Goal: Task Accomplishment & Management: Manage account settings

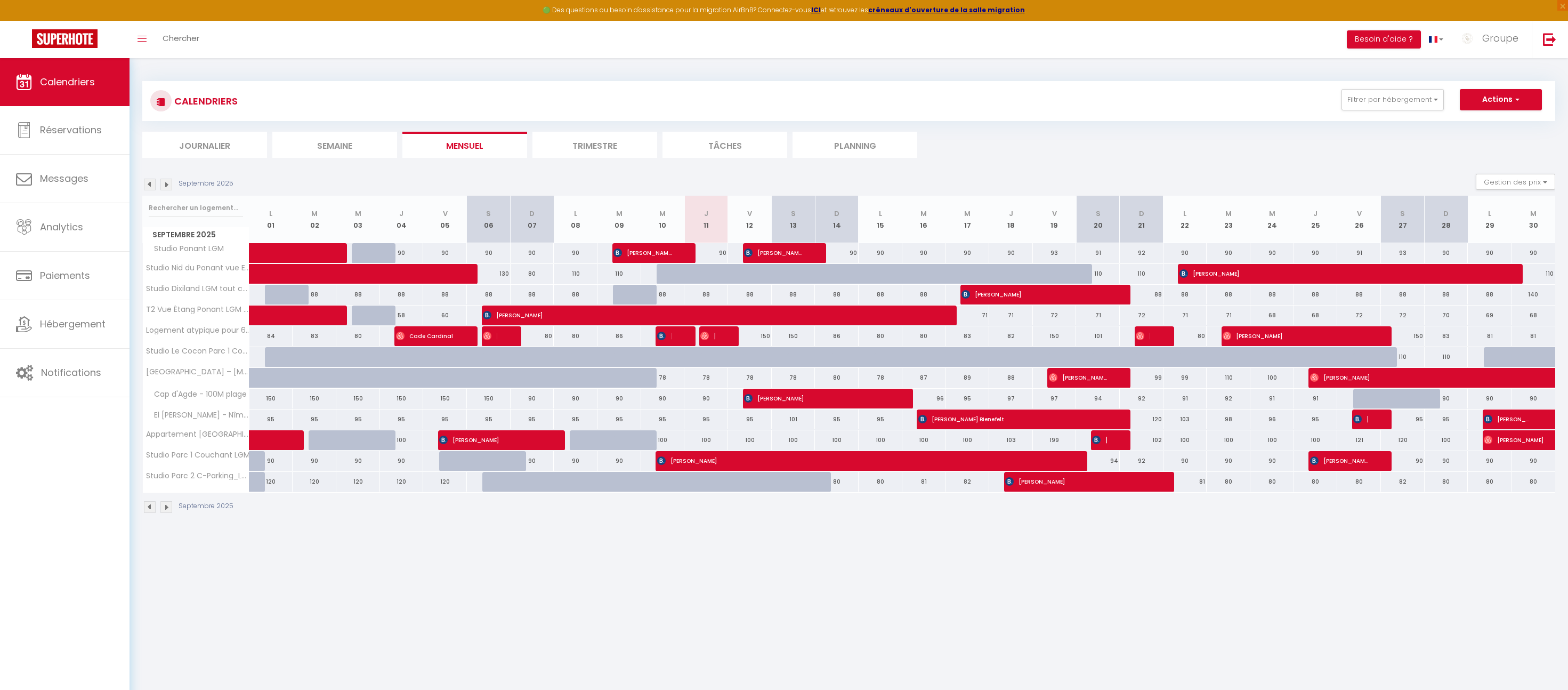
click at [163, 181] on img at bounding box center [166, 184] width 12 height 12
click at [165, 190] on img at bounding box center [166, 184] width 12 height 12
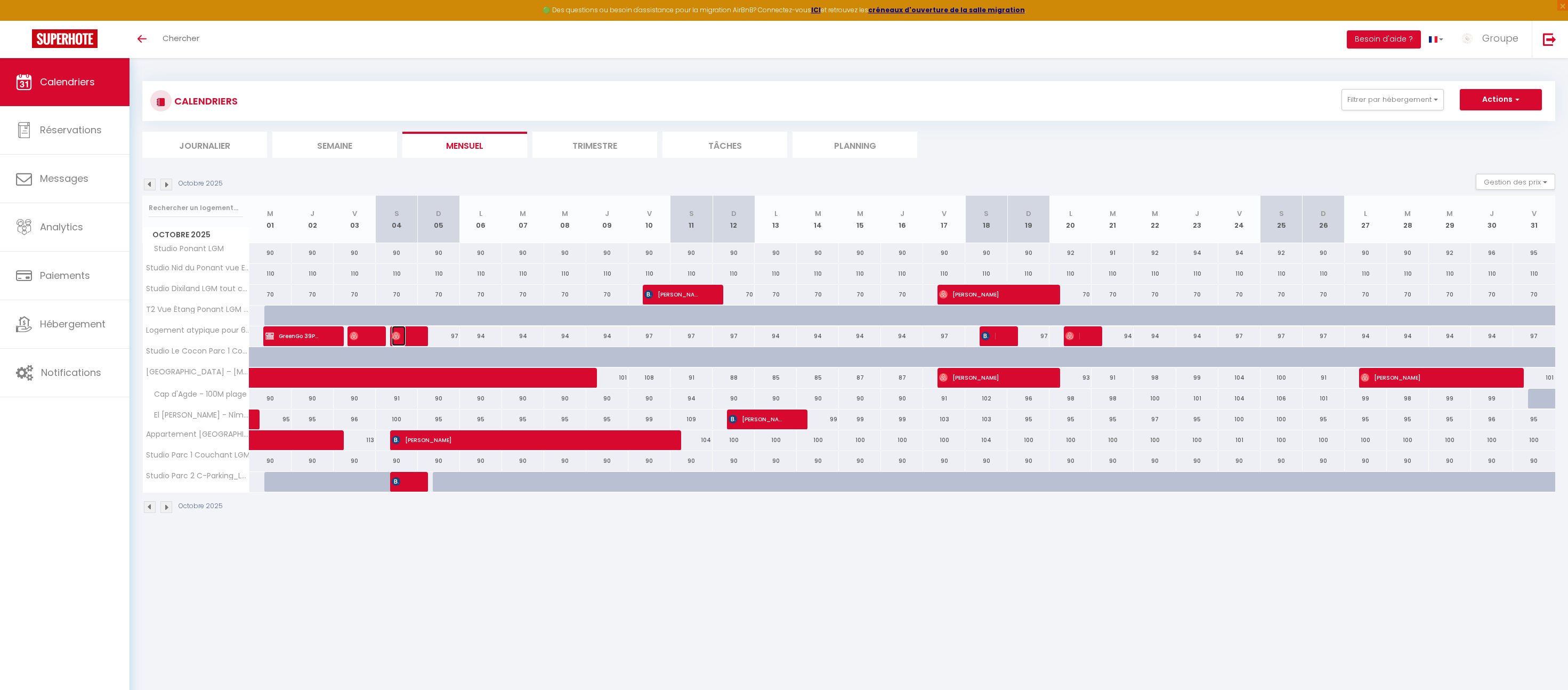
click at [402, 335] on span "[PERSON_NAME]" at bounding box center [398, 335] width 14 height 20
select select "KO"
select select "OK"
select select "0"
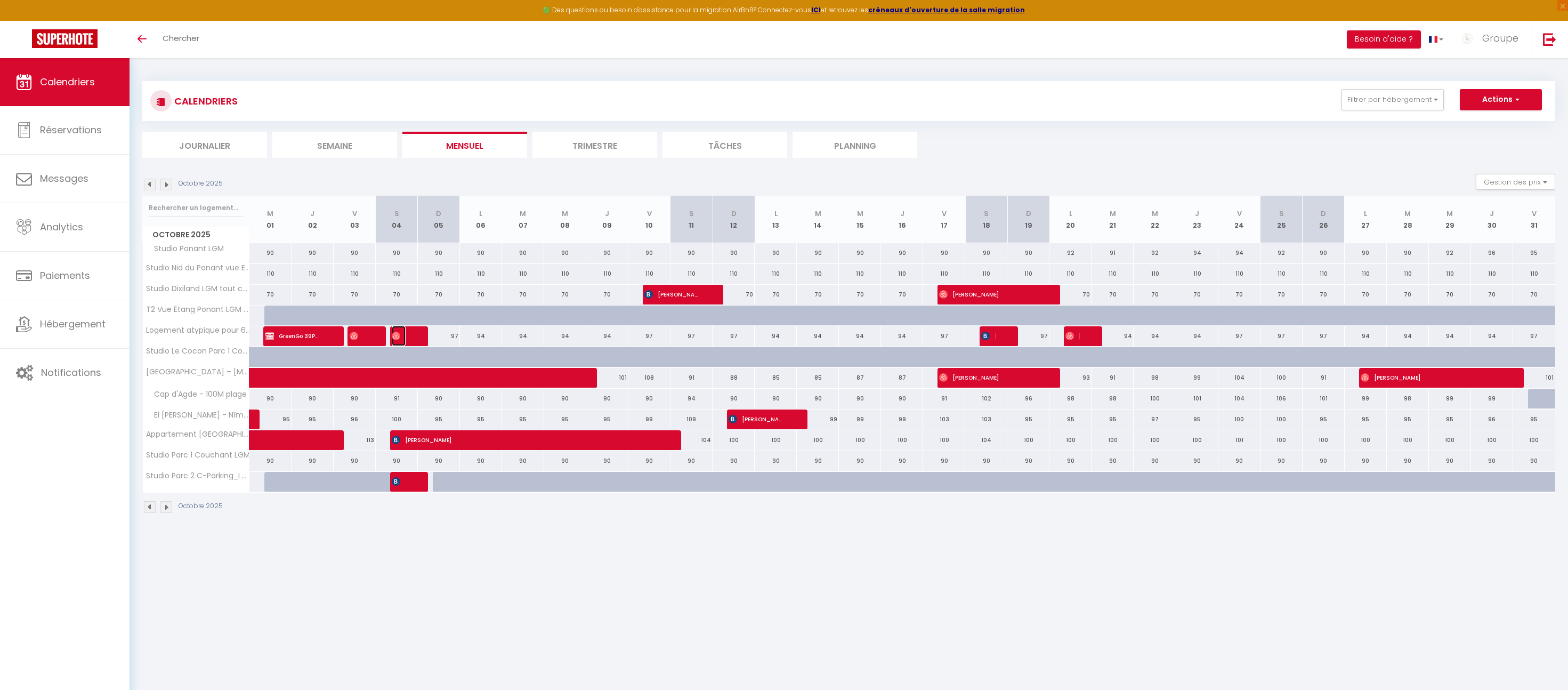
select select "1"
select select
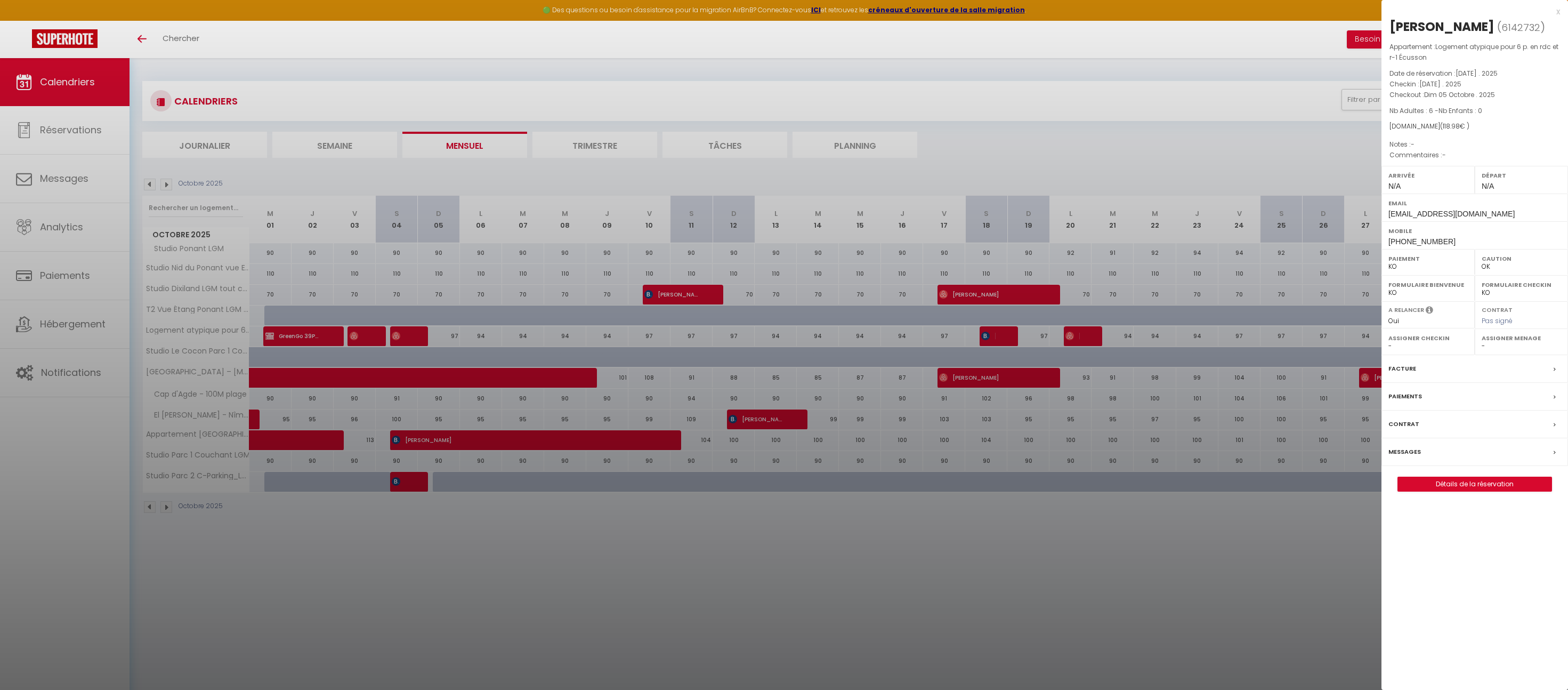
click at [70, 328] on div at bounding box center [784, 345] width 1568 height 690
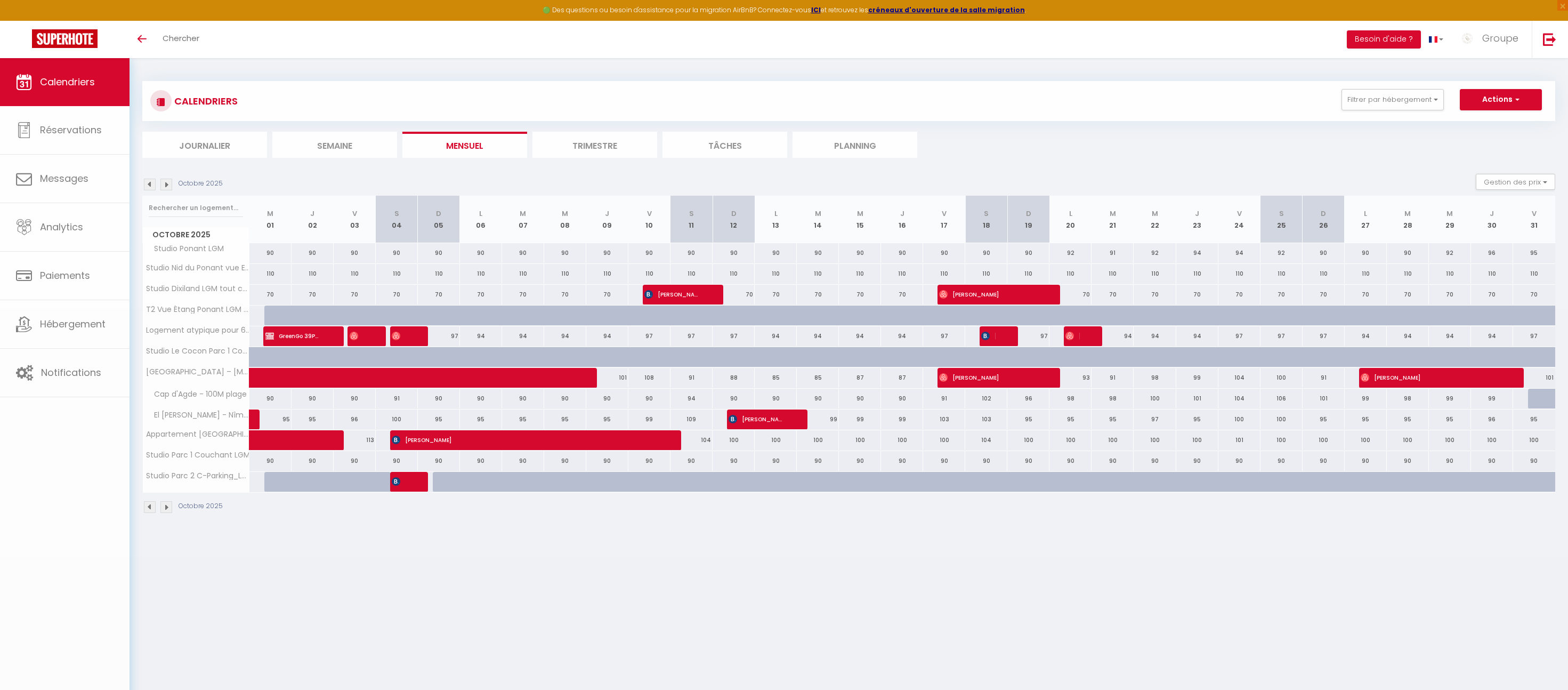
click at [70, 327] on span "Hébergement" at bounding box center [73, 324] width 65 height 14
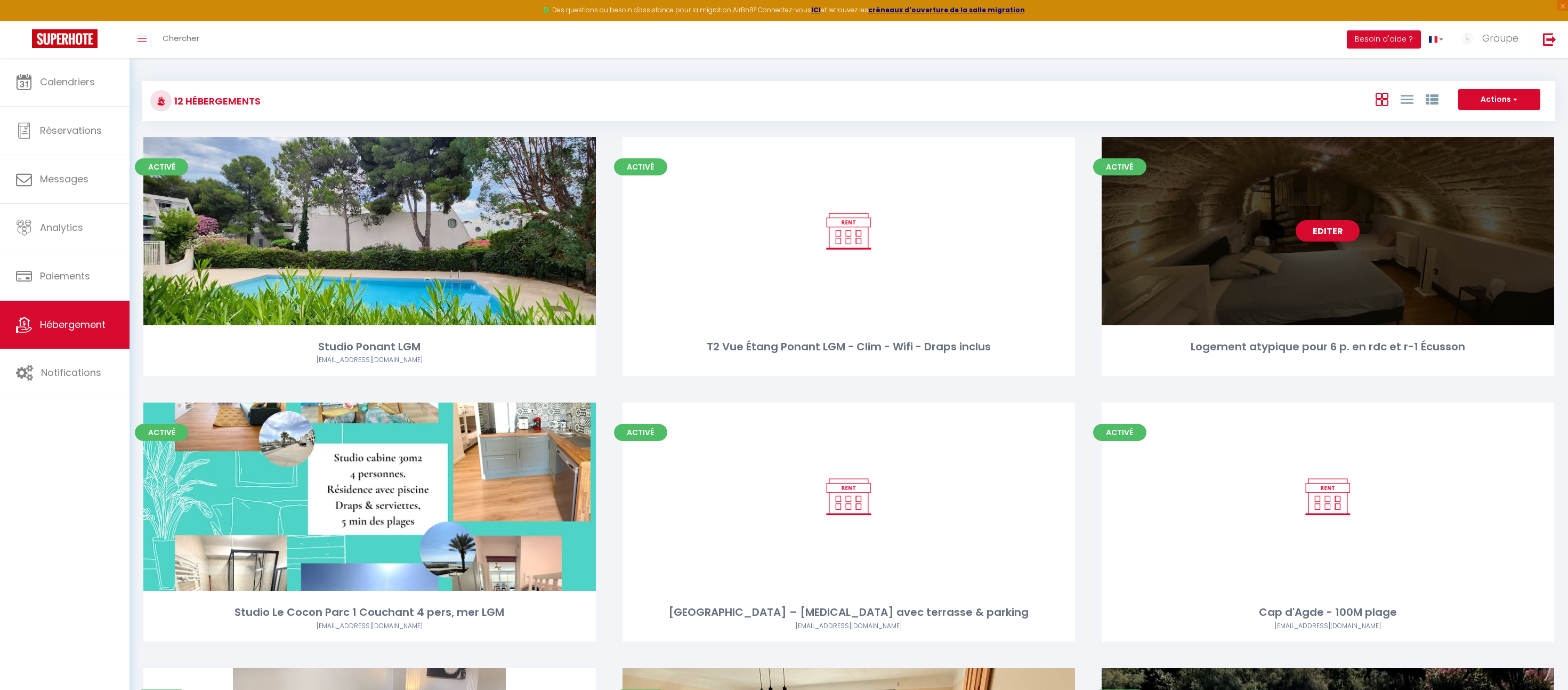
click at [1312, 230] on link "Editer" at bounding box center [1328, 231] width 64 height 22
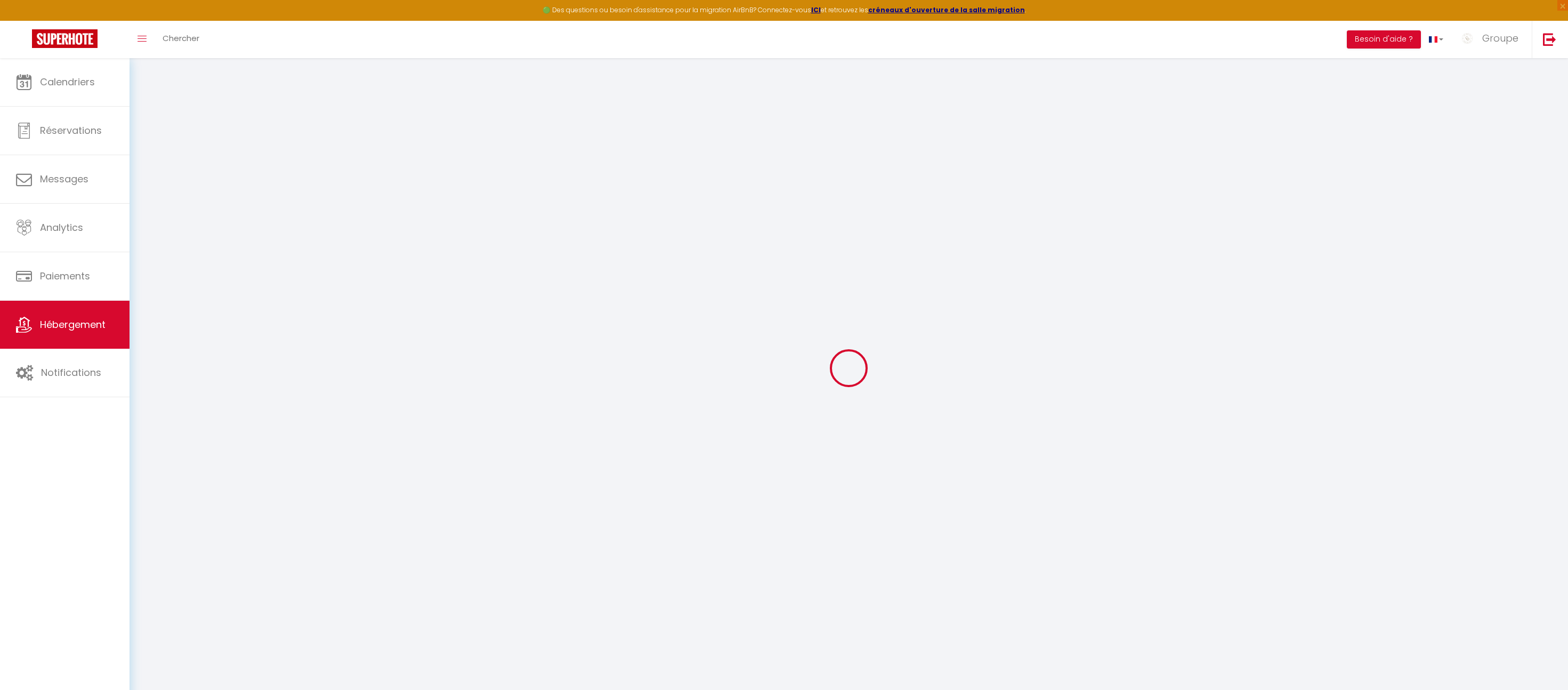
select select
checkbox input "false"
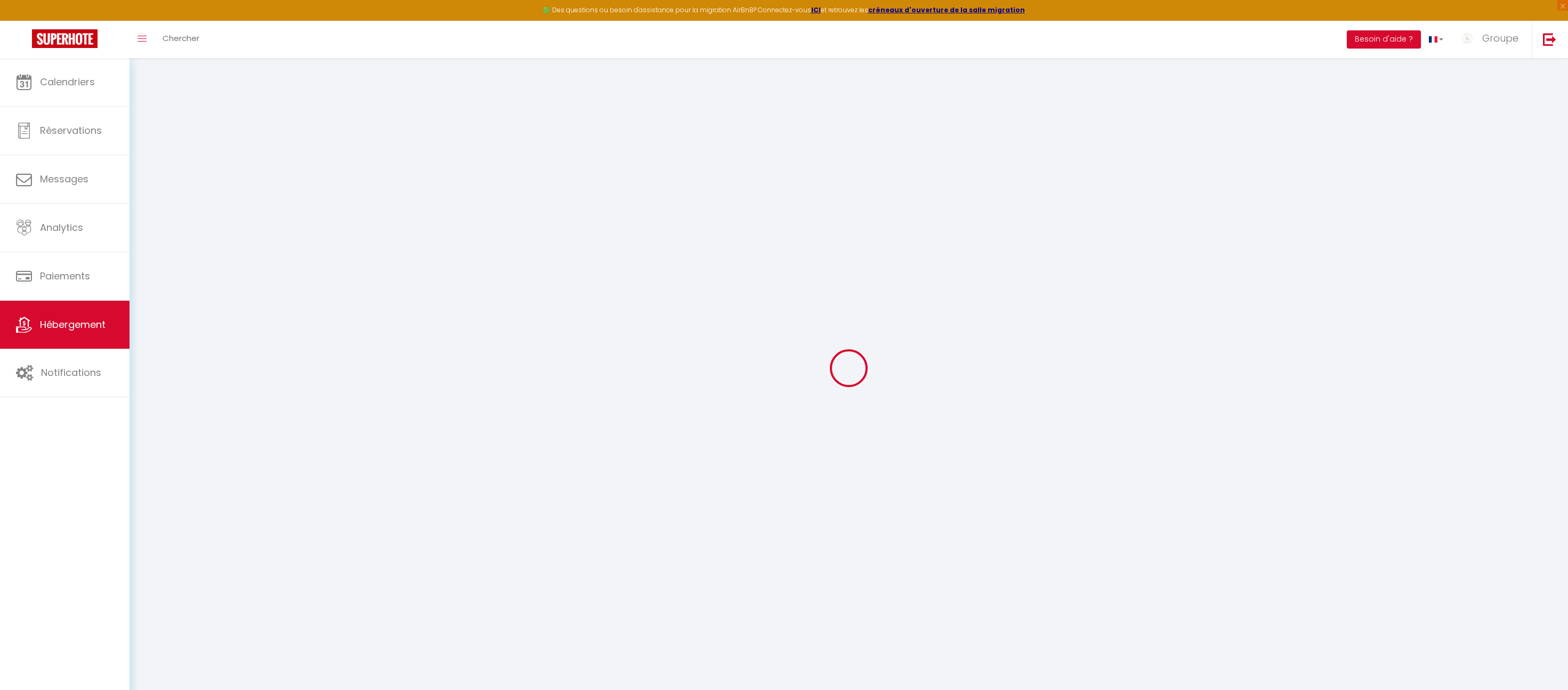
checkbox input "false"
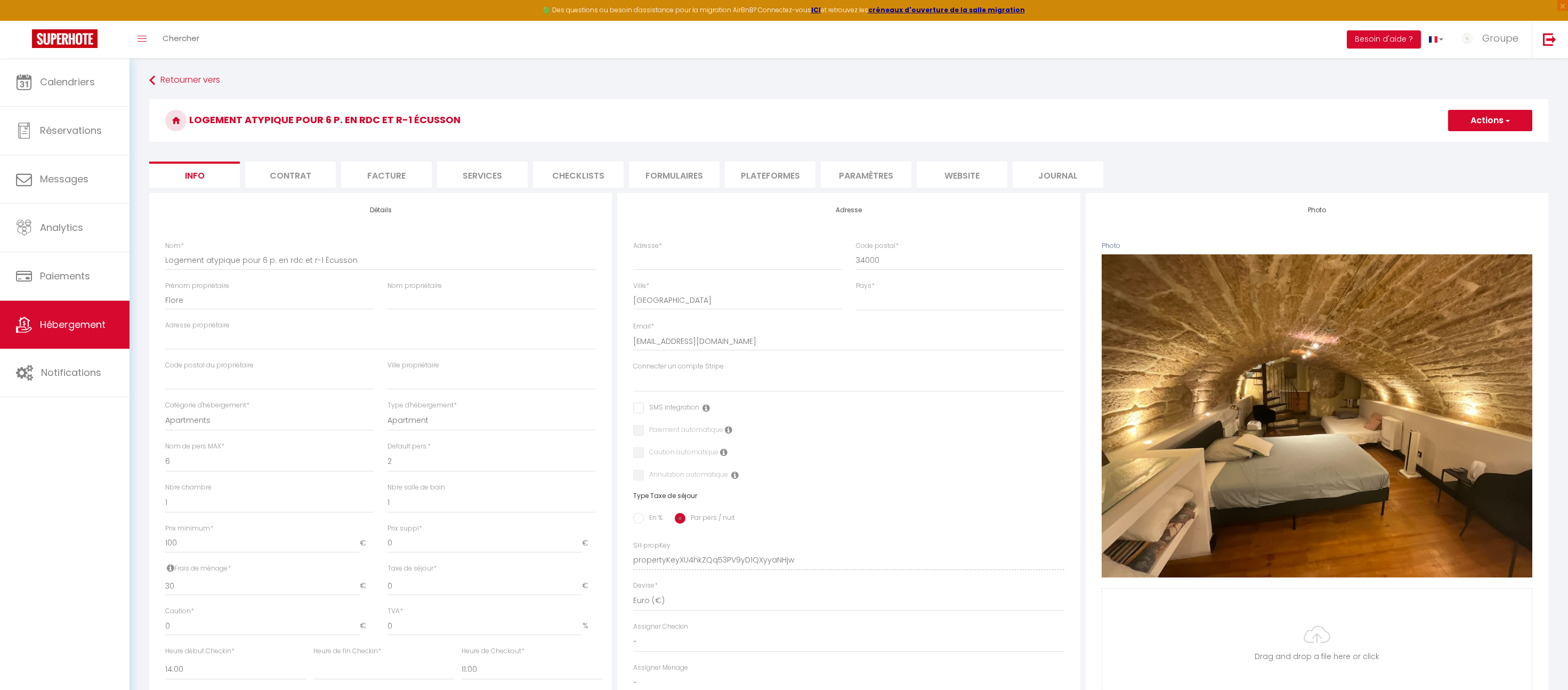
click at [766, 169] on li "Plateformes" at bounding box center [770, 174] width 91 height 26
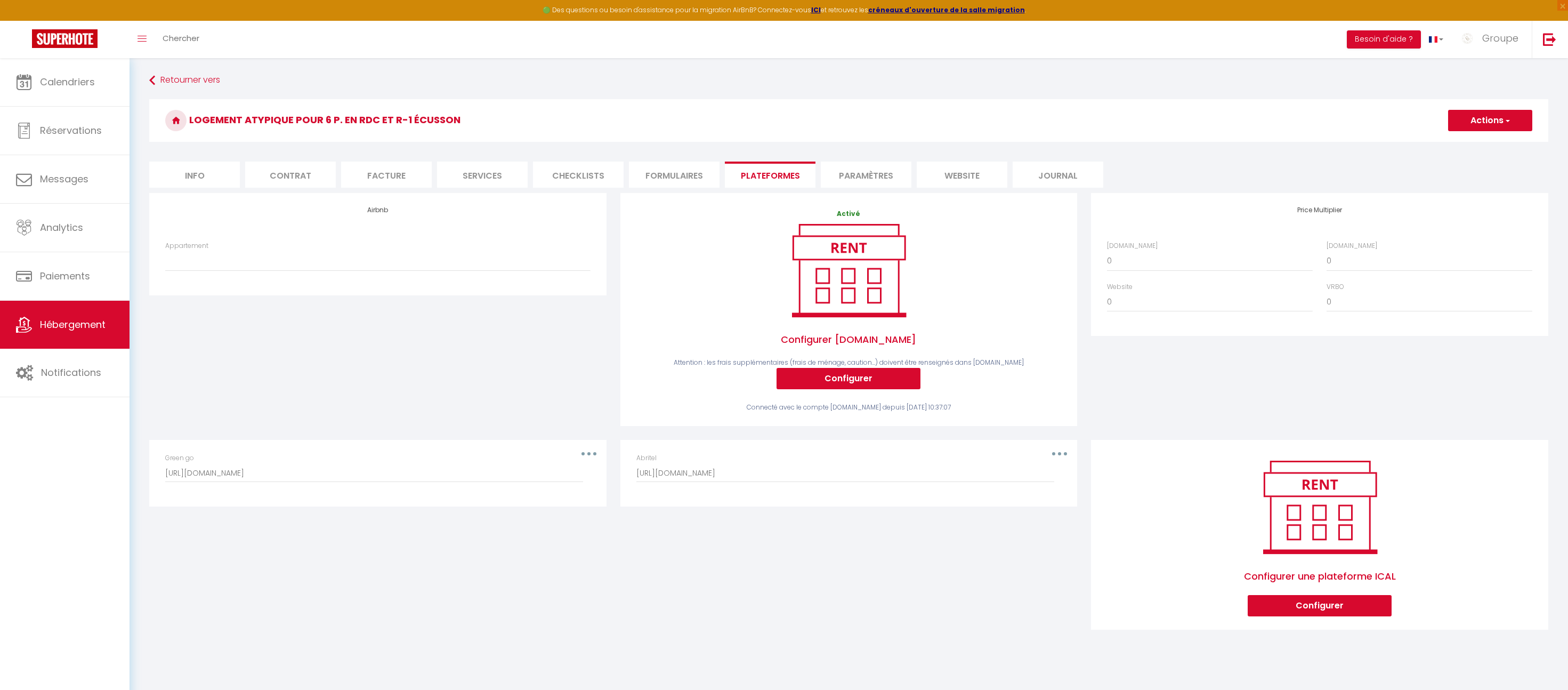
click at [1504, 115] on span "button" at bounding box center [1507, 121] width 7 height 11
click at [1471, 139] on link "Enregistrer" at bounding box center [1489, 143] width 84 height 14
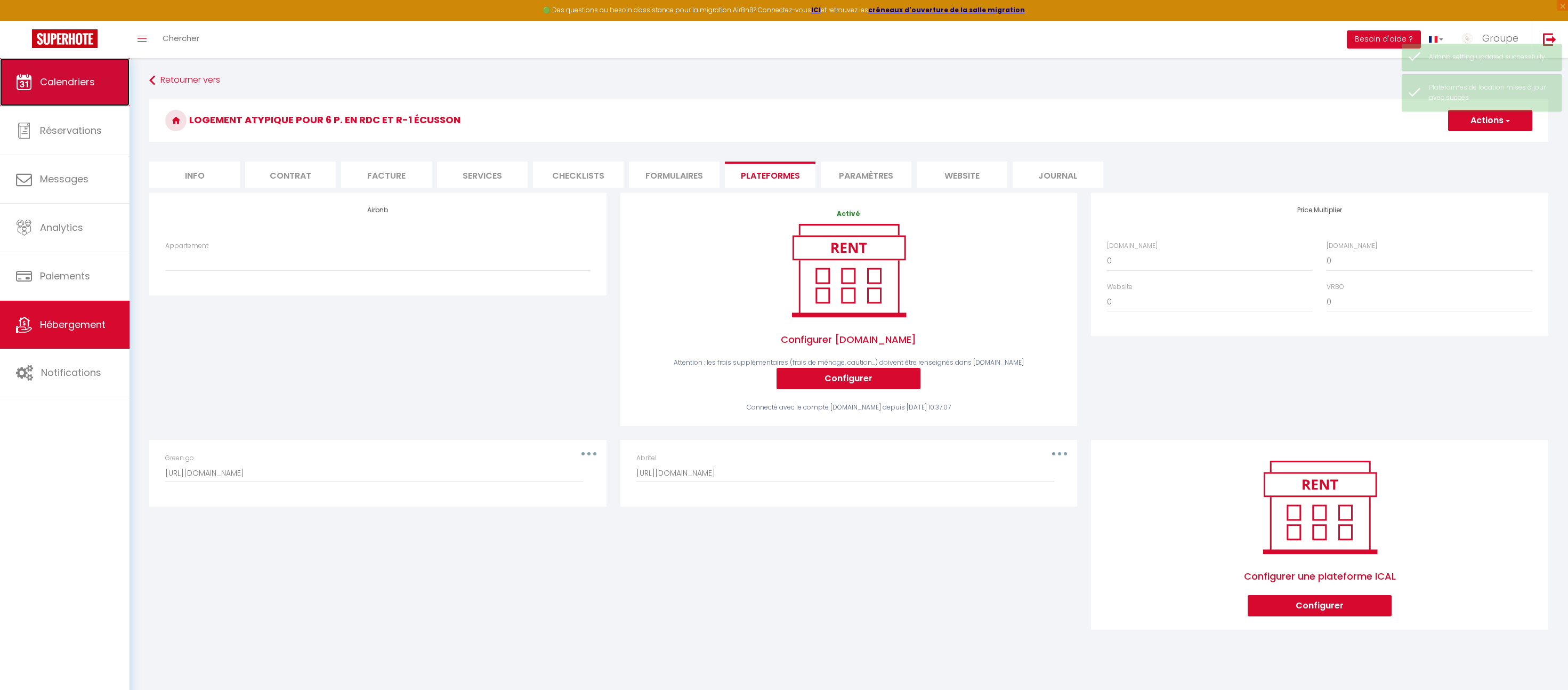
click at [66, 84] on span "Calendriers" at bounding box center [67, 82] width 55 height 14
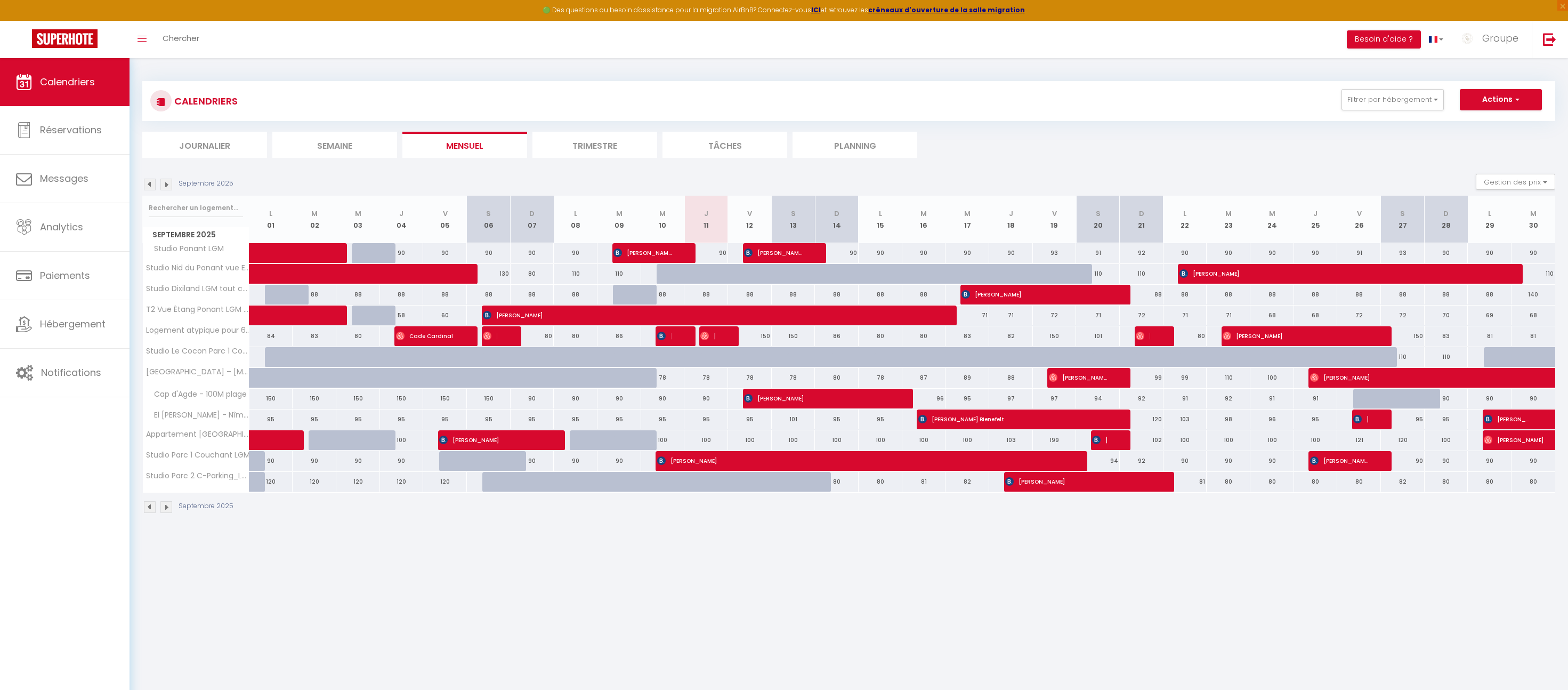
click at [168, 183] on img at bounding box center [166, 184] width 12 height 12
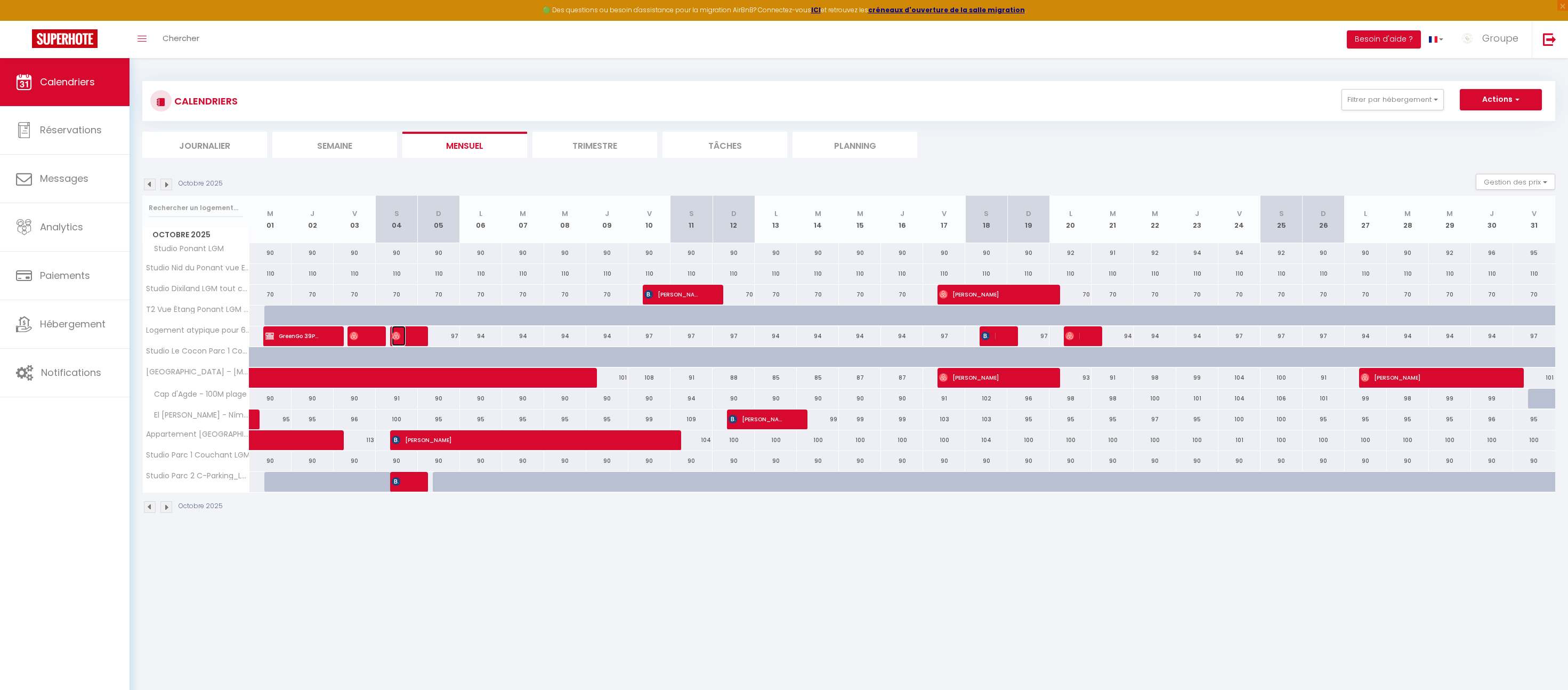
click at [393, 326] on span "[PERSON_NAME]" at bounding box center [398, 335] width 14 height 20
select select "KO"
select select "OK"
select select "0"
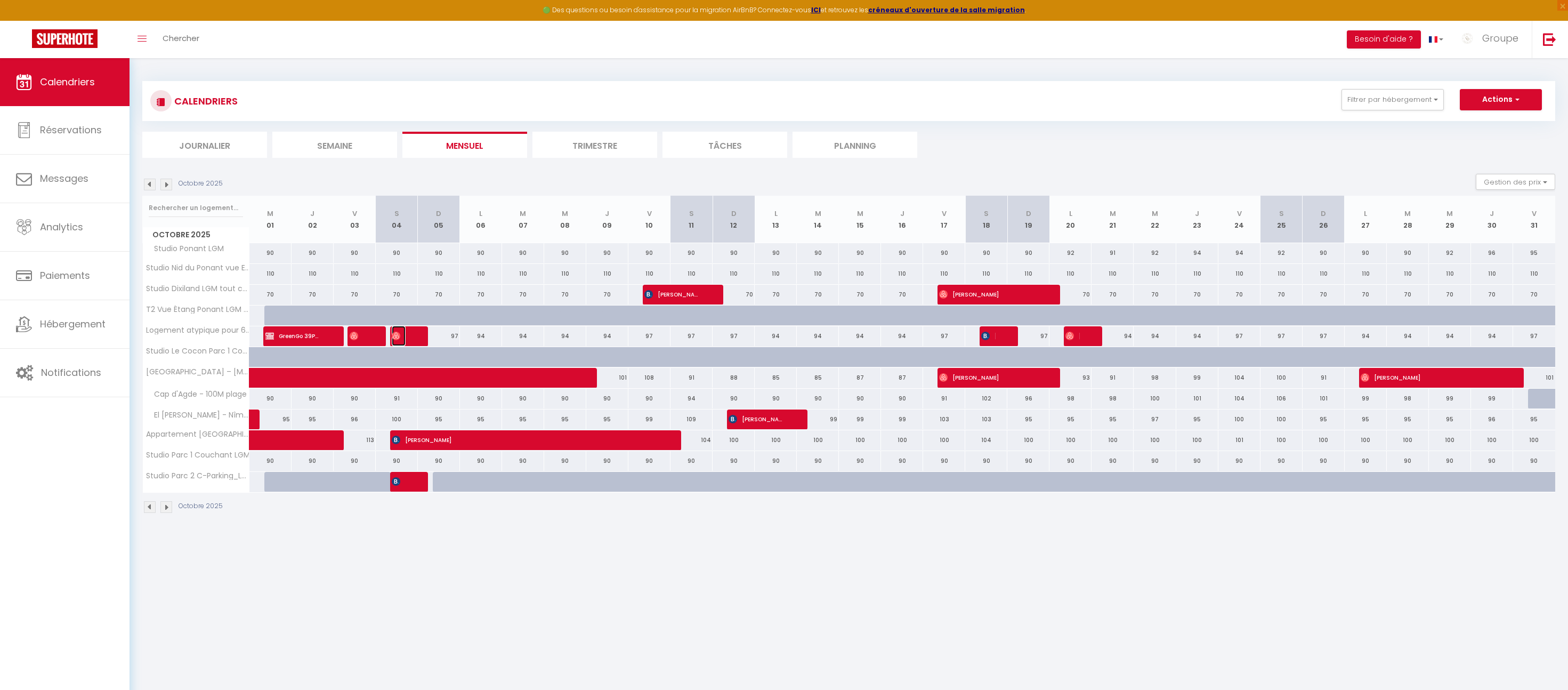
select select "1"
select select
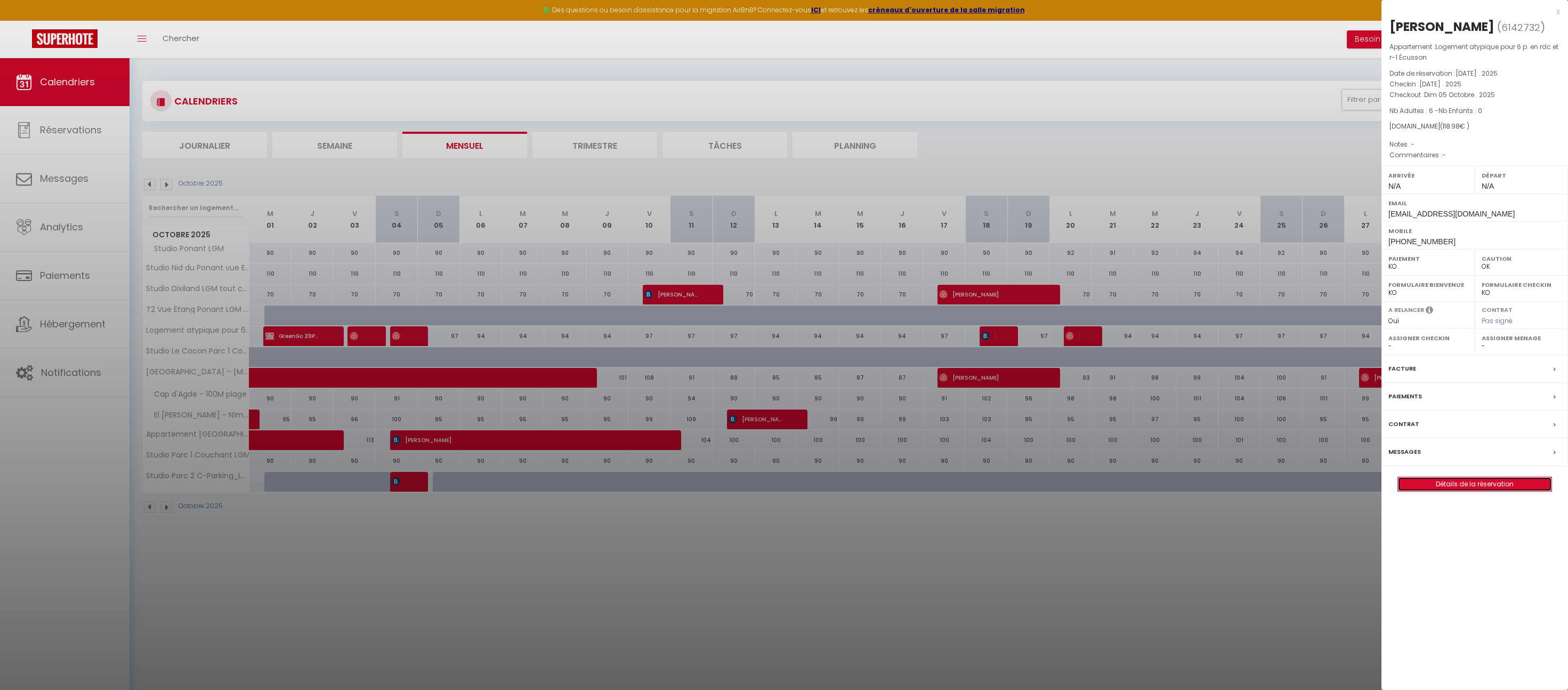
click at [1461, 483] on link "Détails de la réservation" at bounding box center [1475, 483] width 153 height 14
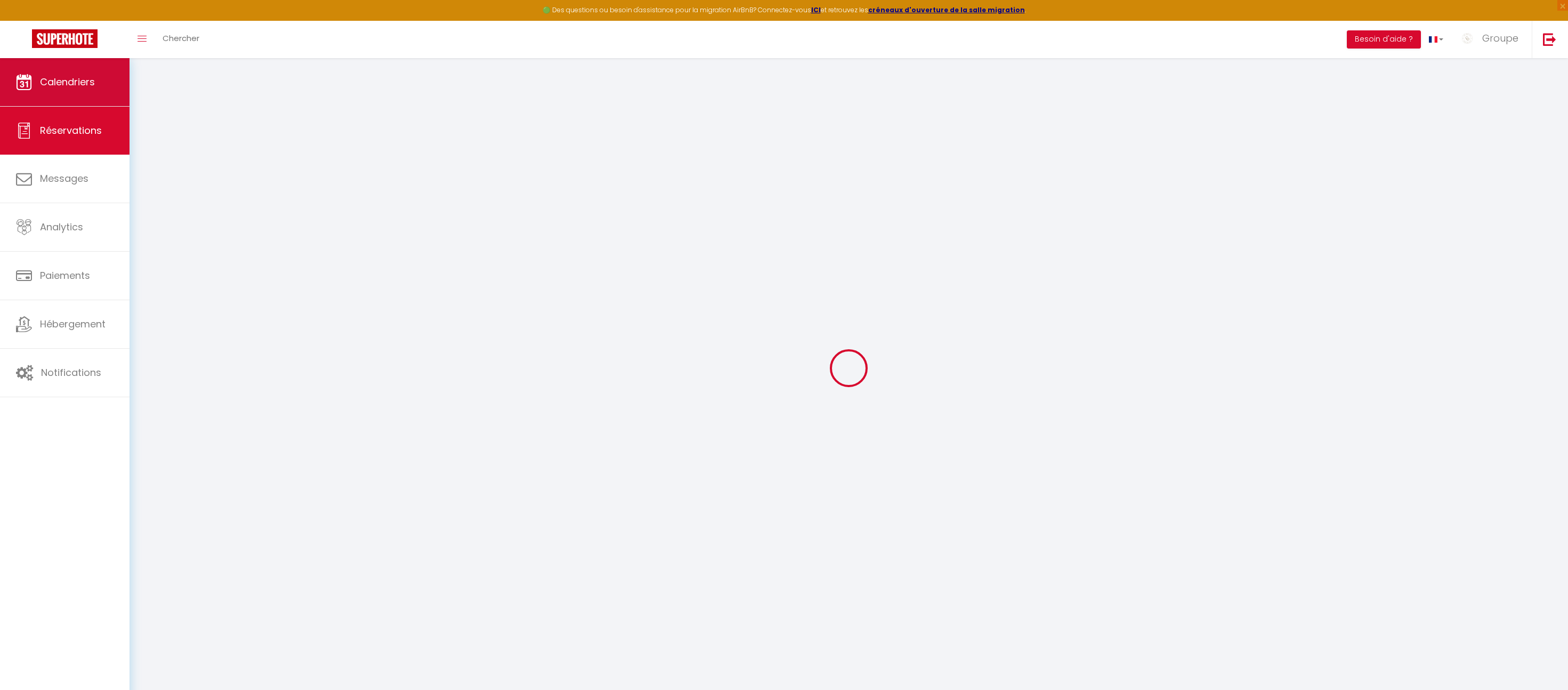
select select "not_cancelled"
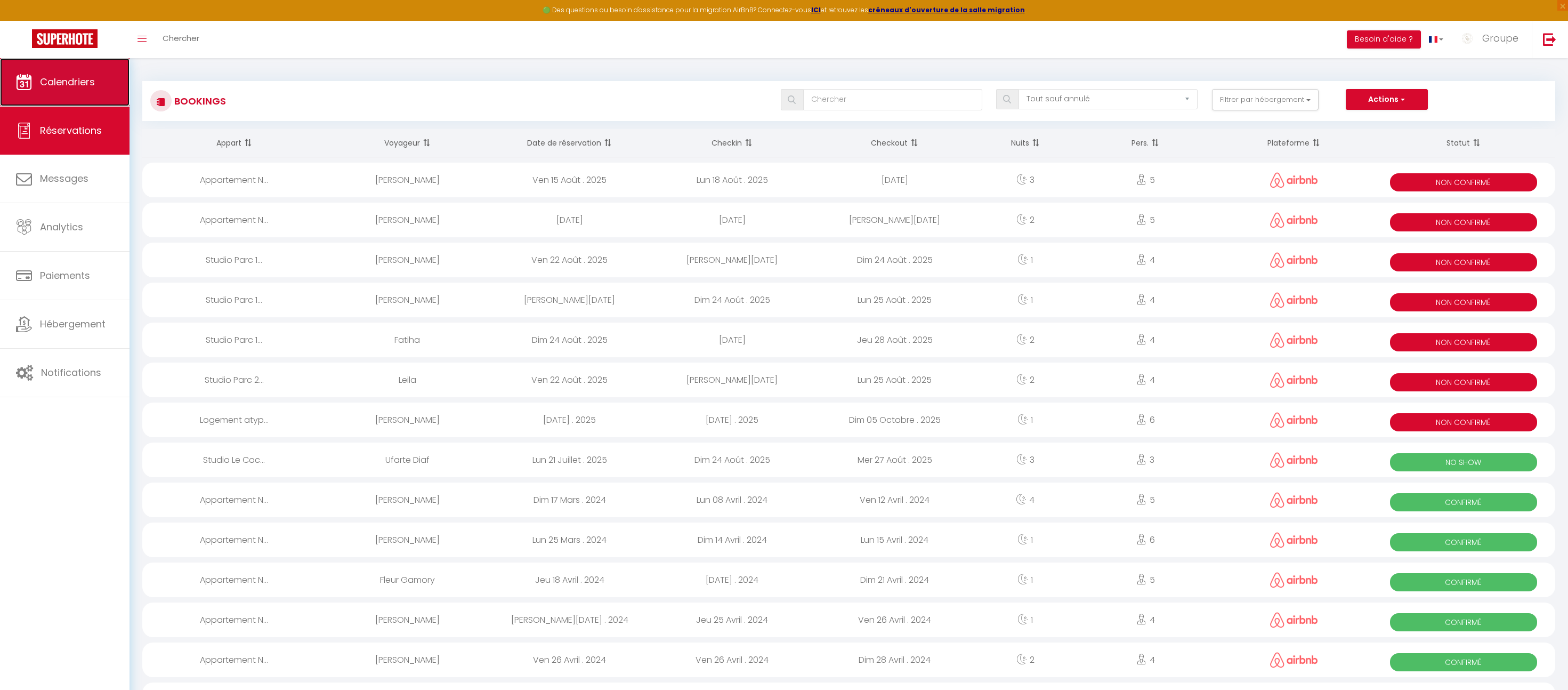
click at [44, 91] on link "Calendriers" at bounding box center [64, 82] width 130 height 48
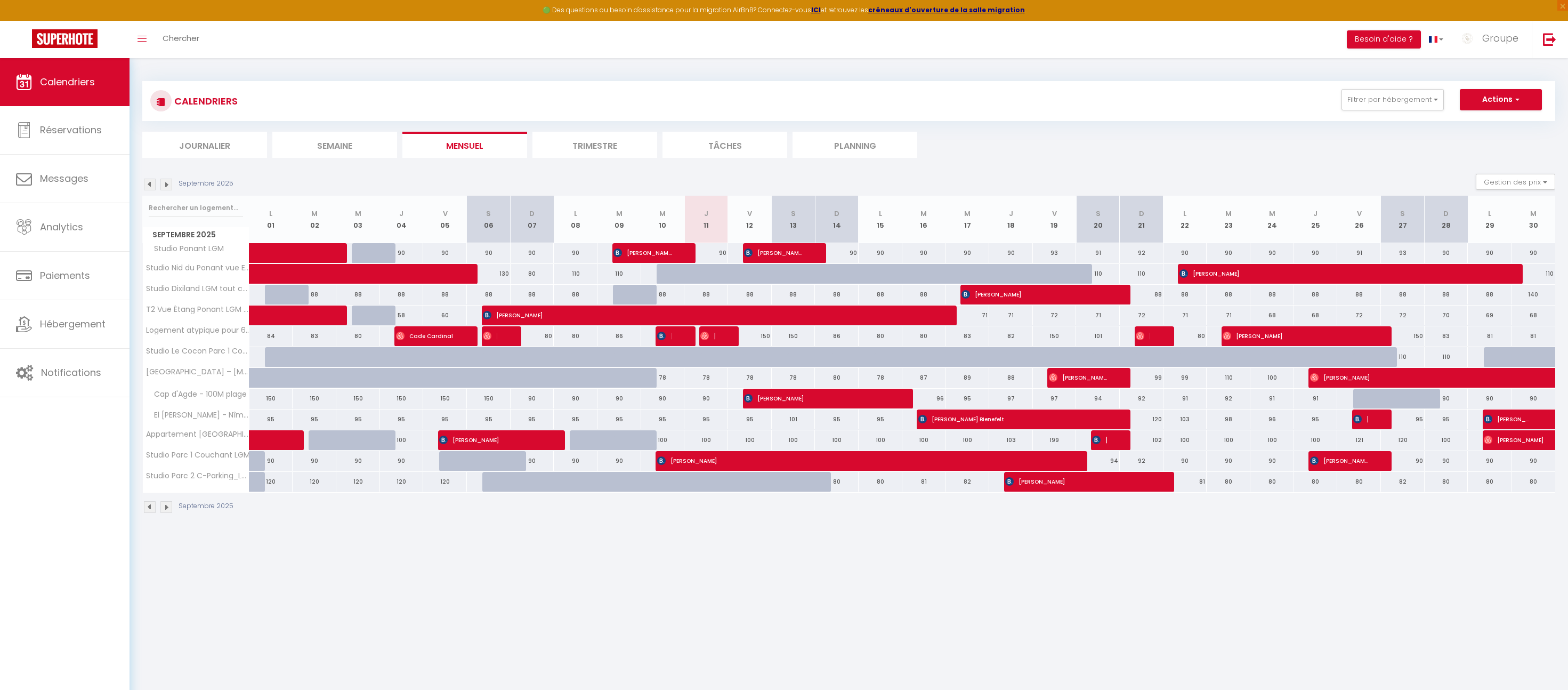
click at [162, 180] on img at bounding box center [166, 184] width 12 height 12
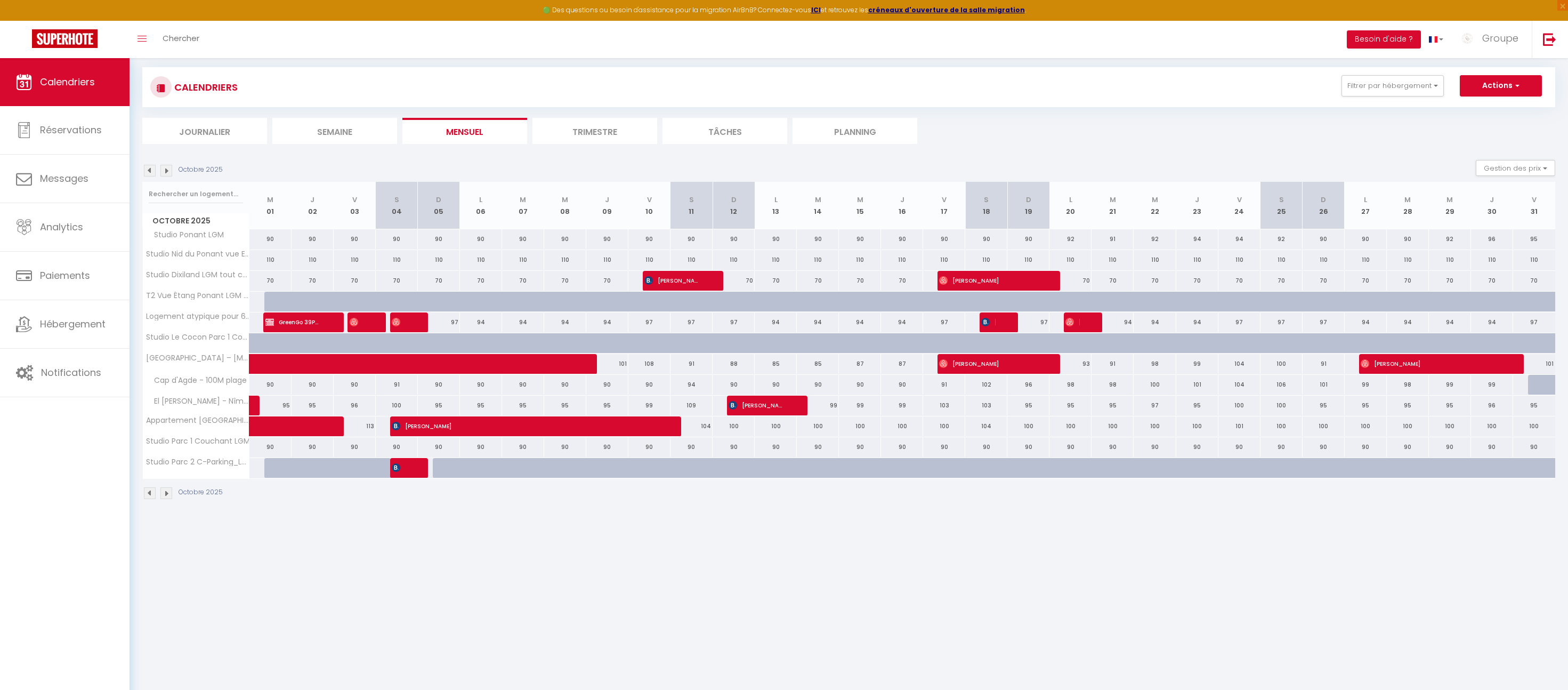
scroll to position [58, 0]
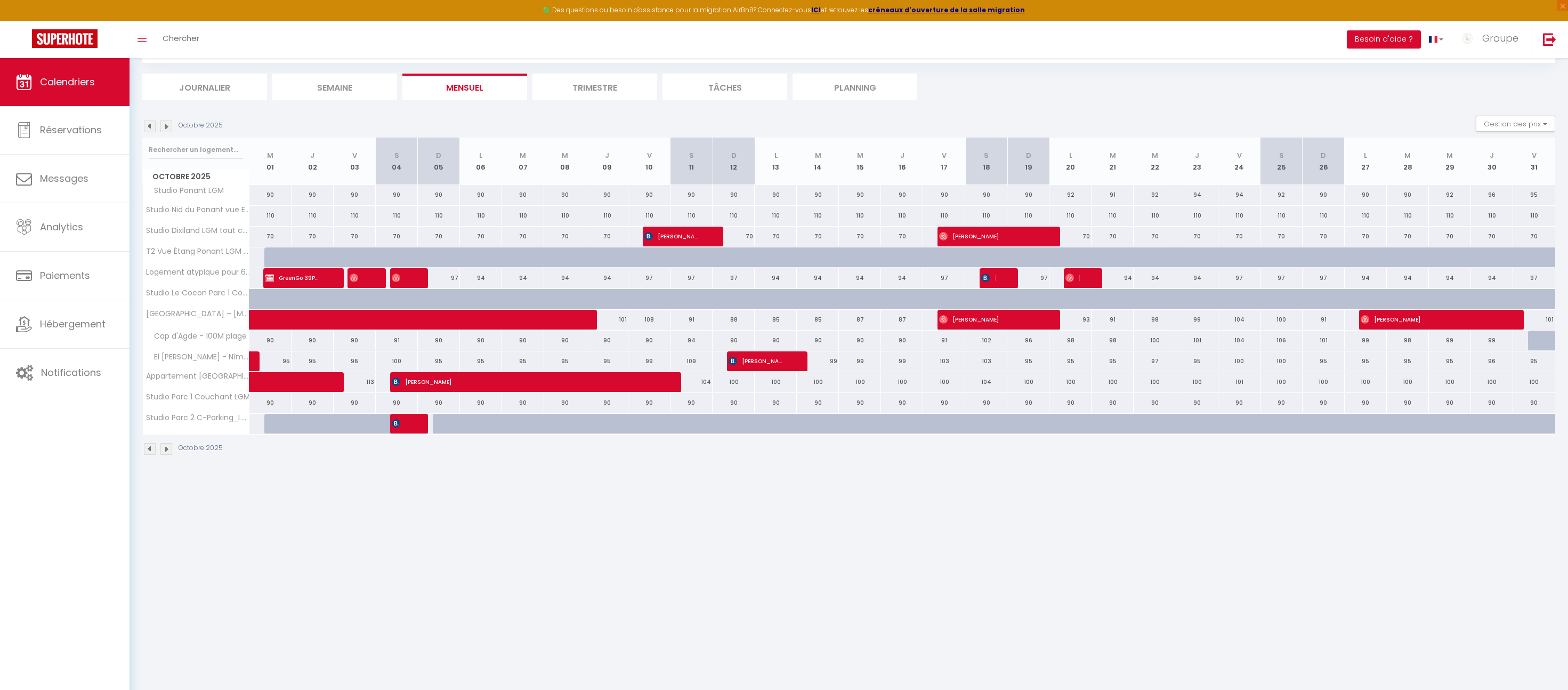
click at [387, 272] on div "97" at bounding box center [396, 278] width 43 height 20
click at [388, 276] on div "97" at bounding box center [396, 278] width 43 height 20
click at [392, 280] on img at bounding box center [395, 277] width 8 height 8
select select "KO"
select select "OK"
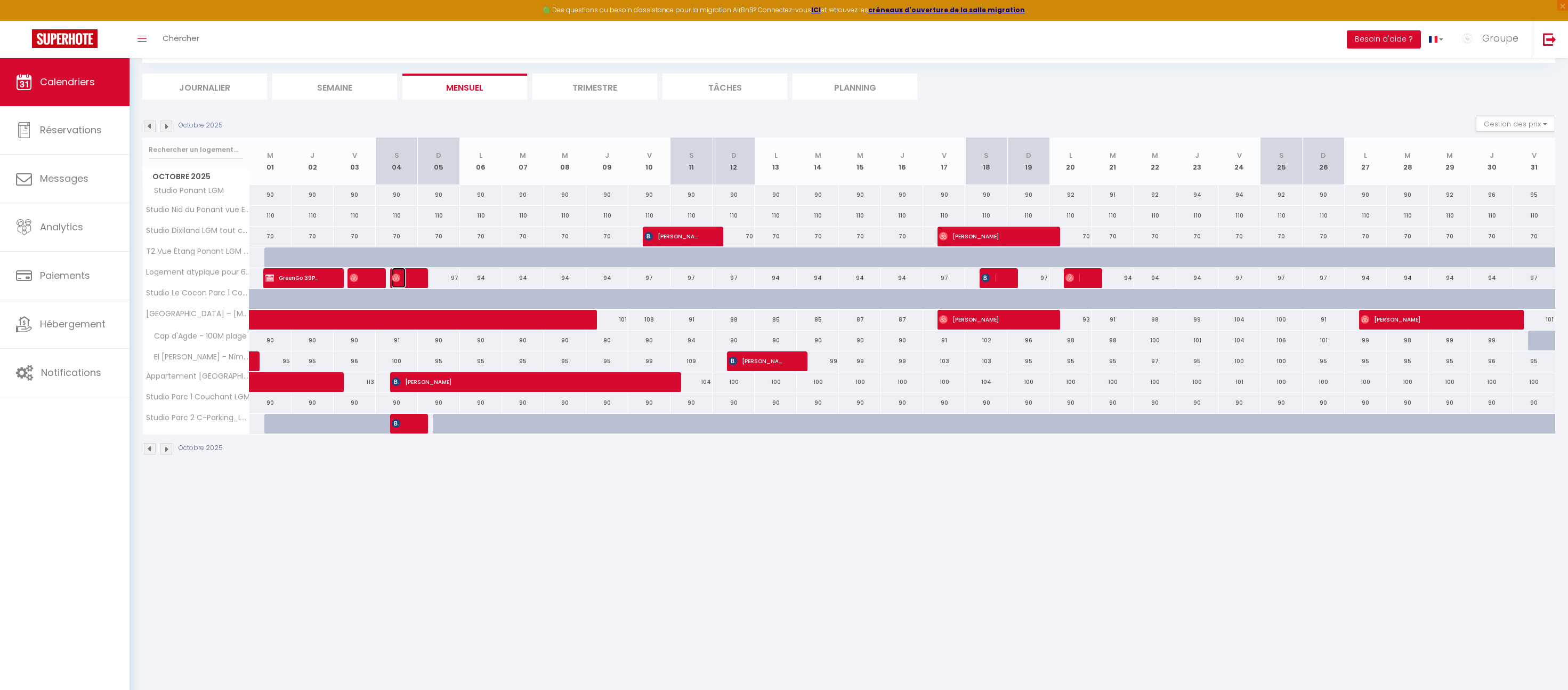
select select "0"
select select "1"
select select
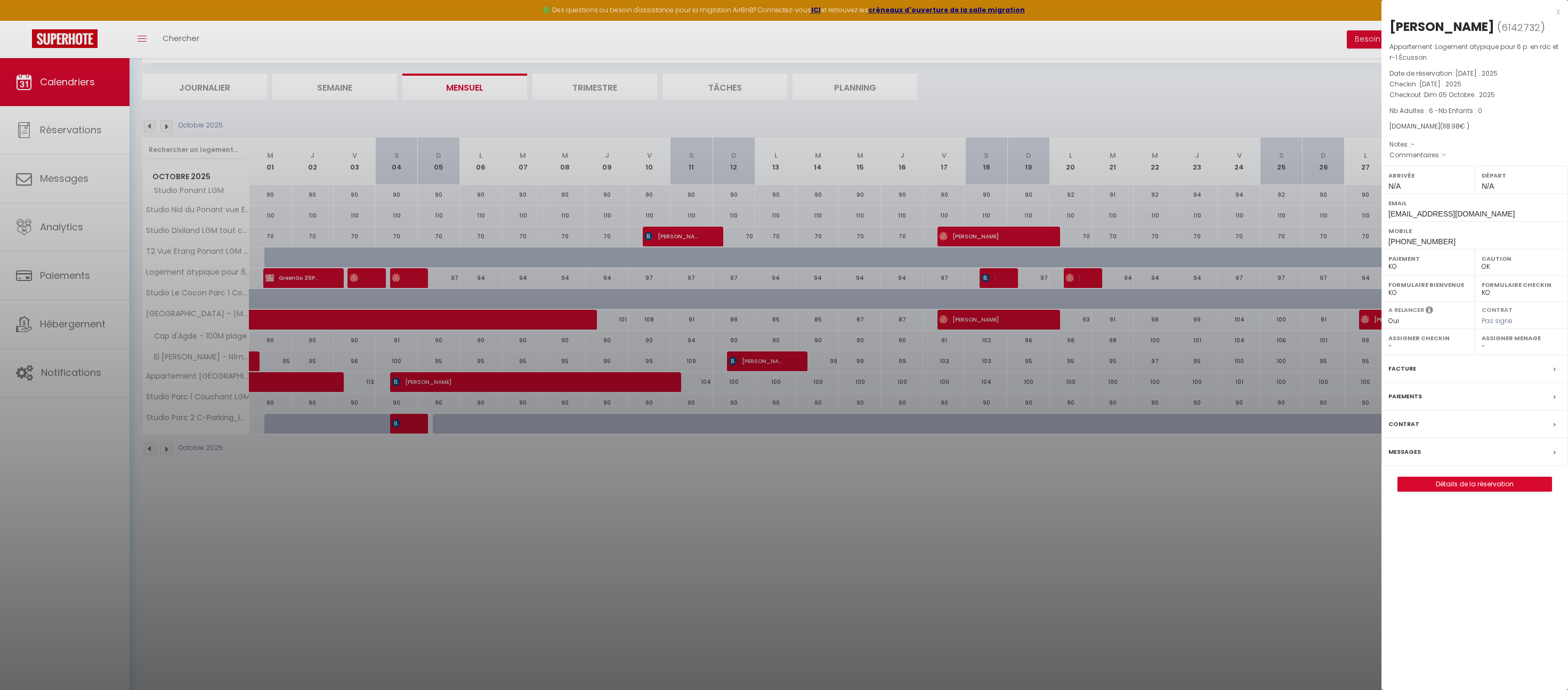
click at [1559, 249] on div "Caution OK KO" at bounding box center [1521, 262] width 93 height 26
click at [402, 284] on div at bounding box center [784, 345] width 1568 height 690
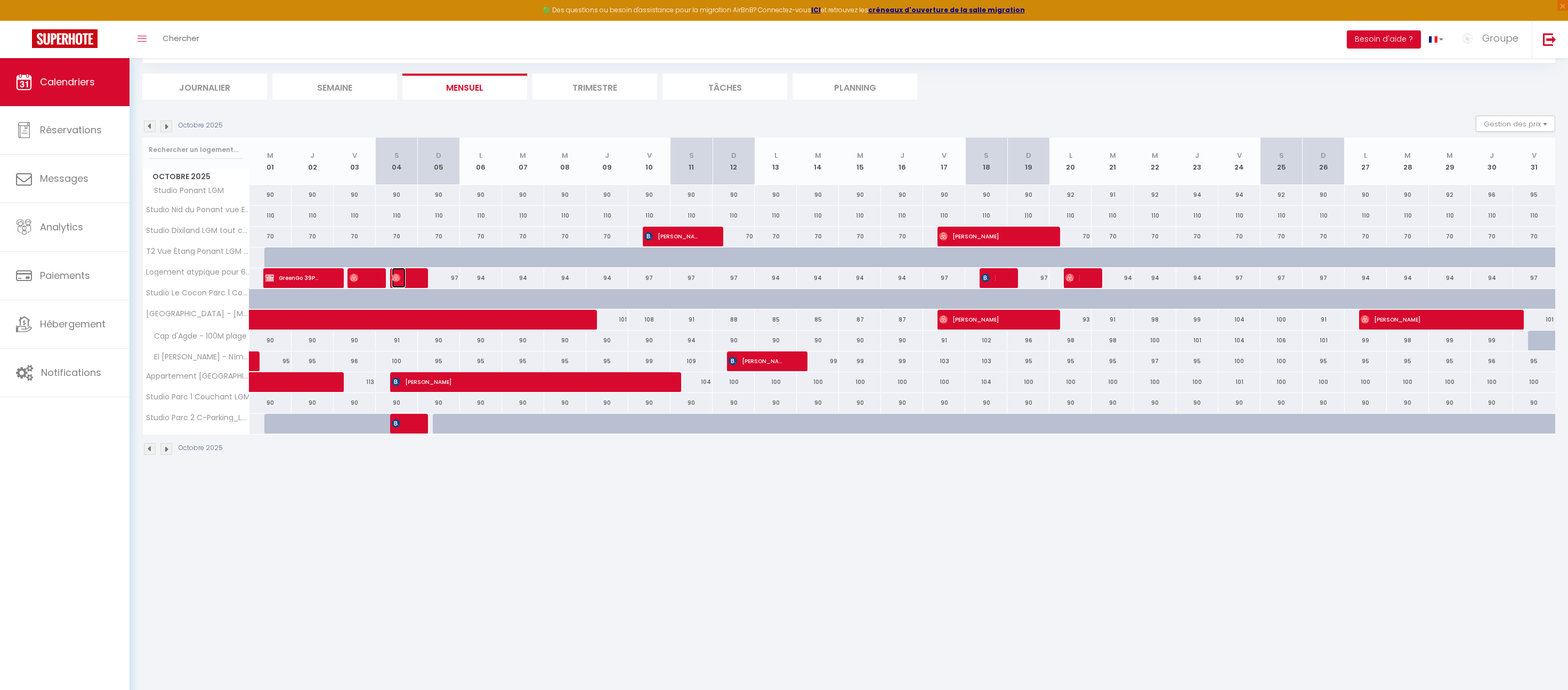
click at [395, 270] on span "[PERSON_NAME]" at bounding box center [398, 277] width 14 height 20
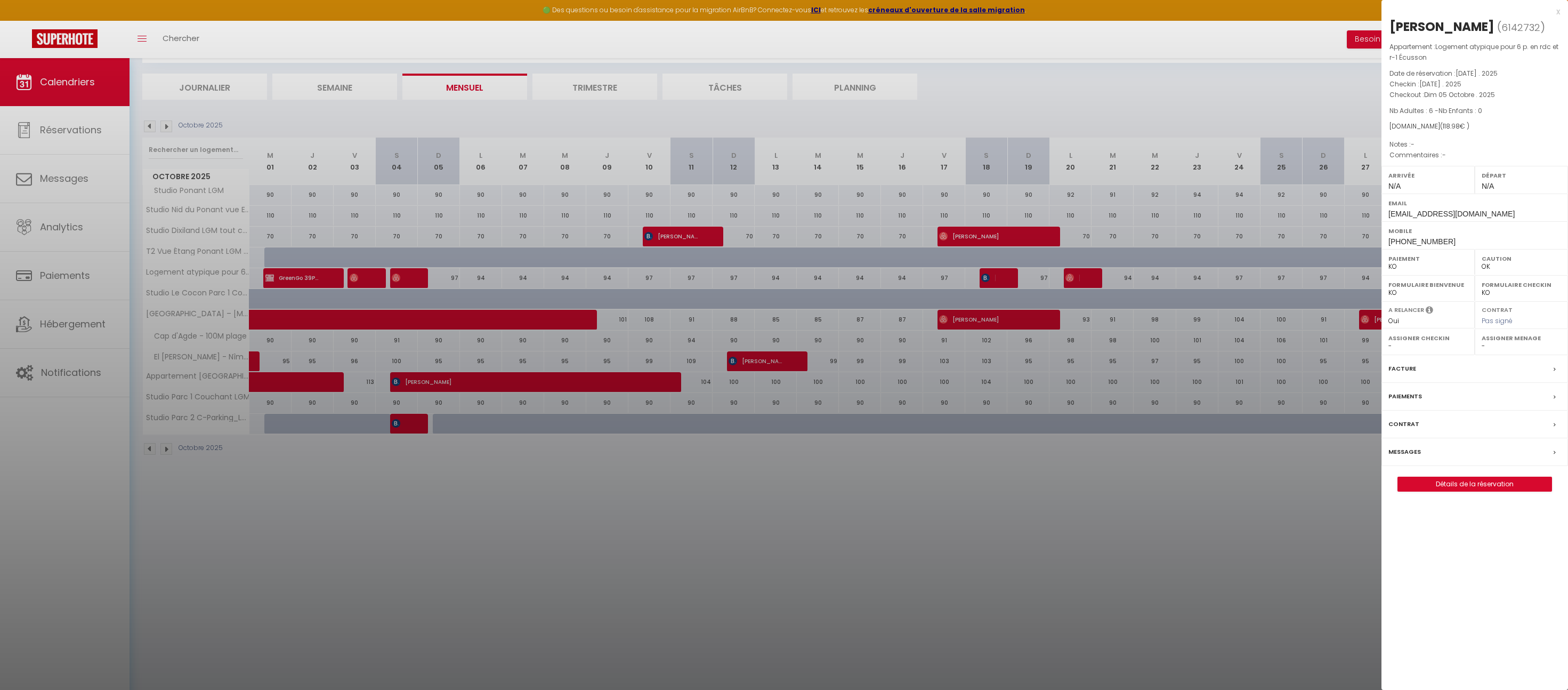
click at [1560, 10] on div "x Maryline Bernard ( 6142732 ) Appartement : Logement atypique pour 6 p. en rdc…" at bounding box center [1475, 254] width 187 height 508
click at [1557, 13] on div "x" at bounding box center [1471, 12] width 179 height 13
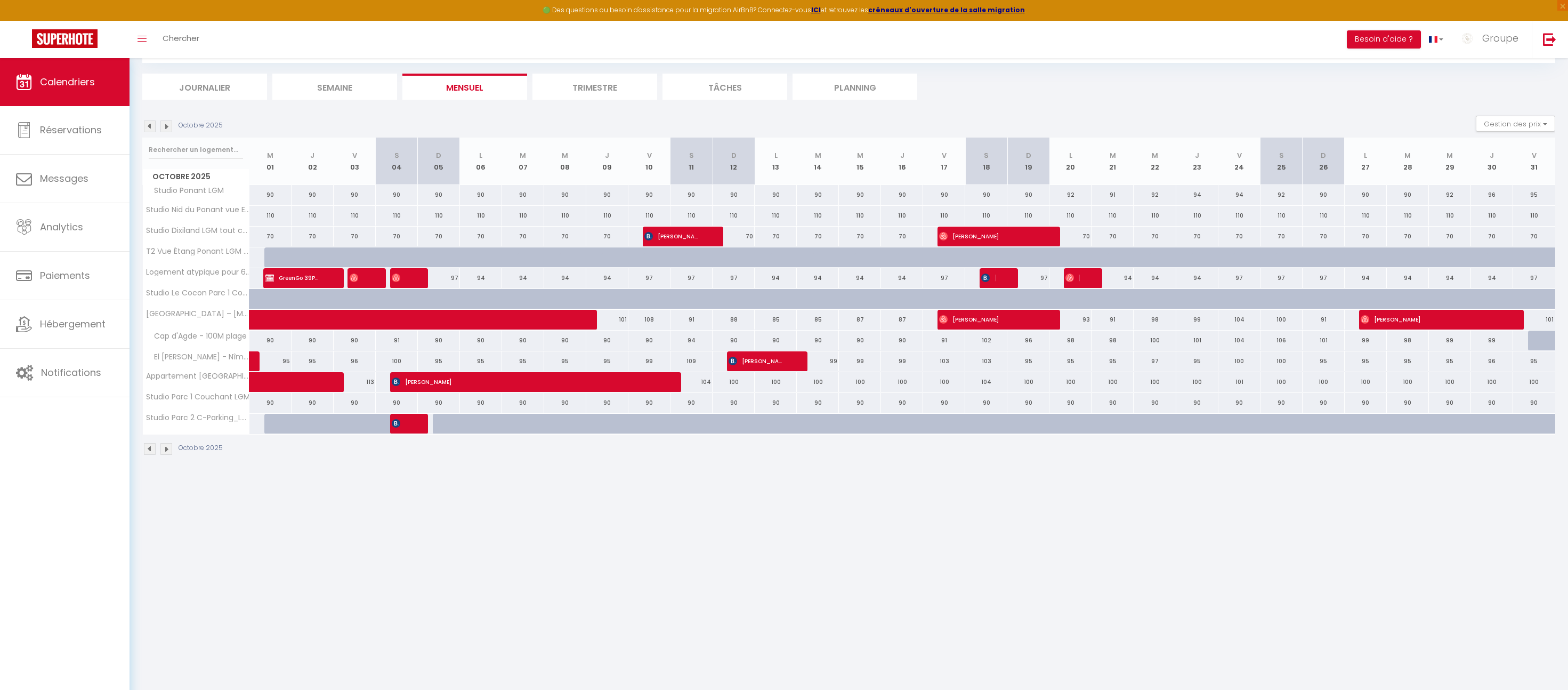
click at [434, 277] on div "97" at bounding box center [439, 278] width 42 height 20
type input "97"
select select "1"
type input "Dim 05 Octobre 2025"
type input "Lun 06 Octobre 2025"
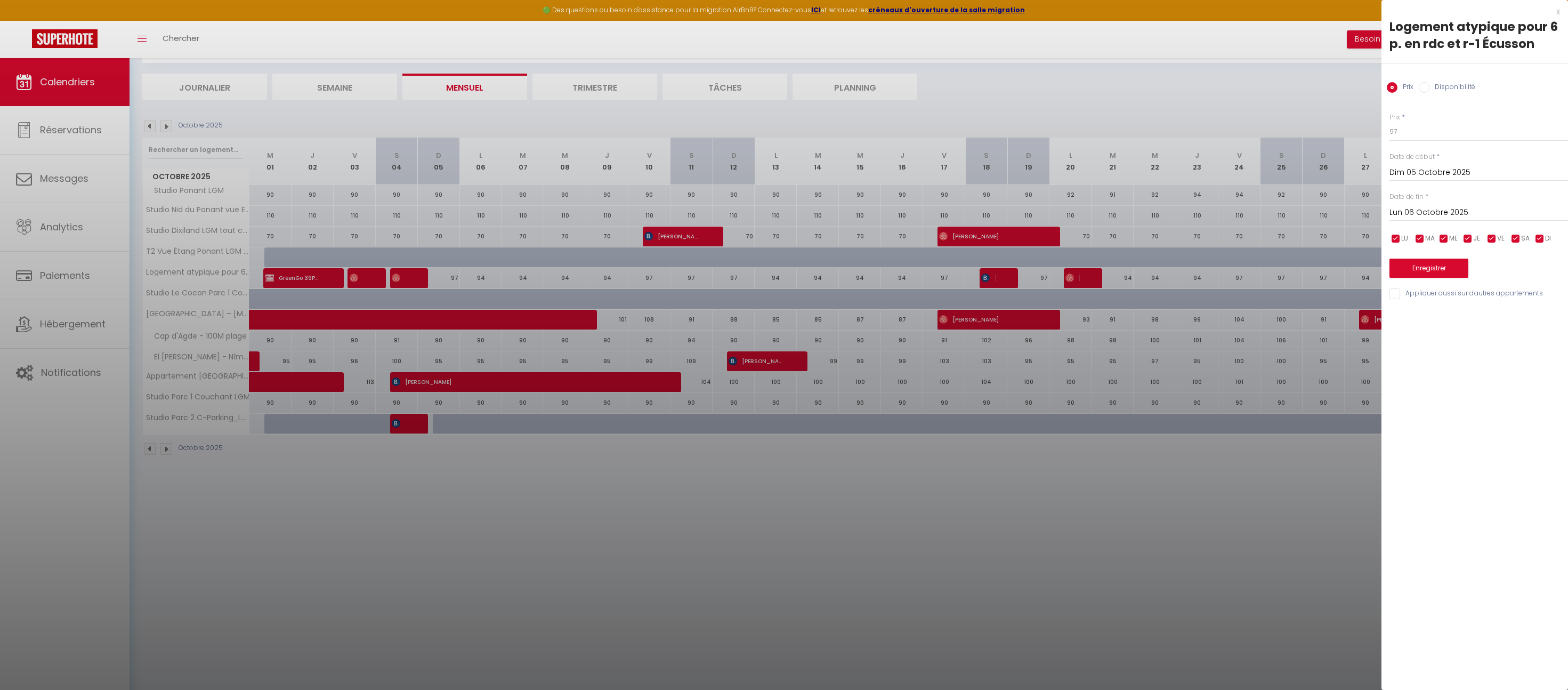
click at [1426, 84] on input "Disponibilité" at bounding box center [1425, 88] width 11 height 11
radio input "true"
radio input "false"
click at [1426, 175] on input "Dim 05 Octobre 2025" at bounding box center [1478, 173] width 179 height 14
click at [1530, 232] on span "4" at bounding box center [1537, 235] width 23 height 22
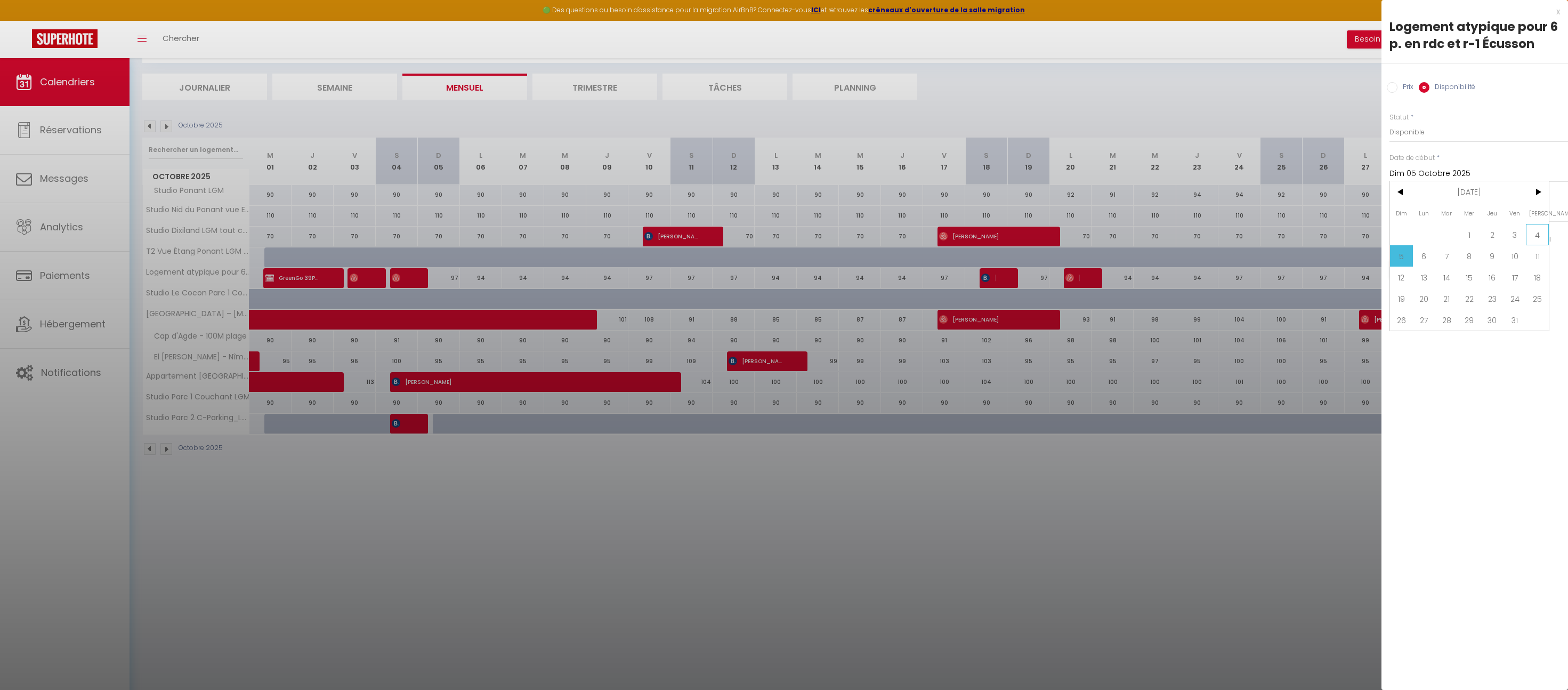
type input "Sam 04 Octobre 2025"
click at [1433, 208] on input "Lun 06 Octobre 2025" at bounding box center [1478, 213] width 179 height 14
click at [1429, 296] on span "6" at bounding box center [1424, 296] width 23 height 22
click at [1443, 269] on button "Enregistrer" at bounding box center [1428, 268] width 79 height 19
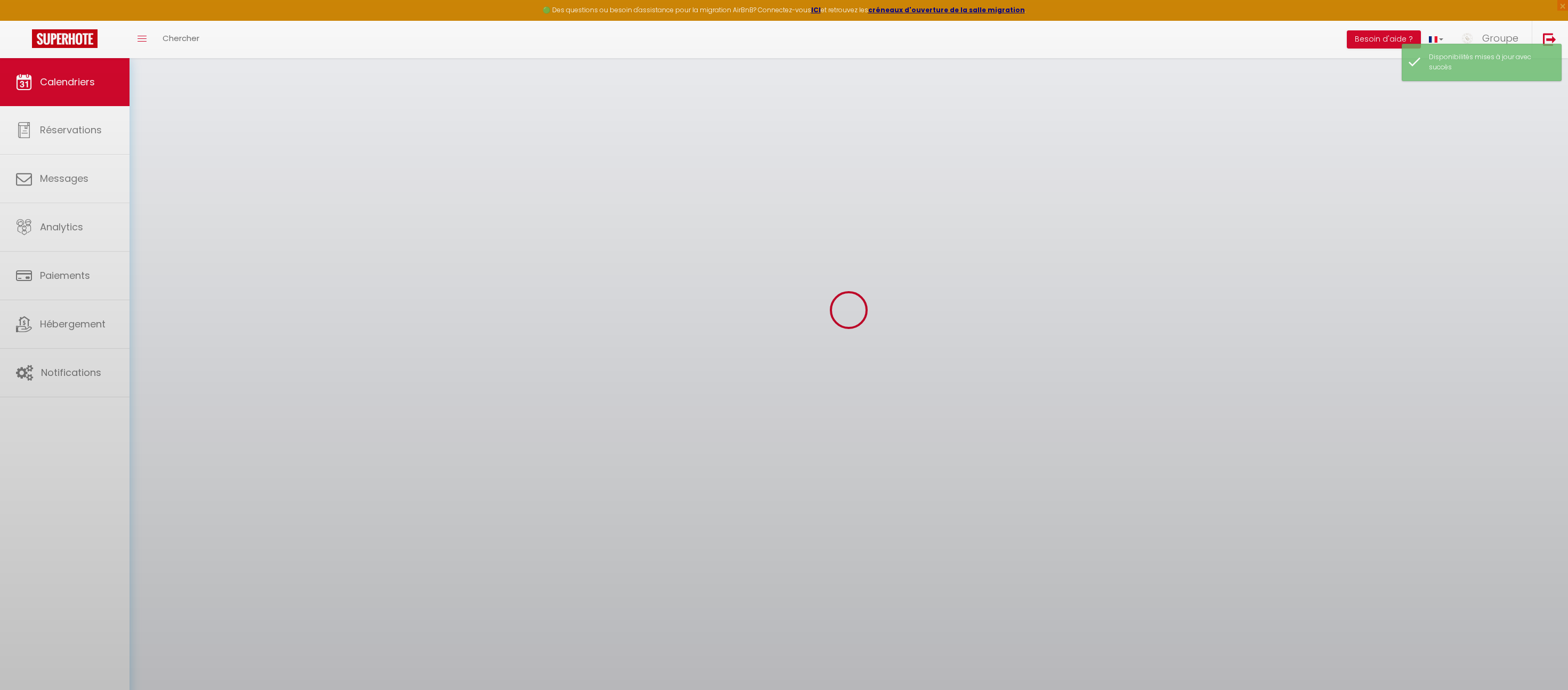
select select "KO"
select select "0"
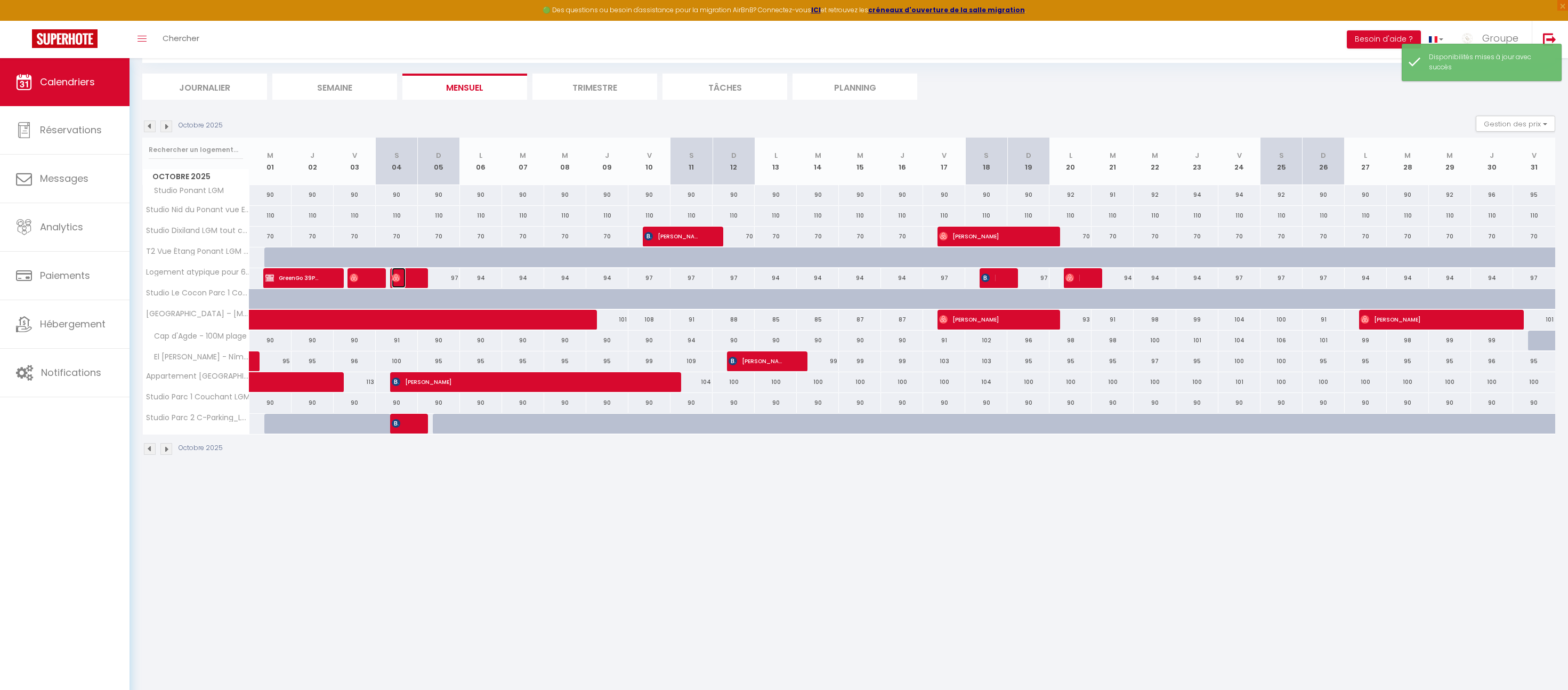
click at [403, 273] on span "[PERSON_NAME]" at bounding box center [398, 277] width 14 height 20
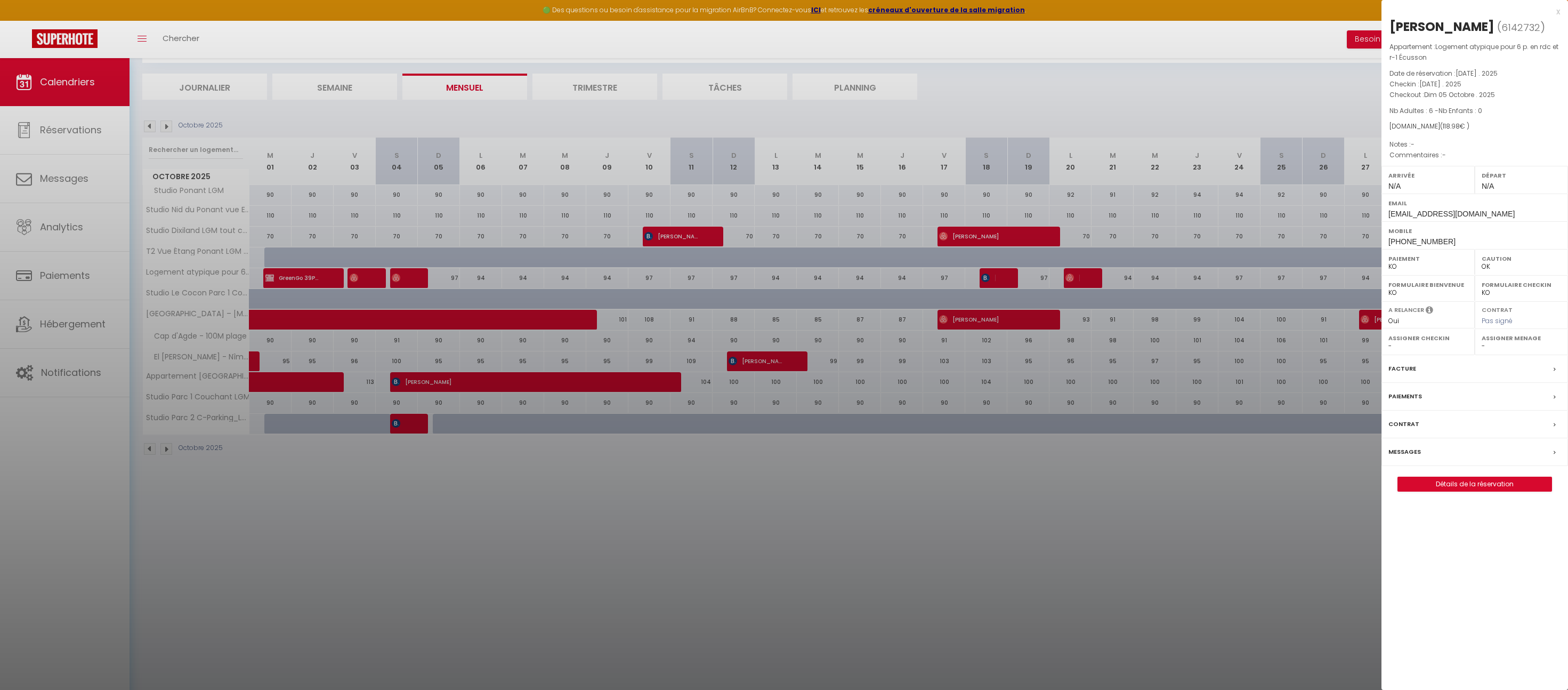
click at [1558, 12] on div "x" at bounding box center [1471, 12] width 179 height 13
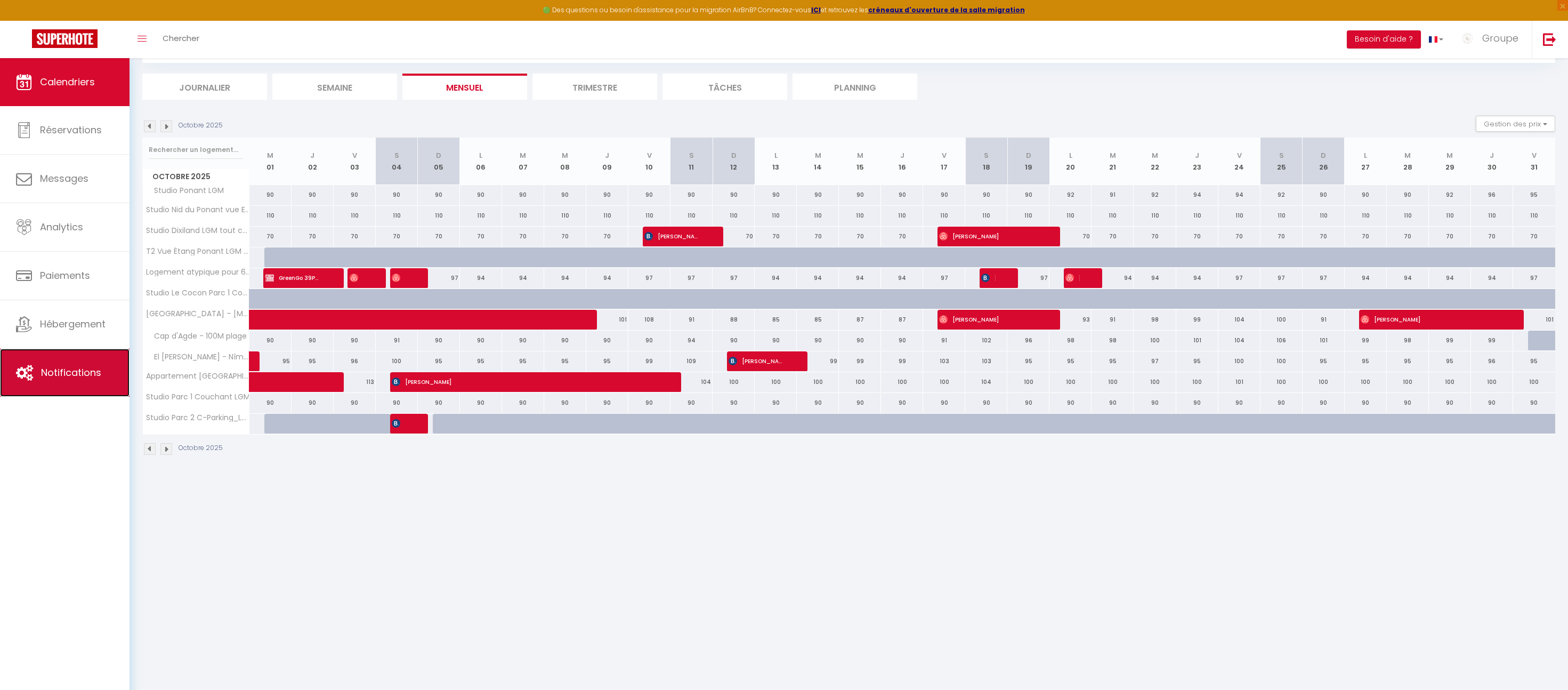
click at [90, 356] on link "Notifications" at bounding box center [64, 372] width 130 height 48
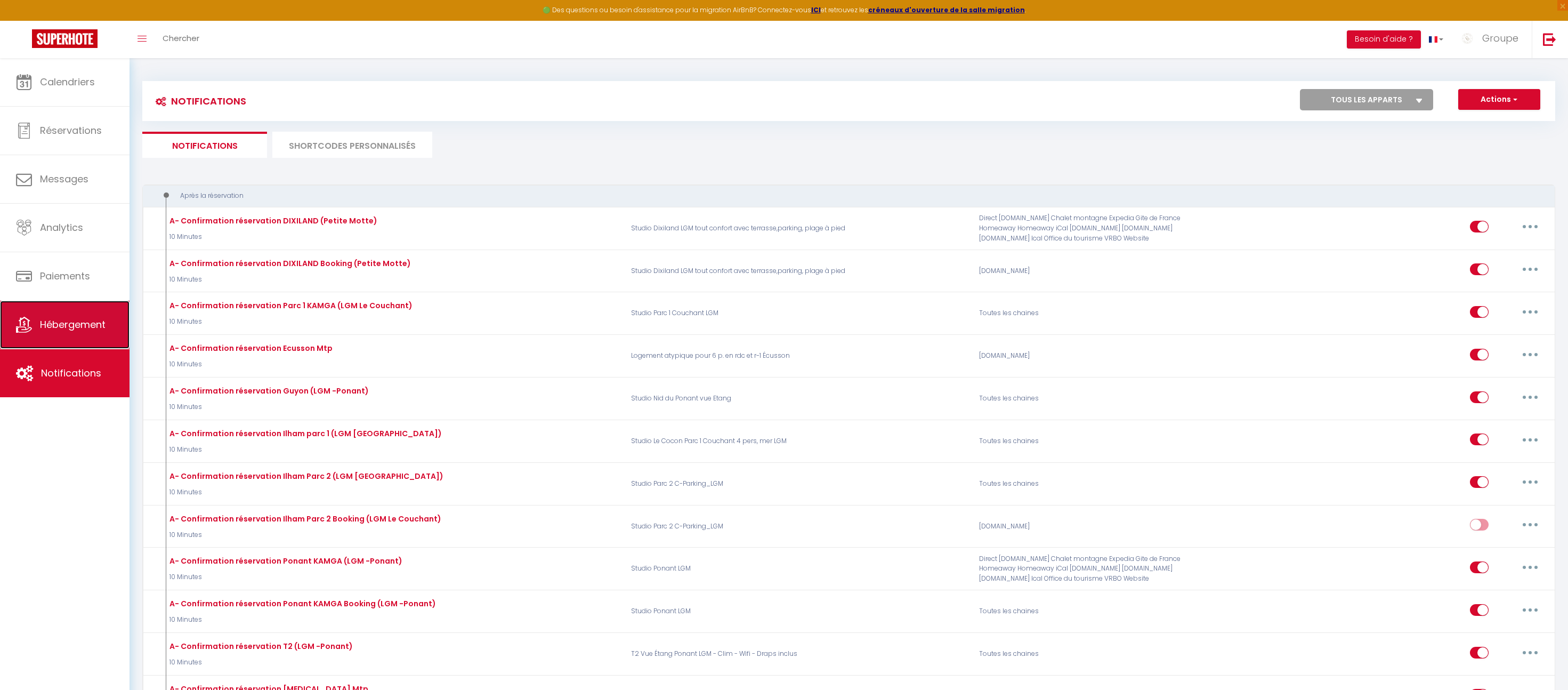
click at [84, 328] on span "Hébergement" at bounding box center [73, 324] width 65 height 14
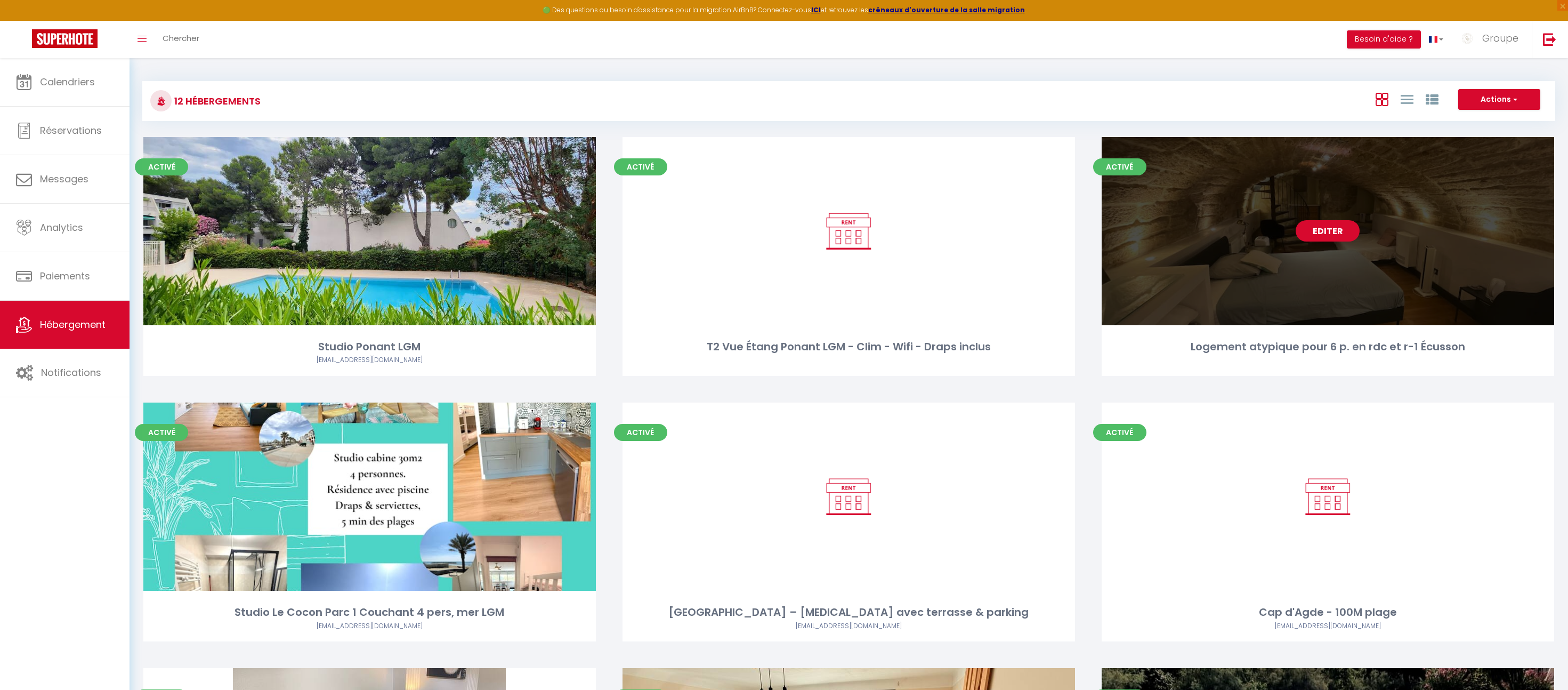
click at [1351, 237] on link "Editer" at bounding box center [1328, 231] width 64 height 22
select select "3"
select select "2"
select select "1"
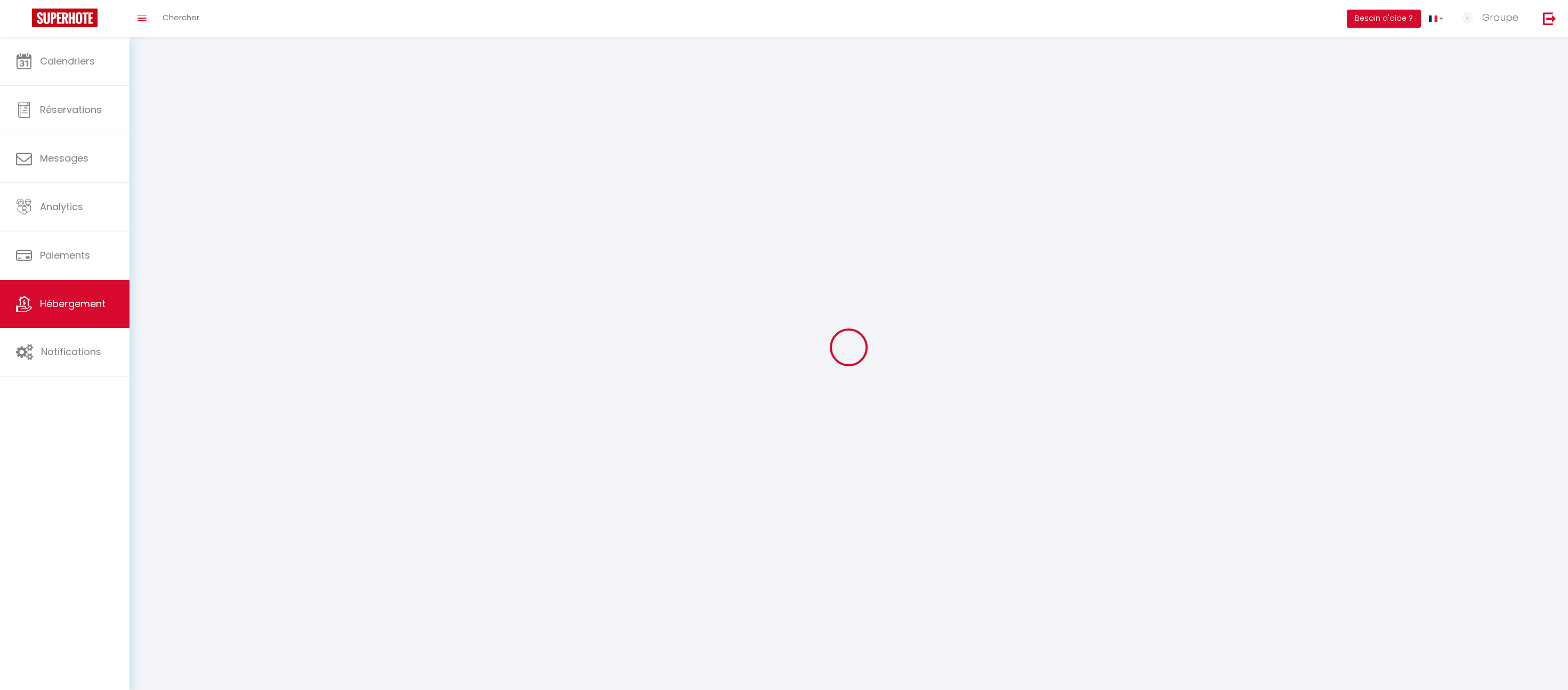
select select
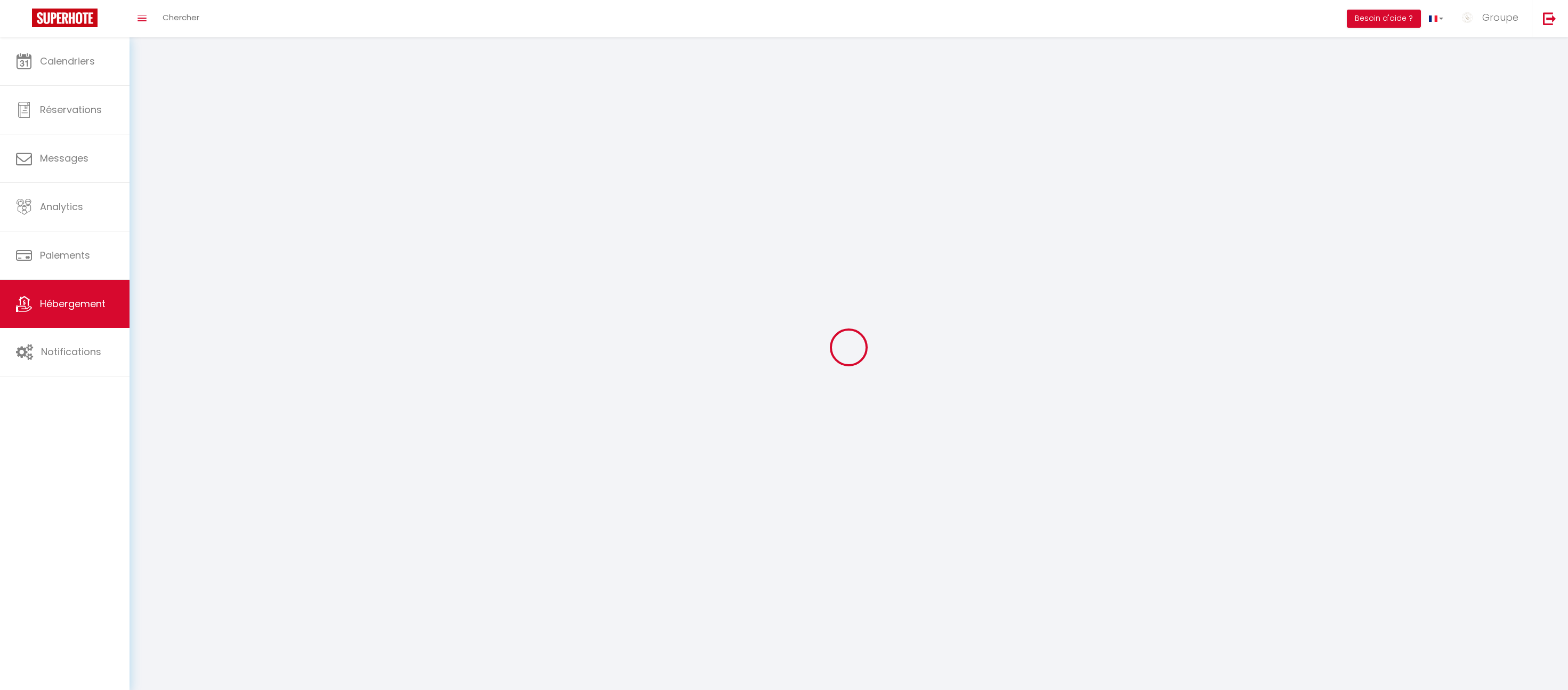
select select
checkbox input "false"
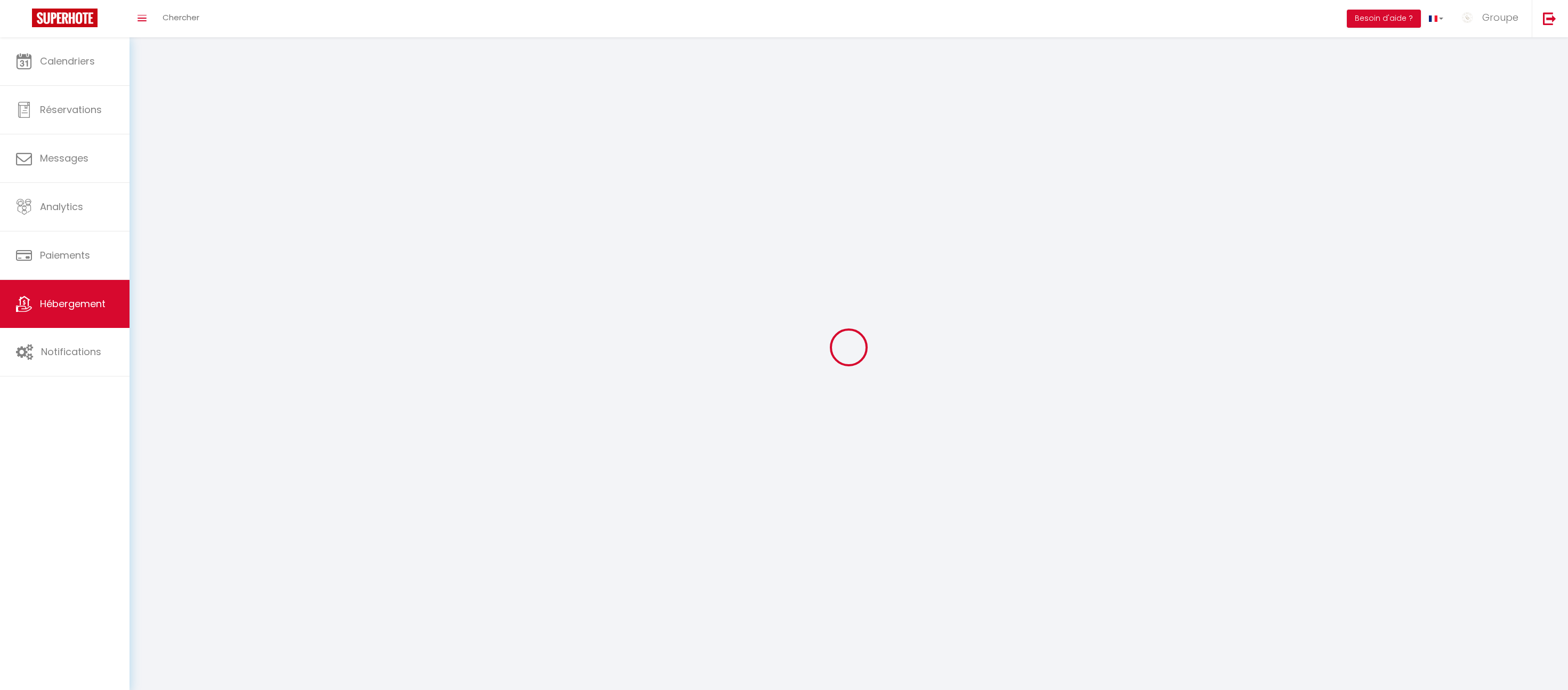
select select
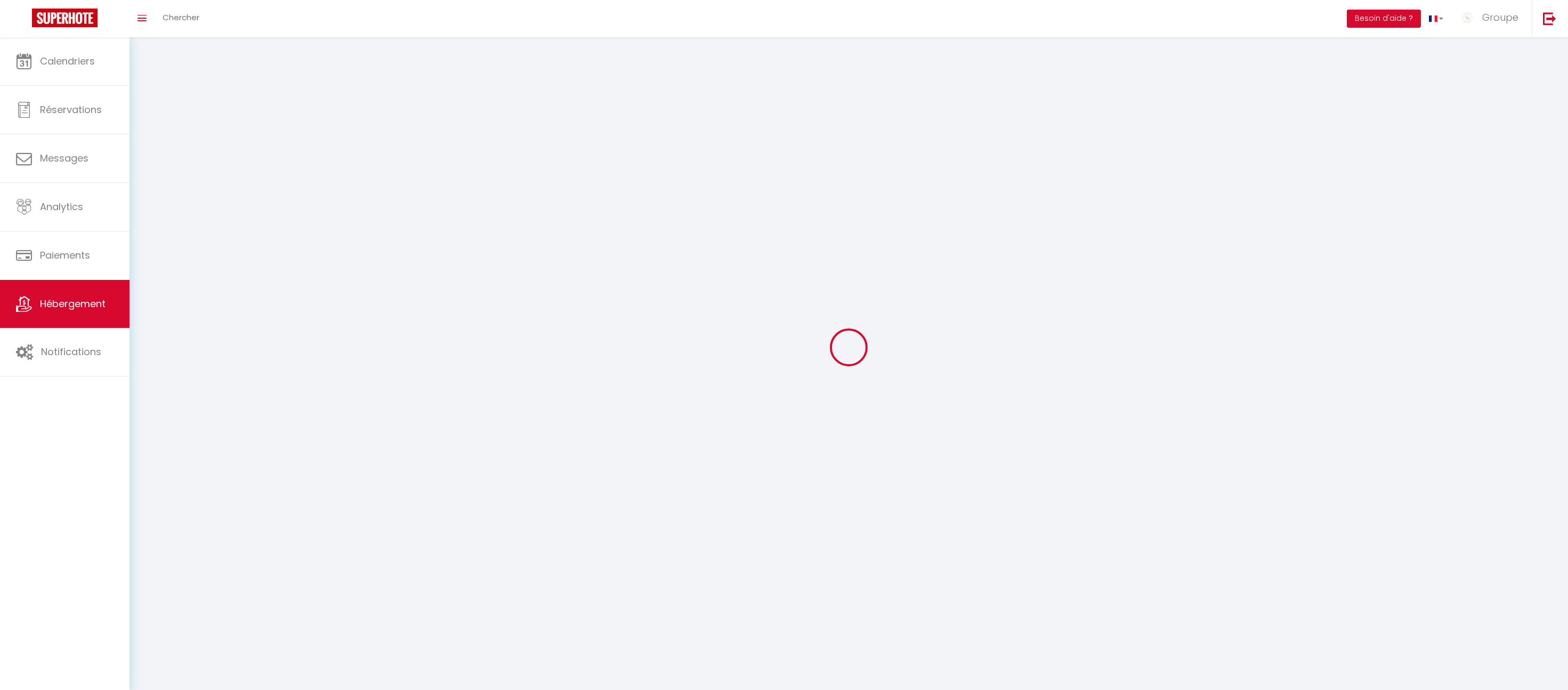
select select
checkbox input "false"
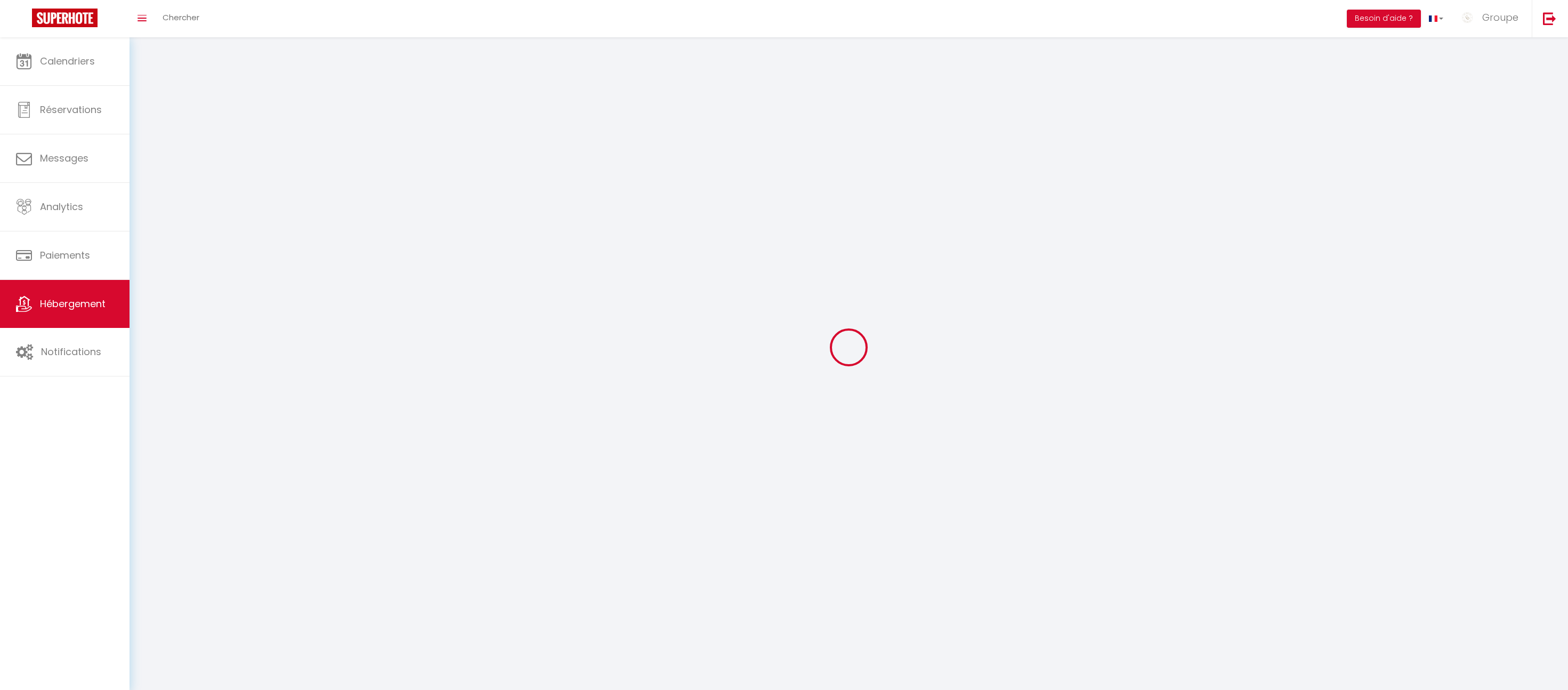
checkbox input "false"
select select
select select "1"
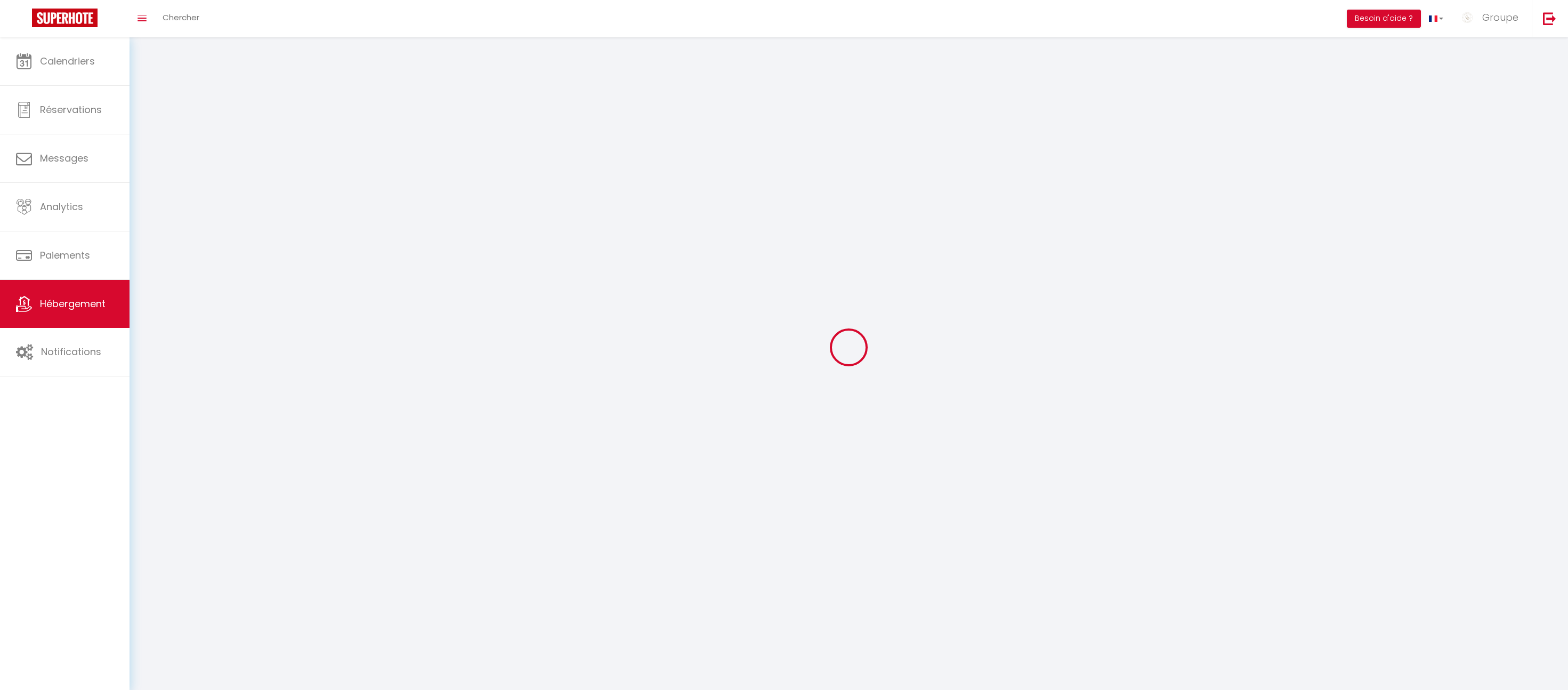
select select
select select "28"
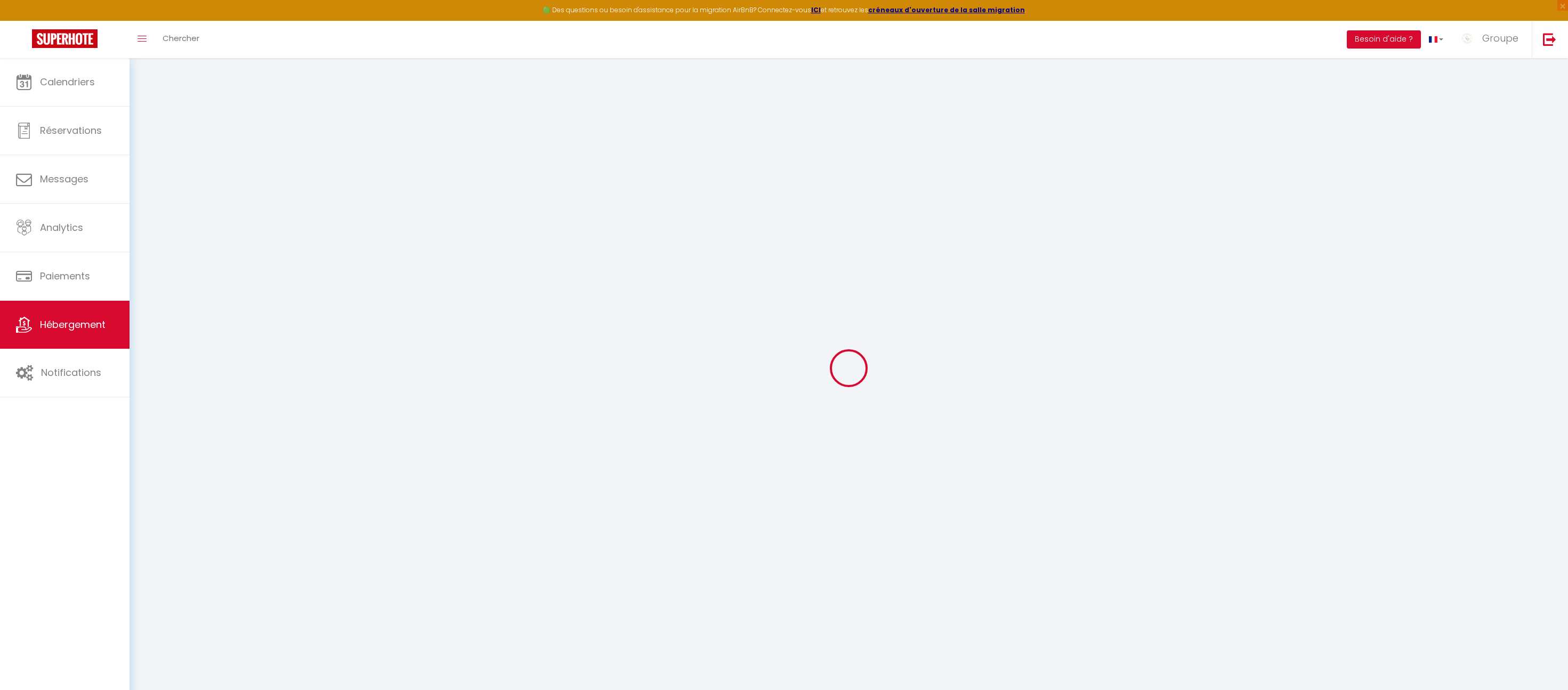
select select
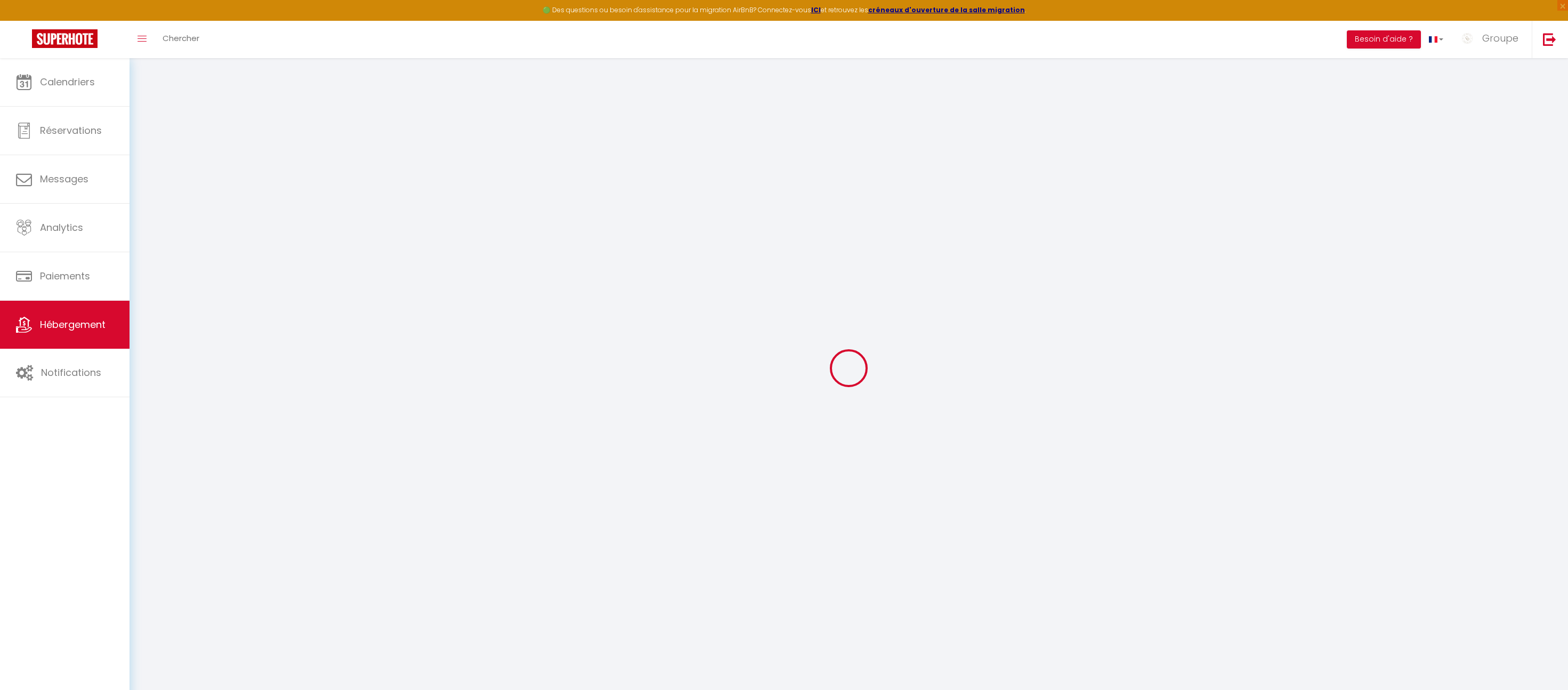
select select
checkbox input "false"
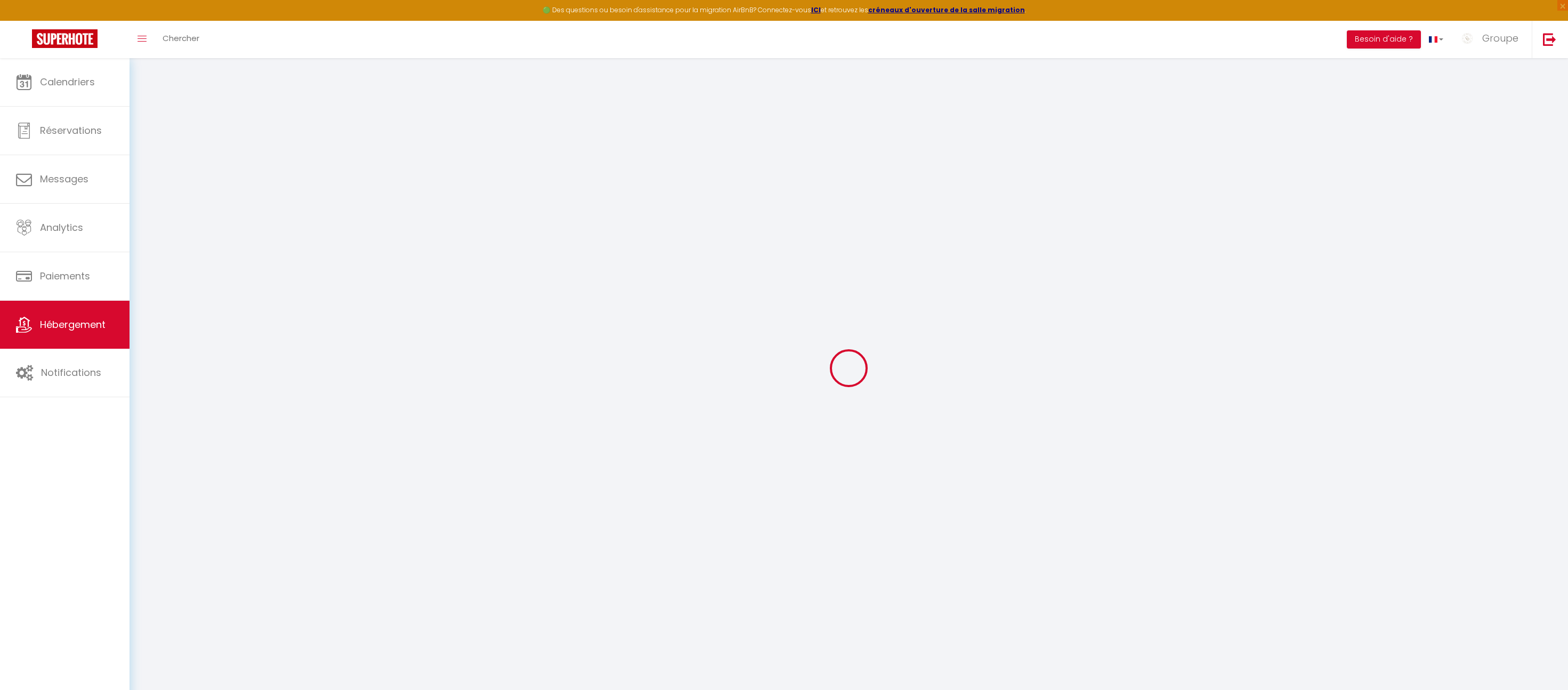
select select
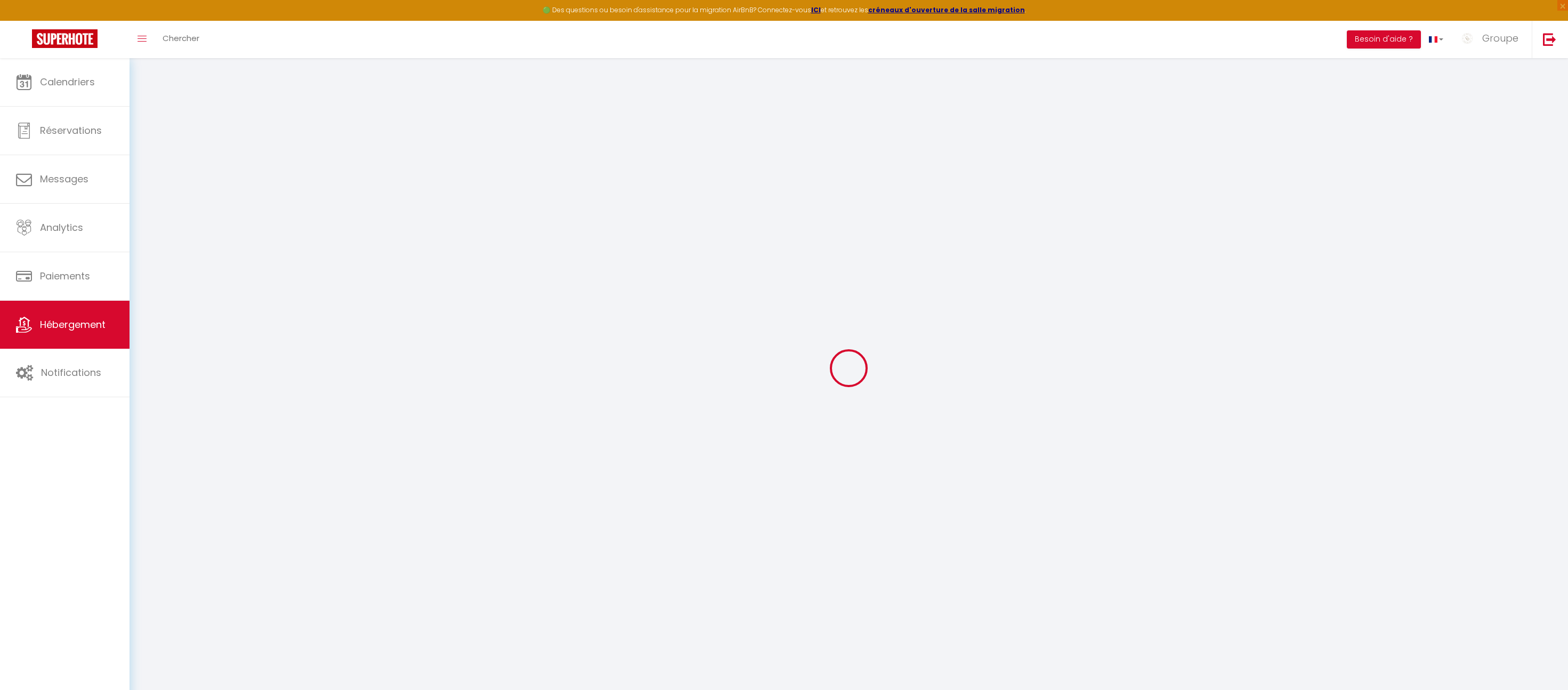
select select
checkbox input "false"
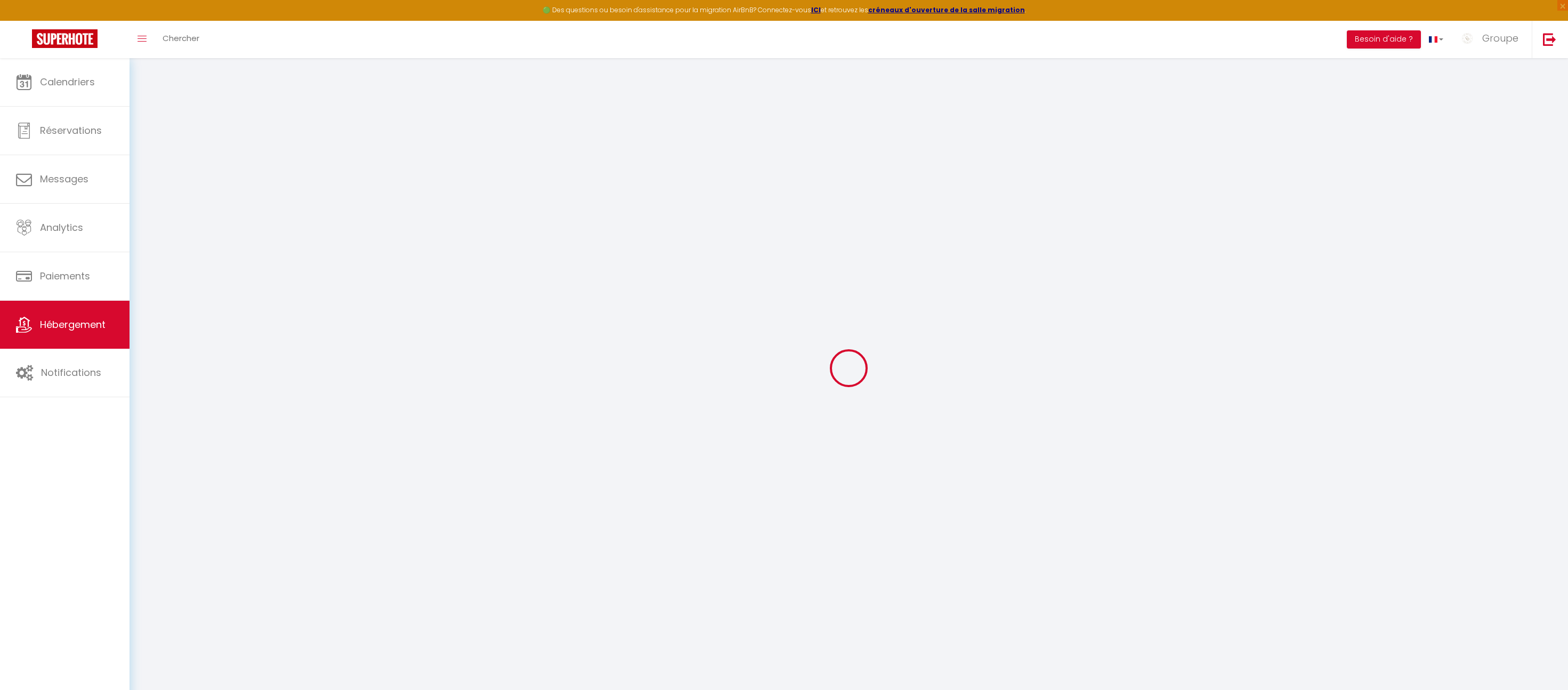
checkbox input "false"
select select
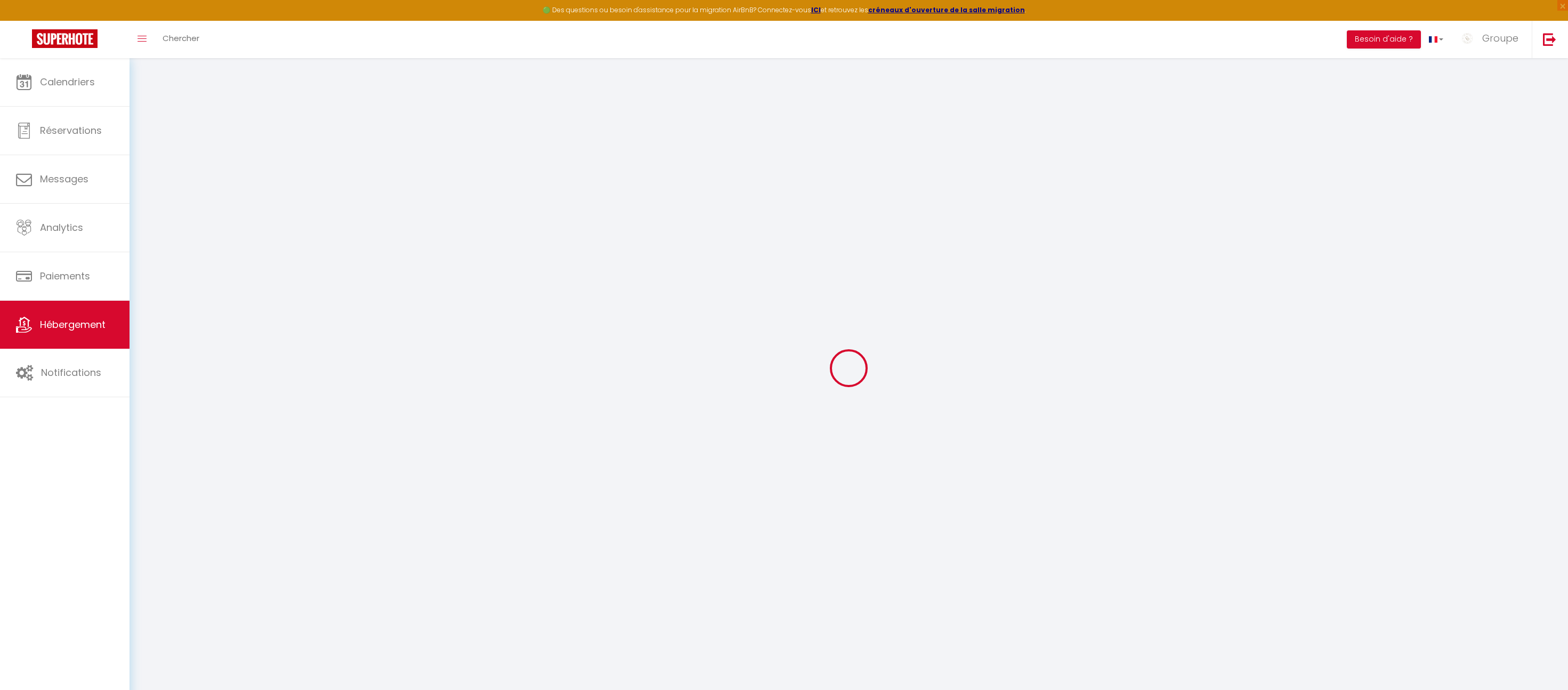
select select
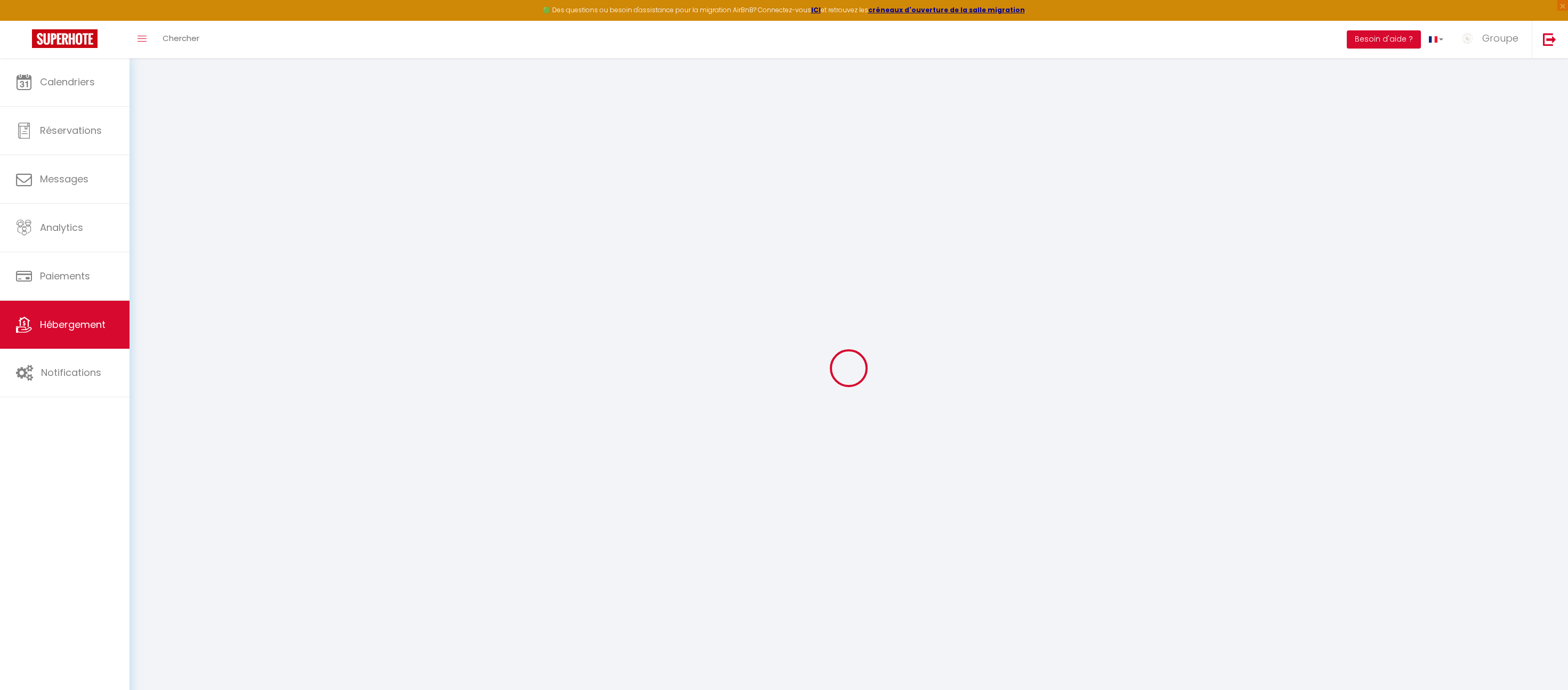
checkbox input "false"
select select
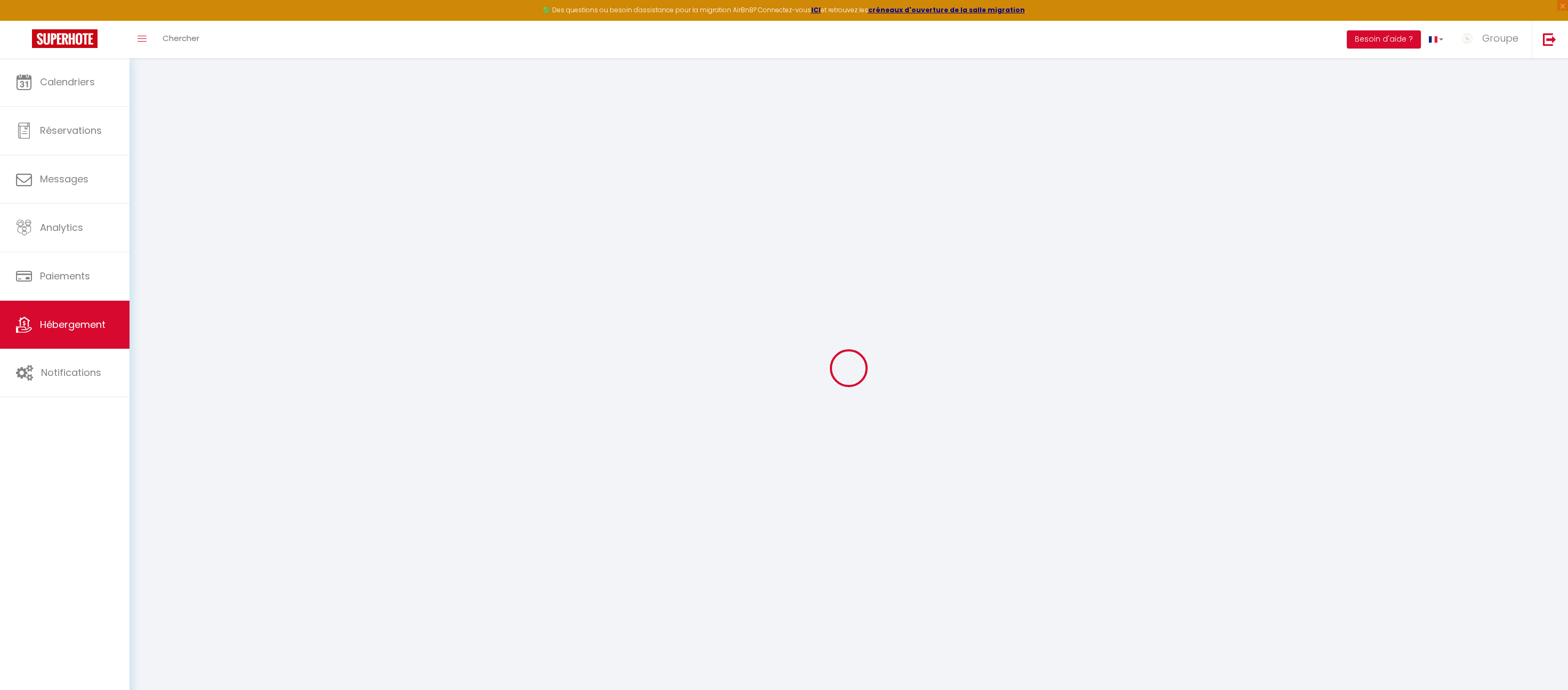
select select
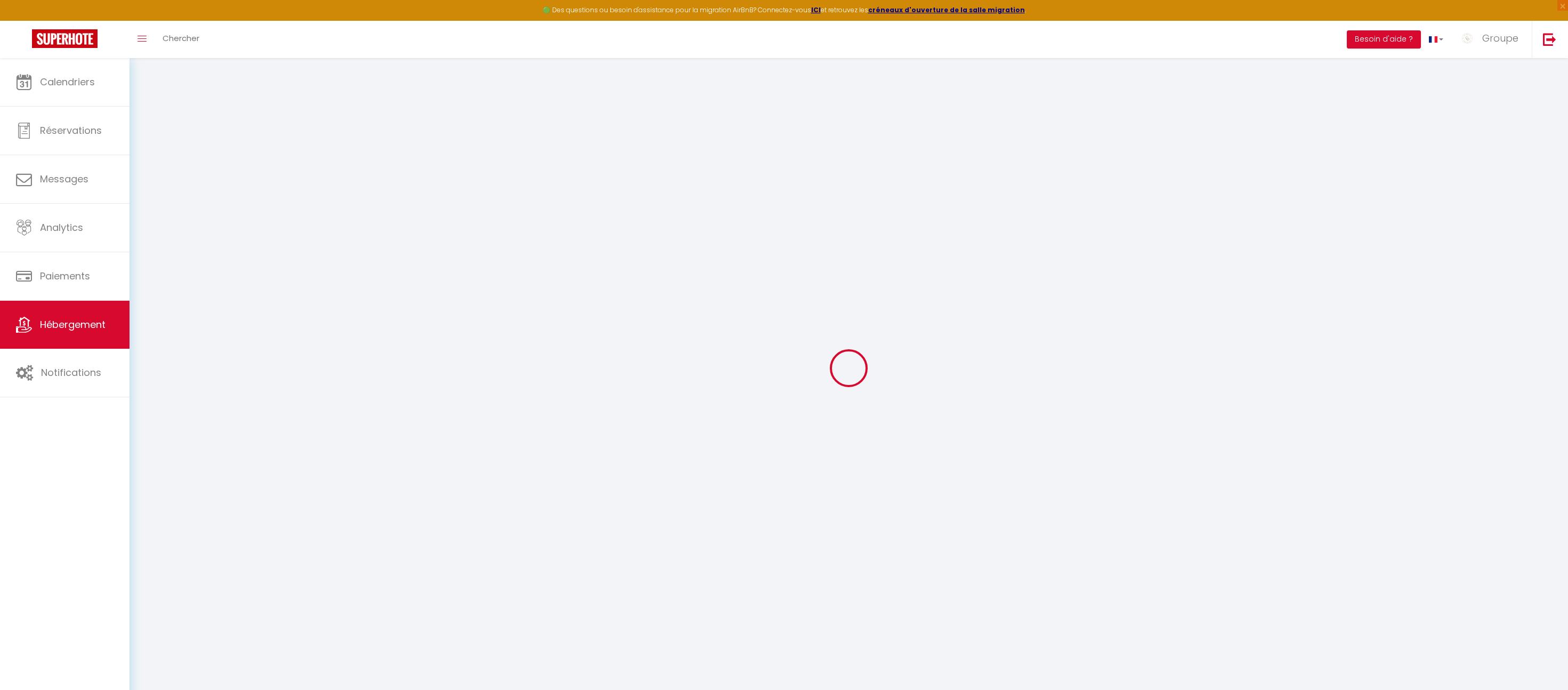
select select
checkbox input "false"
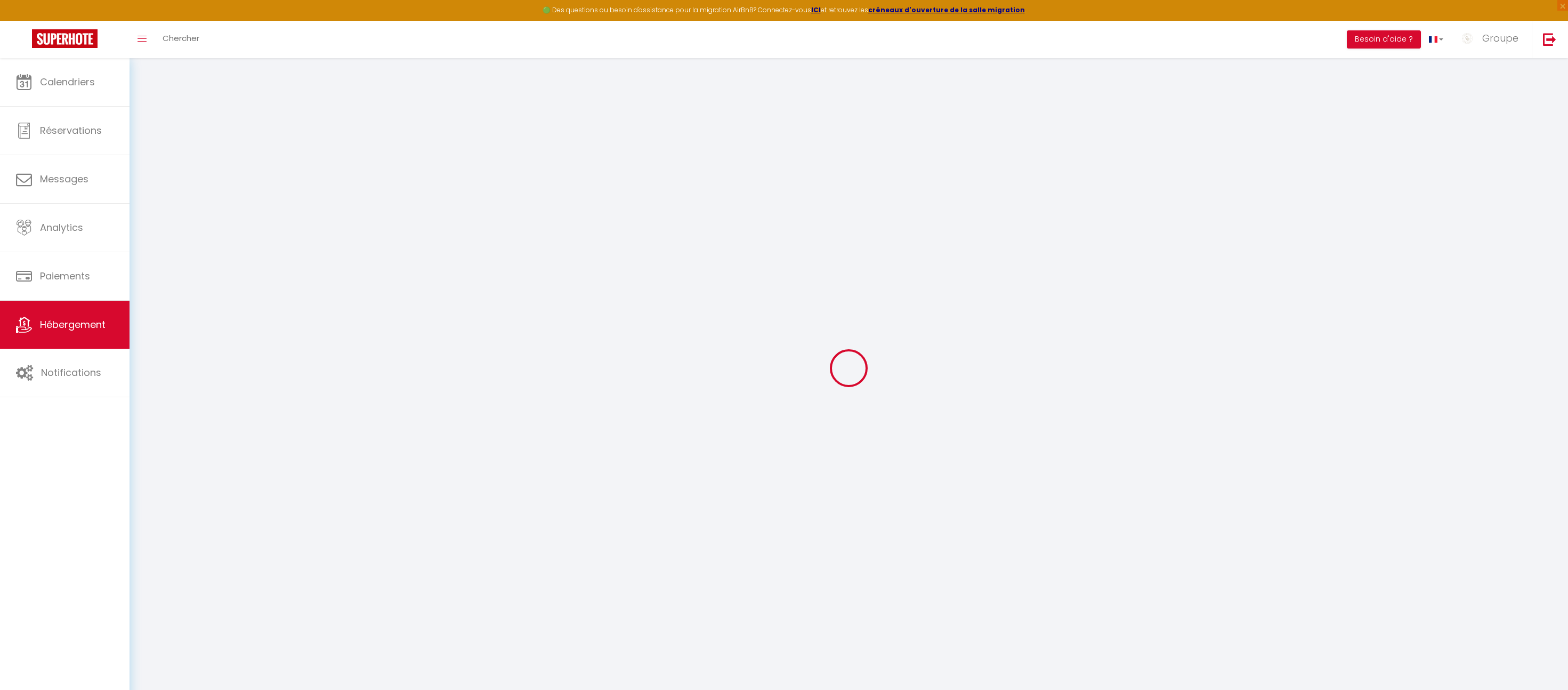
checkbox input "false"
select select
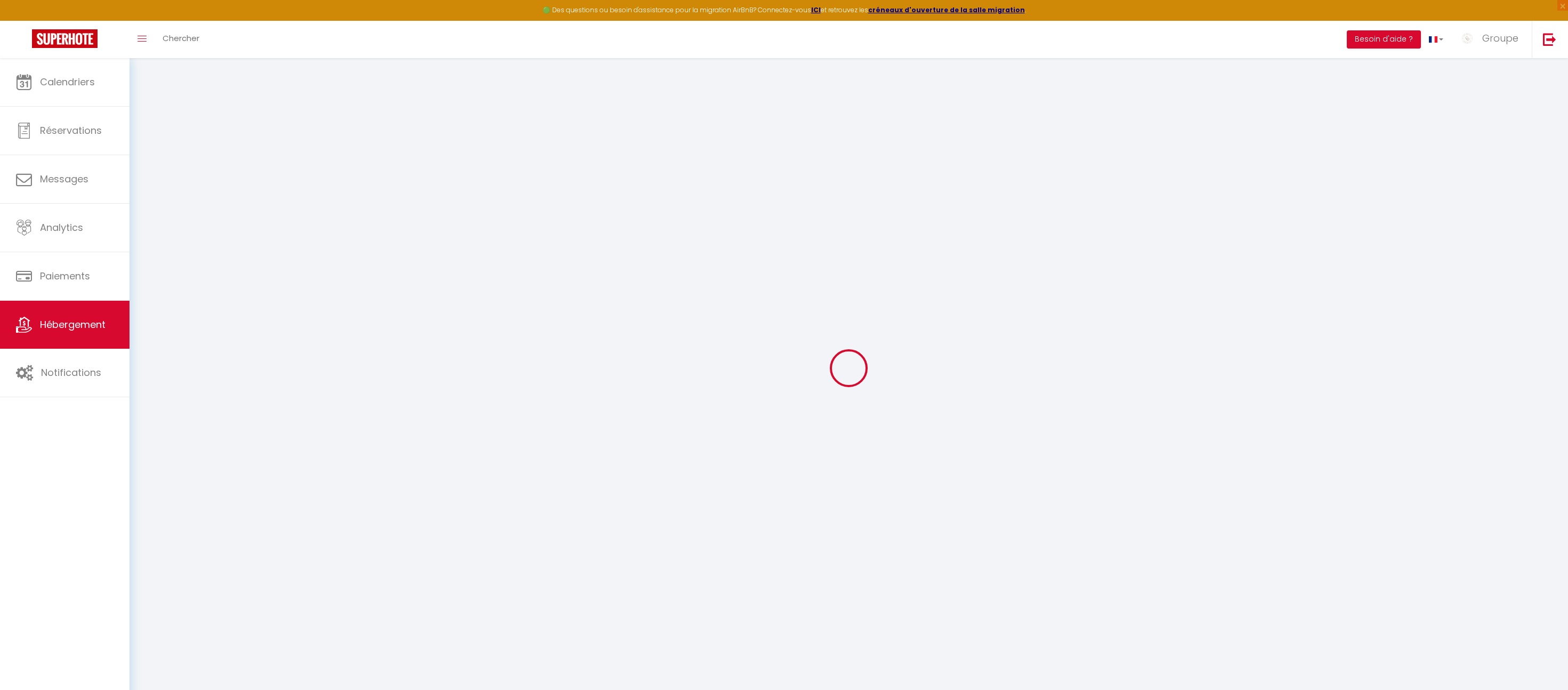
select select
checkbox input "false"
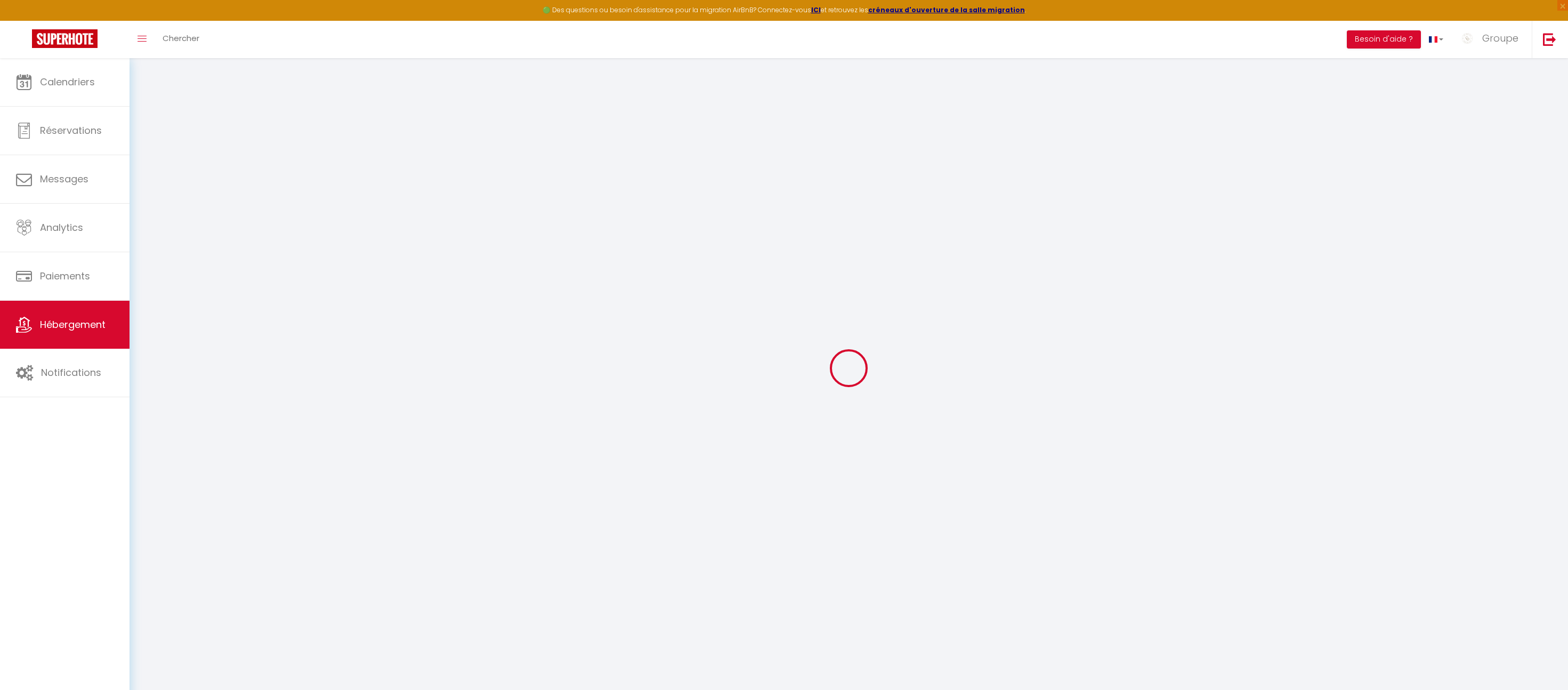
checkbox input "false"
select select
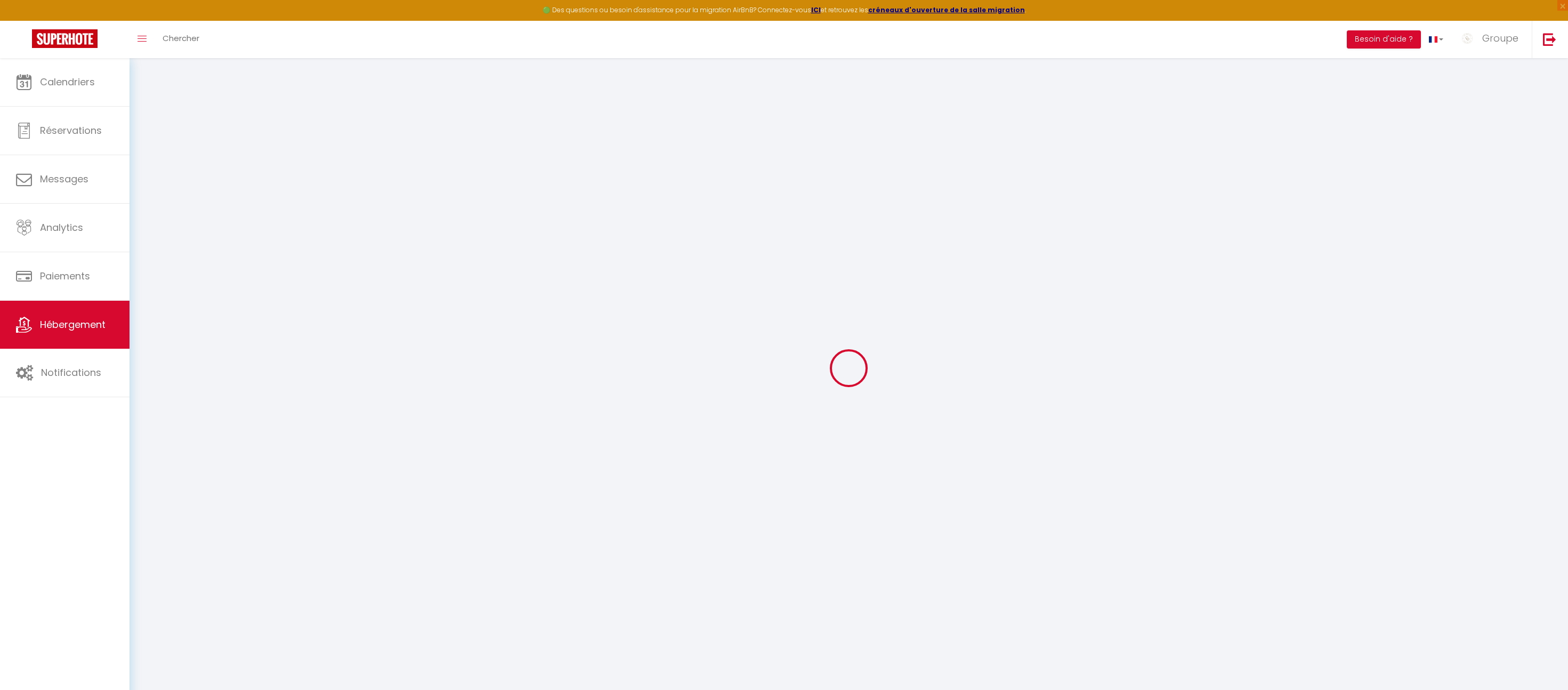
type input "Logement atypique pour 6 p. en rdc et r-1 Écusson"
type input "Flore"
select select "6"
type input "100"
type input "30"
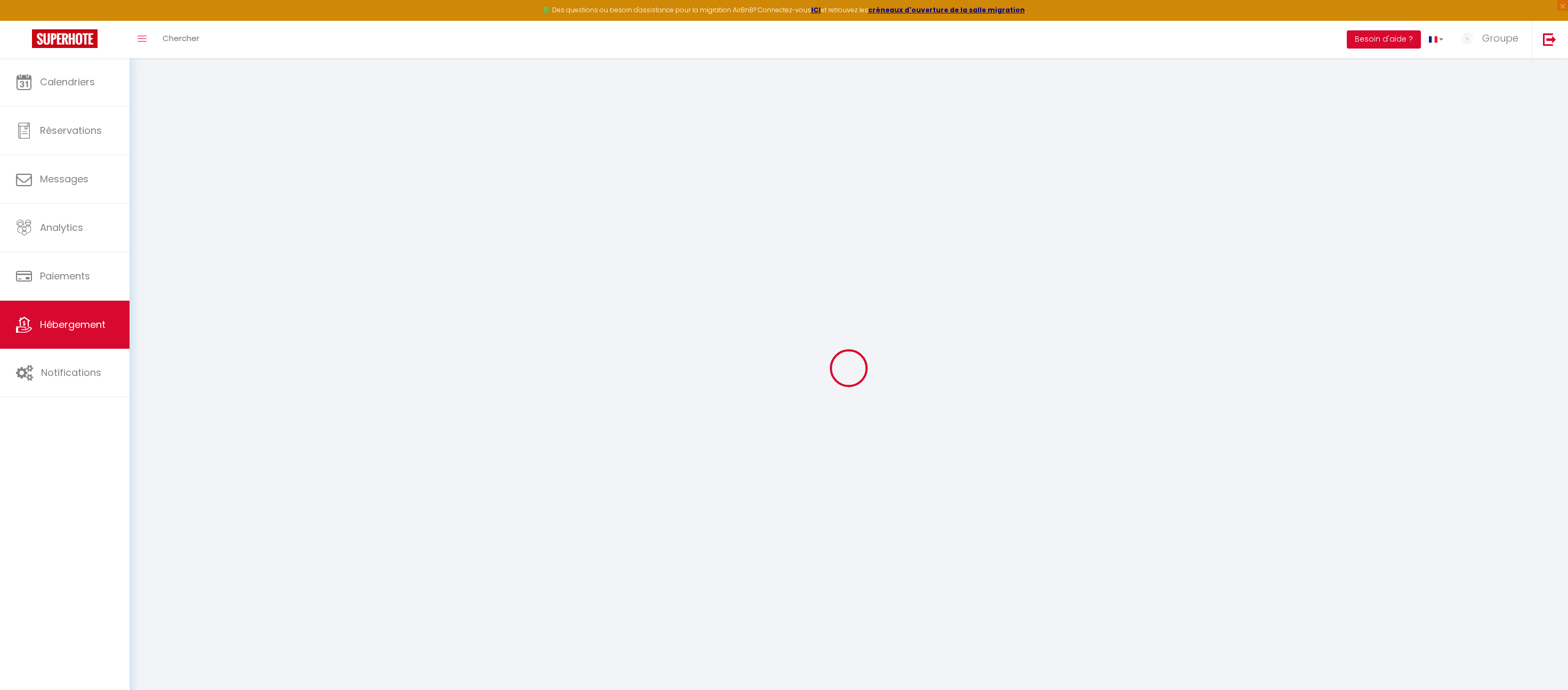
select select
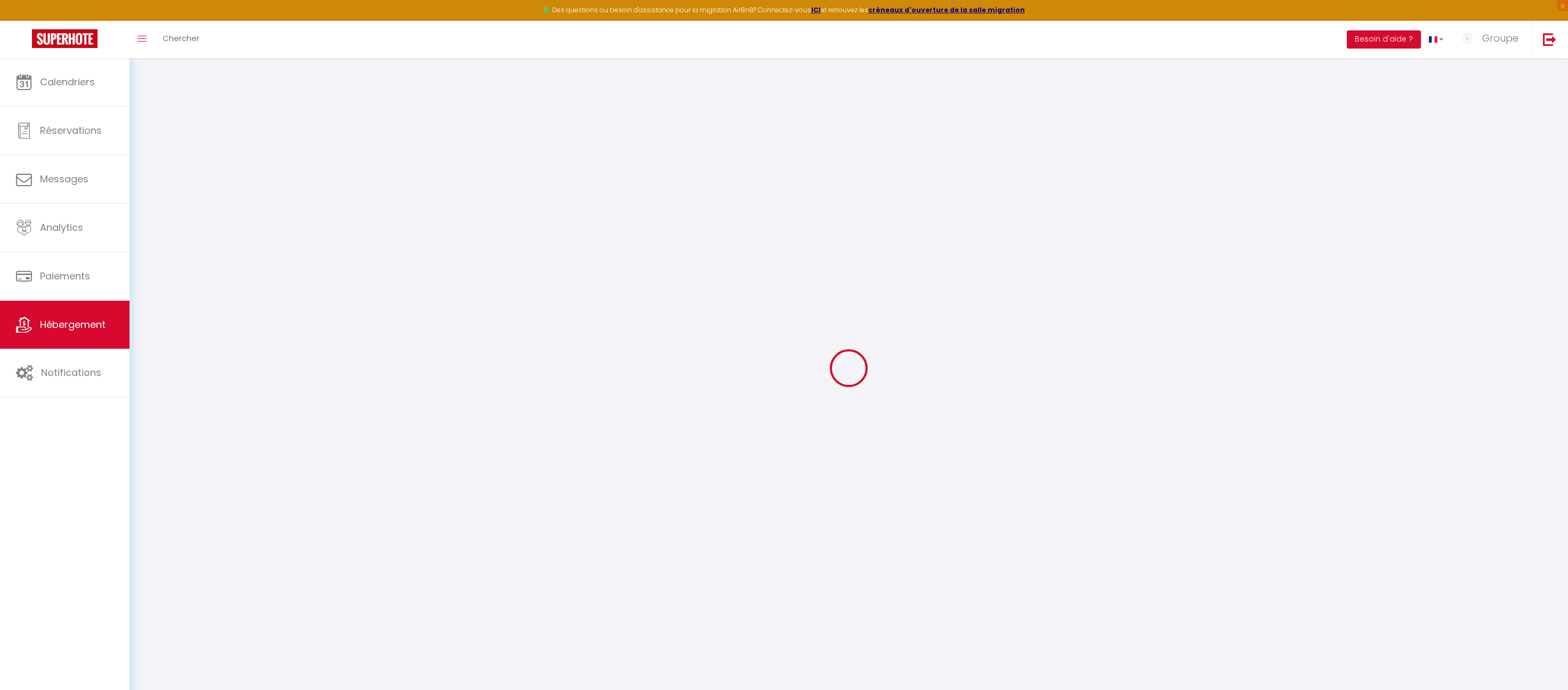
type input "34000"
type input "Montpellier"
type input "[EMAIL_ADDRESS][DOMAIN_NAME]"
select select
checkbox input "false"
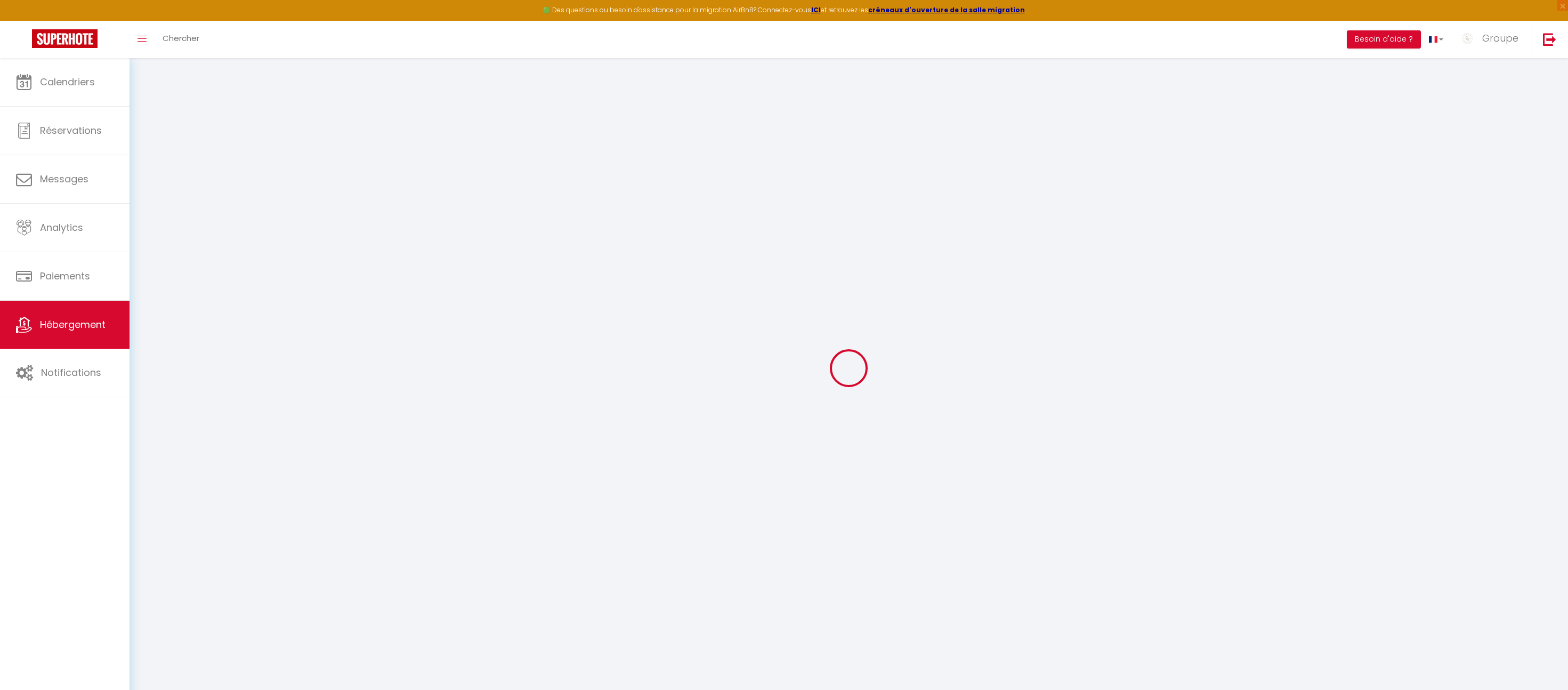
checkbox input "false"
type input "0"
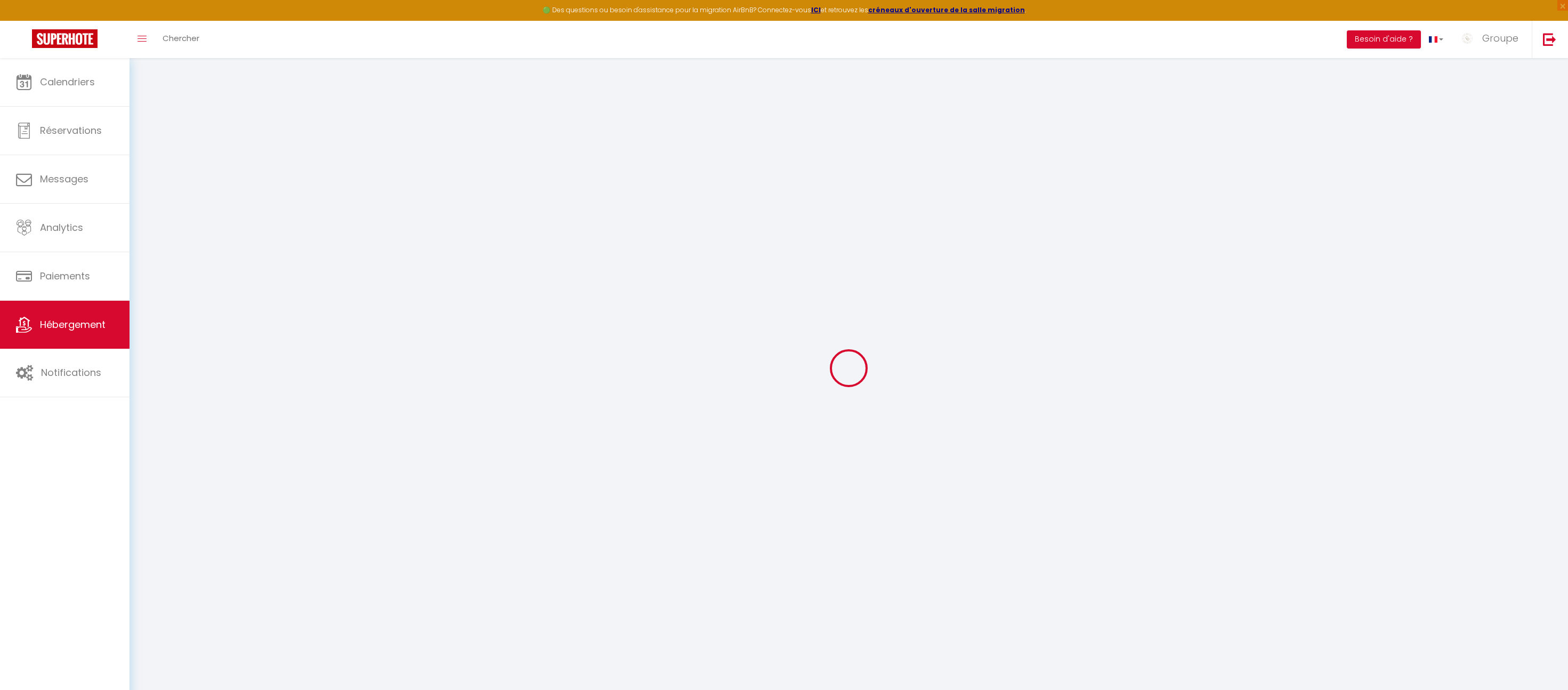
type input "0"
select select
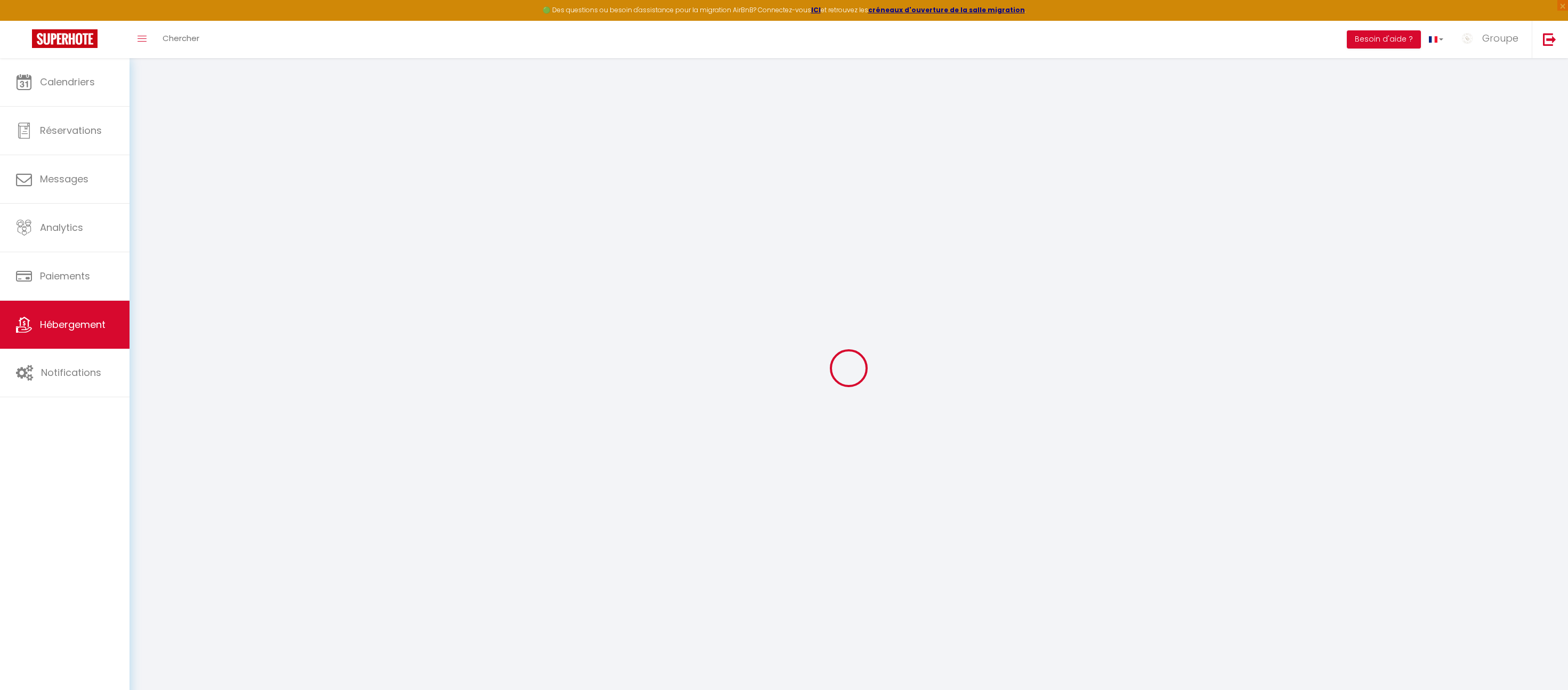
select select
checkbox input "false"
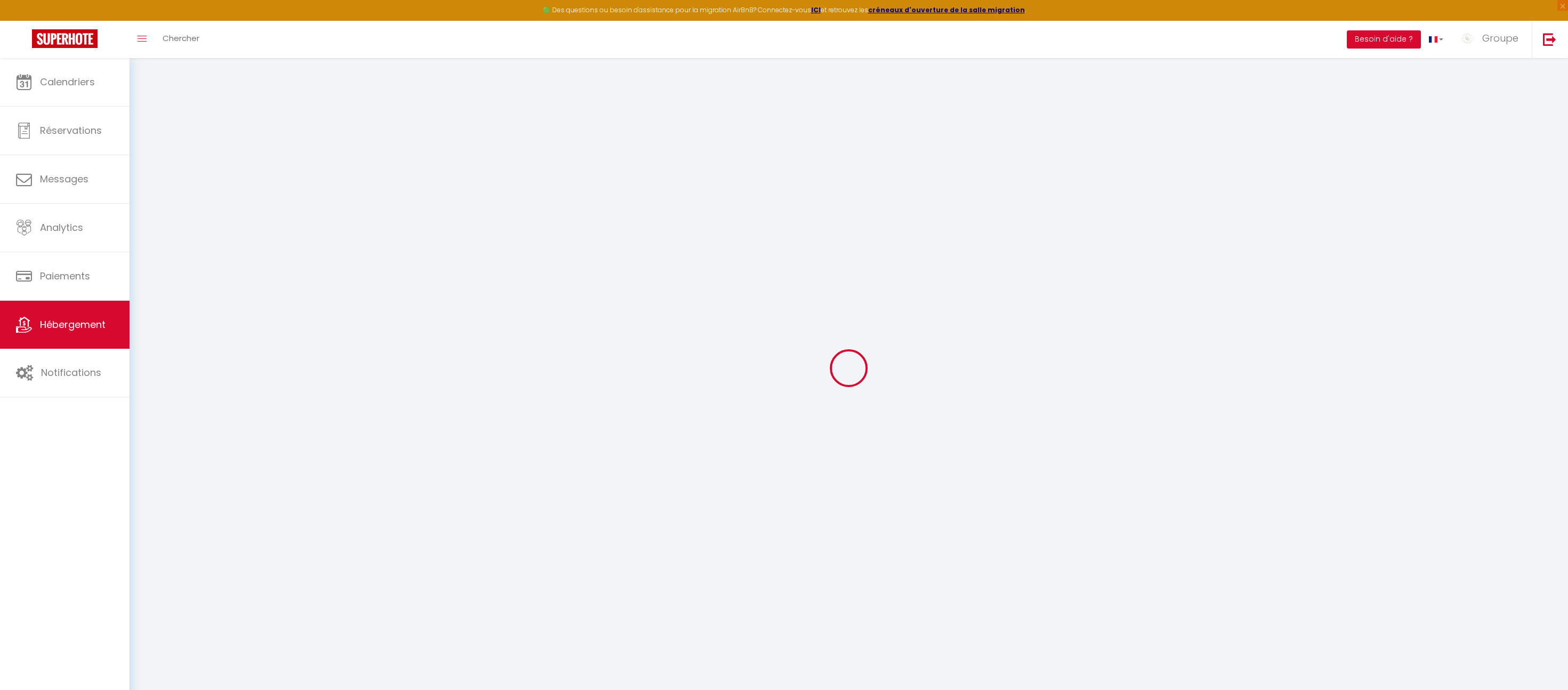
checkbox input "false"
select select
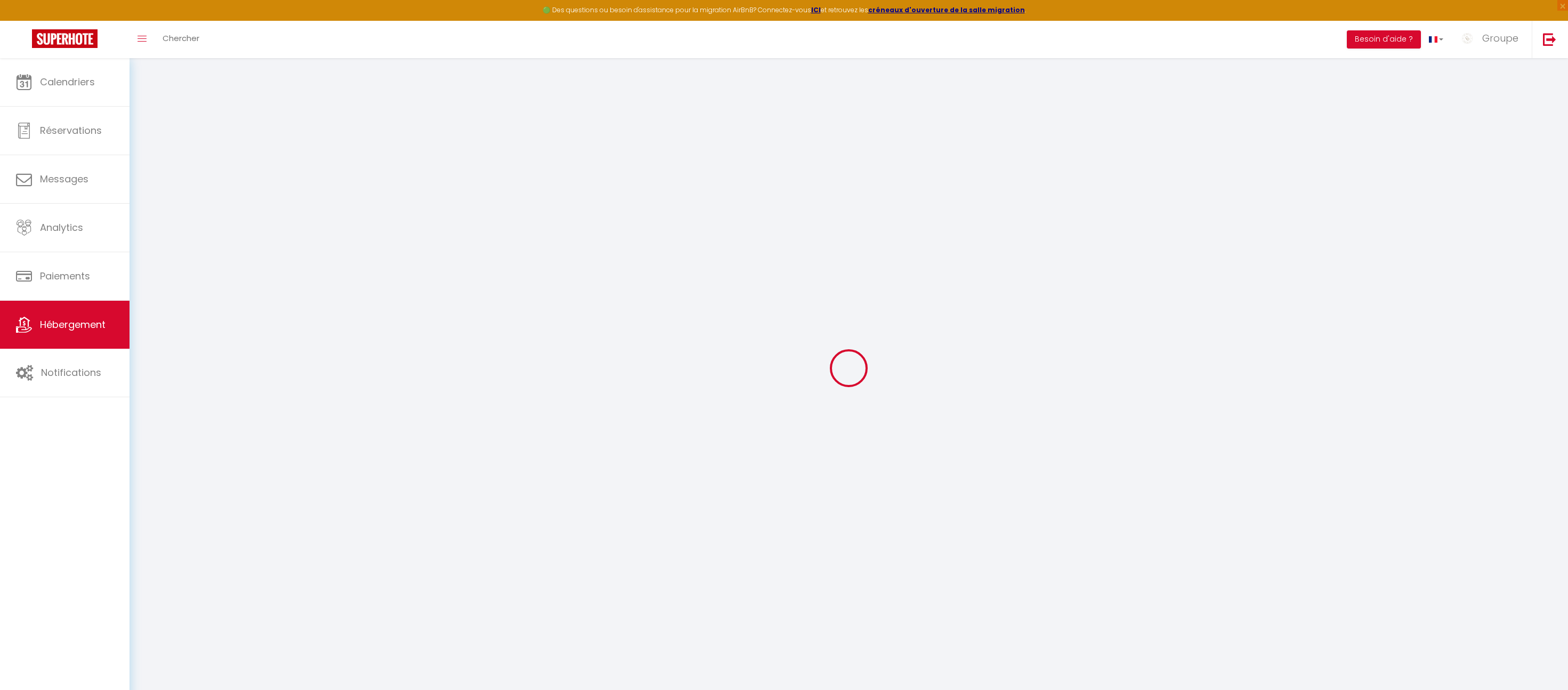
select select
checkbox input "false"
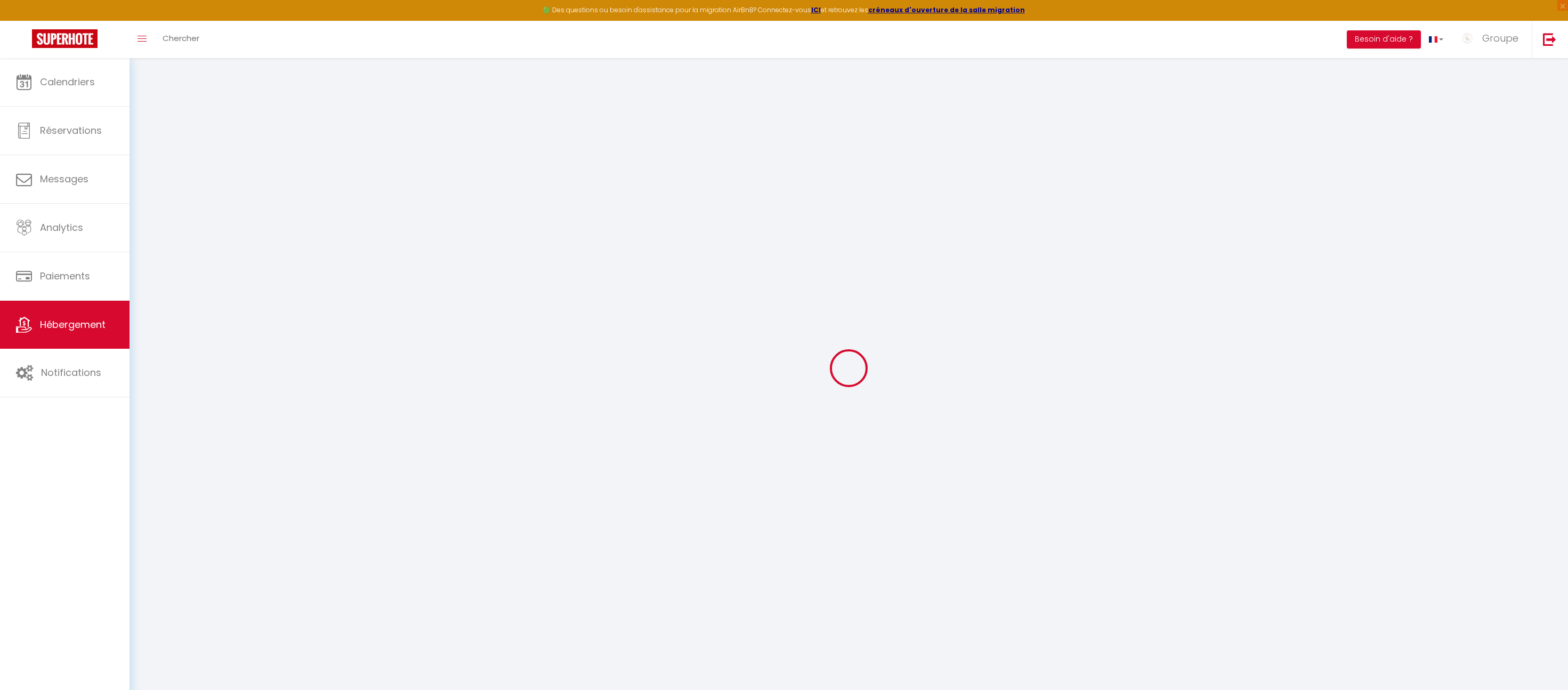
checkbox input "false"
select select
checkbox input "false"
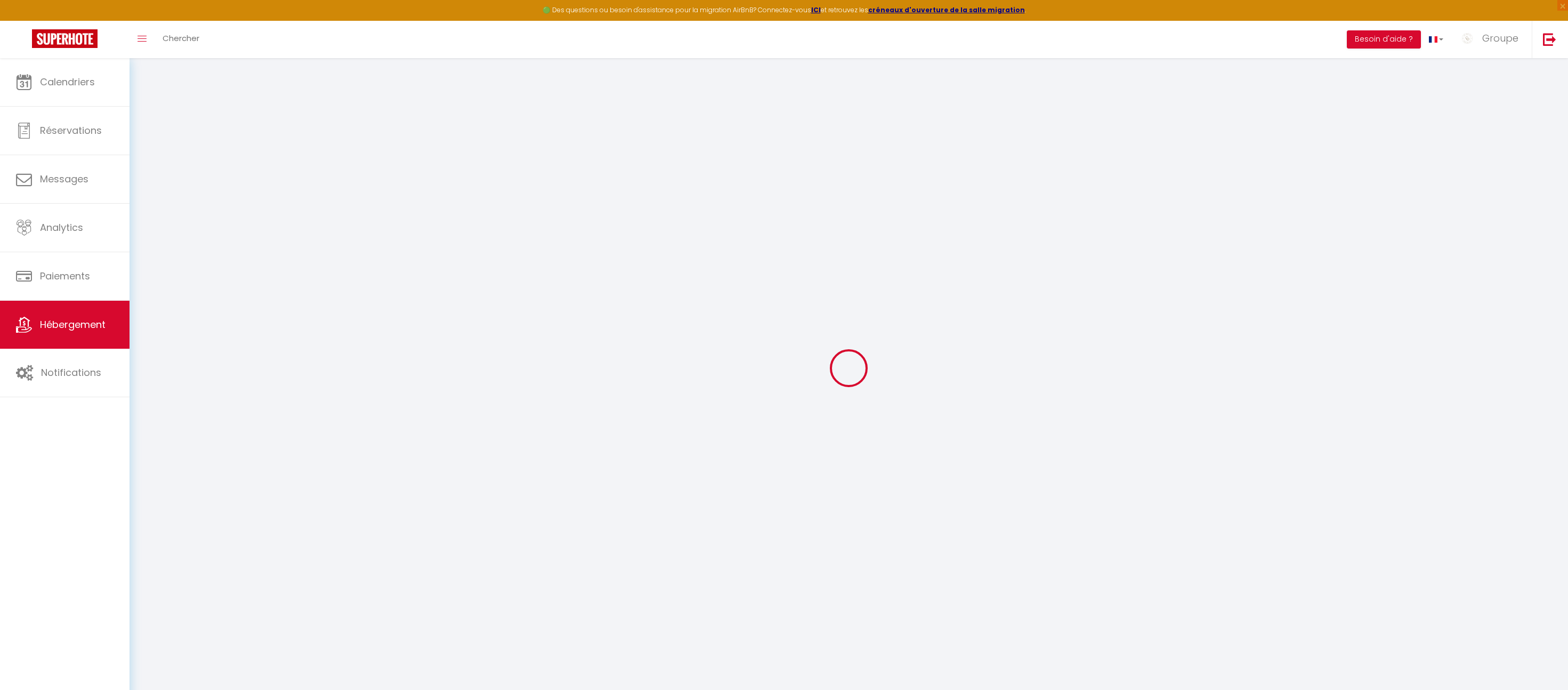
checkbox input "false"
select select "14:00"
select select
select select "11:00"
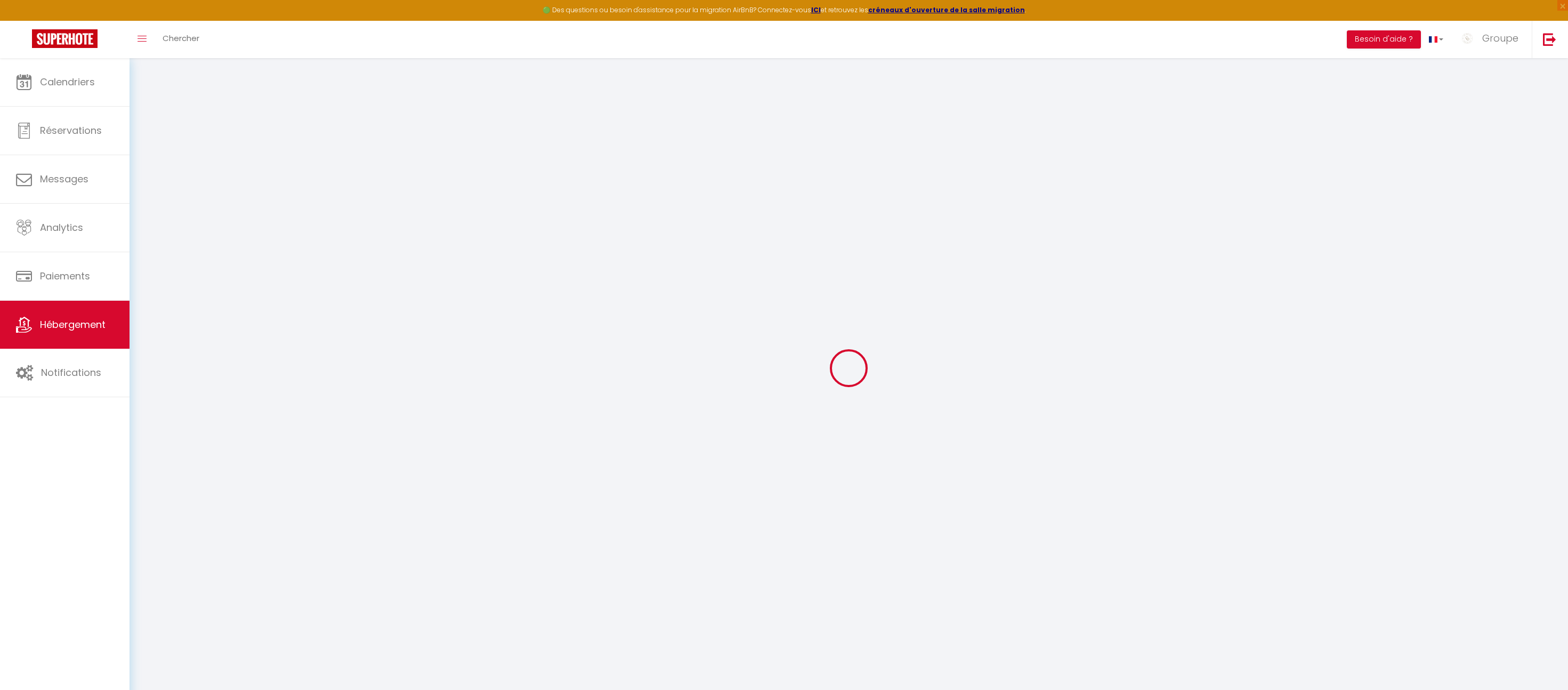
select select "30"
select select "120"
select select
checkbox input "false"
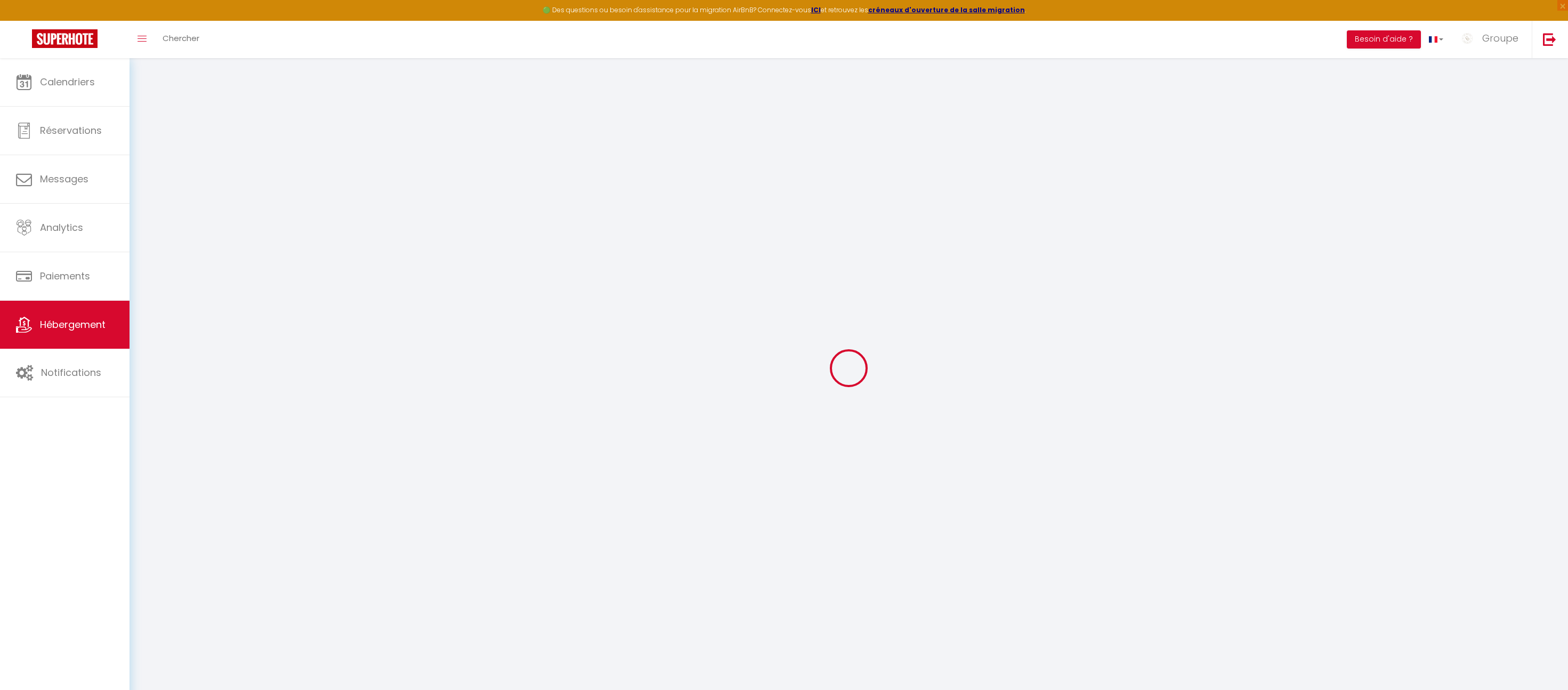
checkbox input "false"
select select
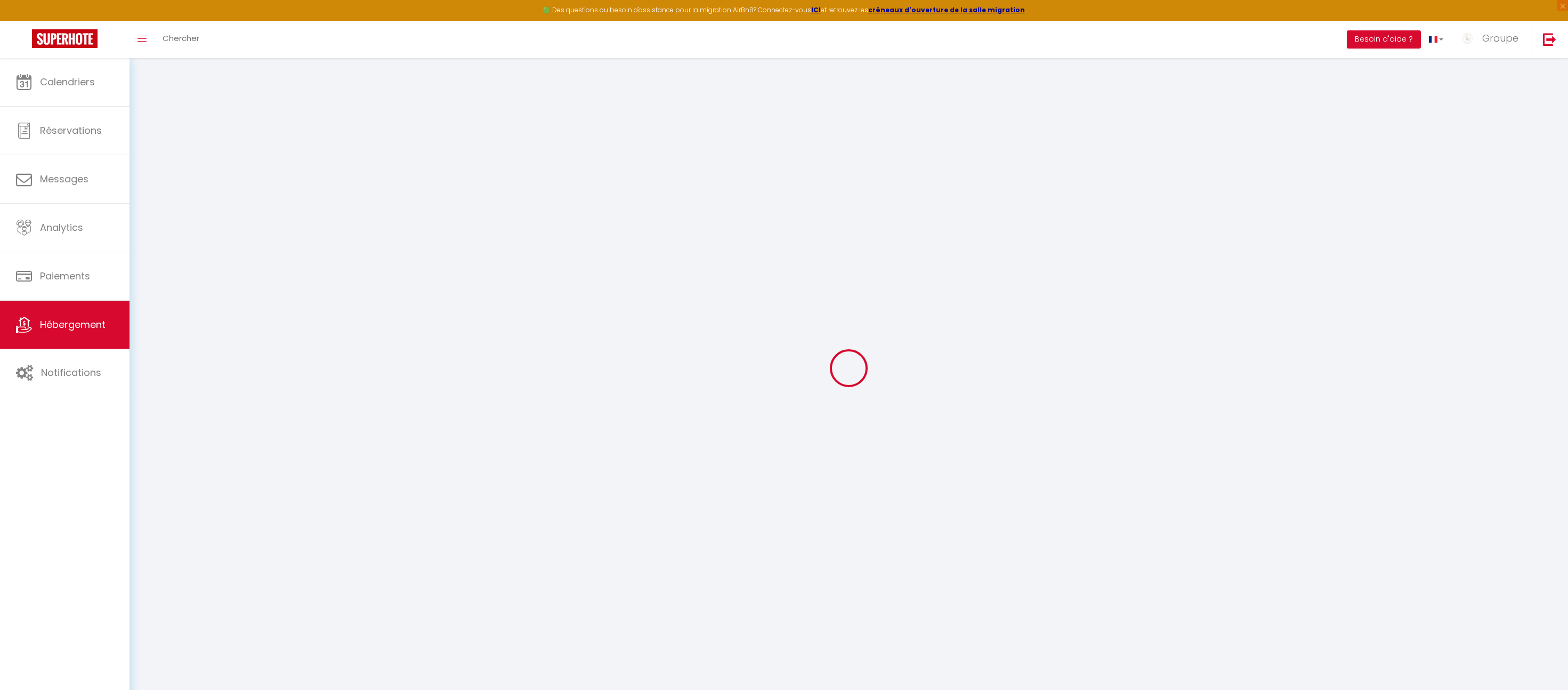
checkbox input "false"
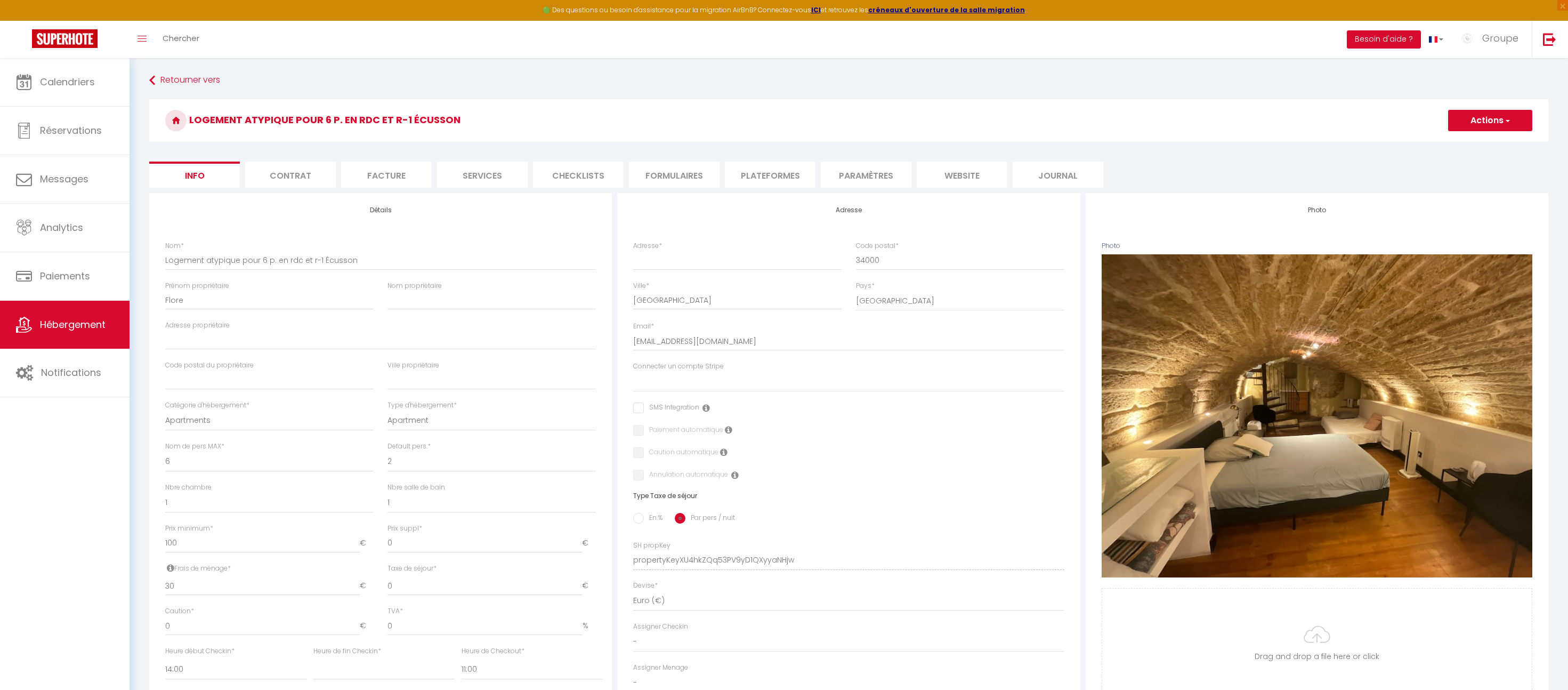
click at [747, 172] on li "Plateformes" at bounding box center [770, 174] width 91 height 26
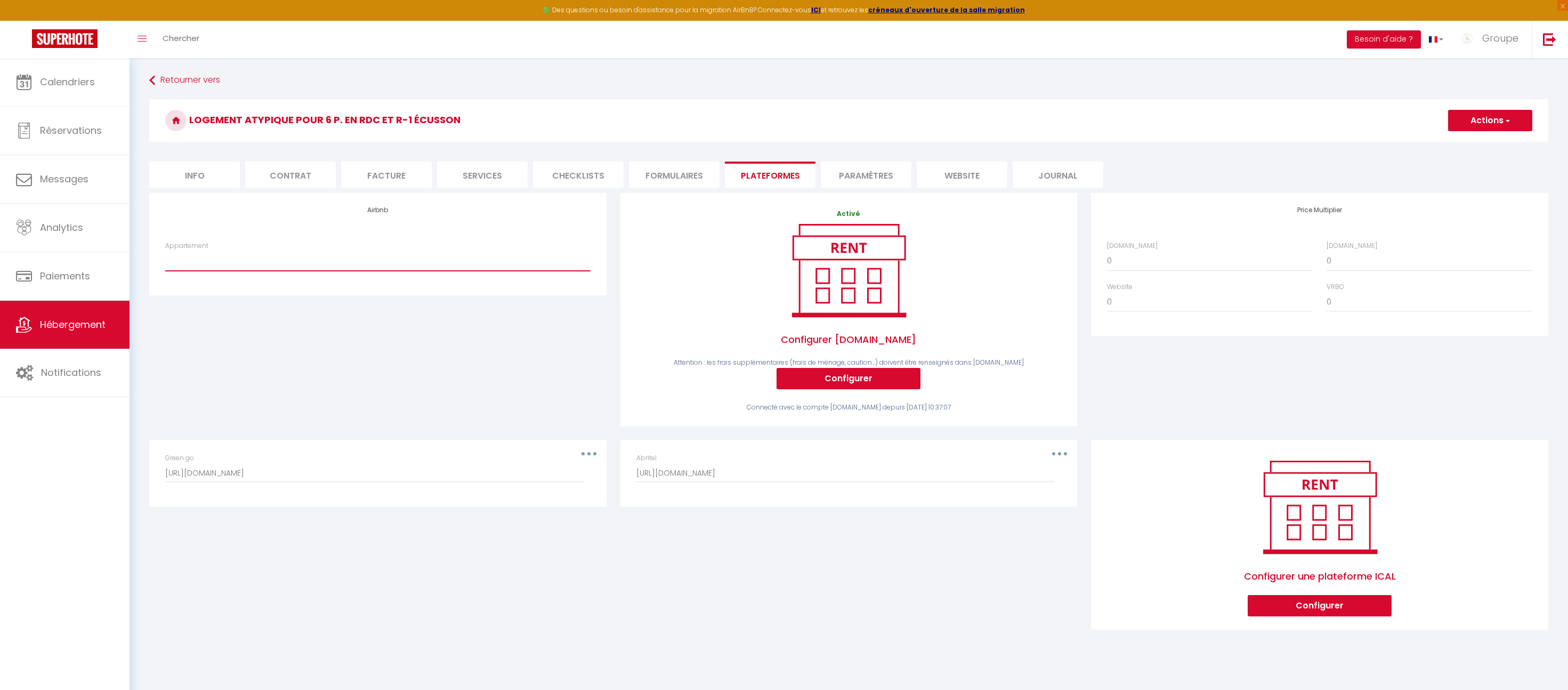
click at [474, 259] on select "Studio 4p. Ponant LGM vue étang,plage, parking - conciergerie.casaoccitana@gmai…" at bounding box center [377, 260] width 424 height 20
click at [1481, 123] on button "Actions" at bounding box center [1490, 121] width 84 height 22
click at [1483, 144] on link "Enregistrer" at bounding box center [1489, 143] width 84 height 14
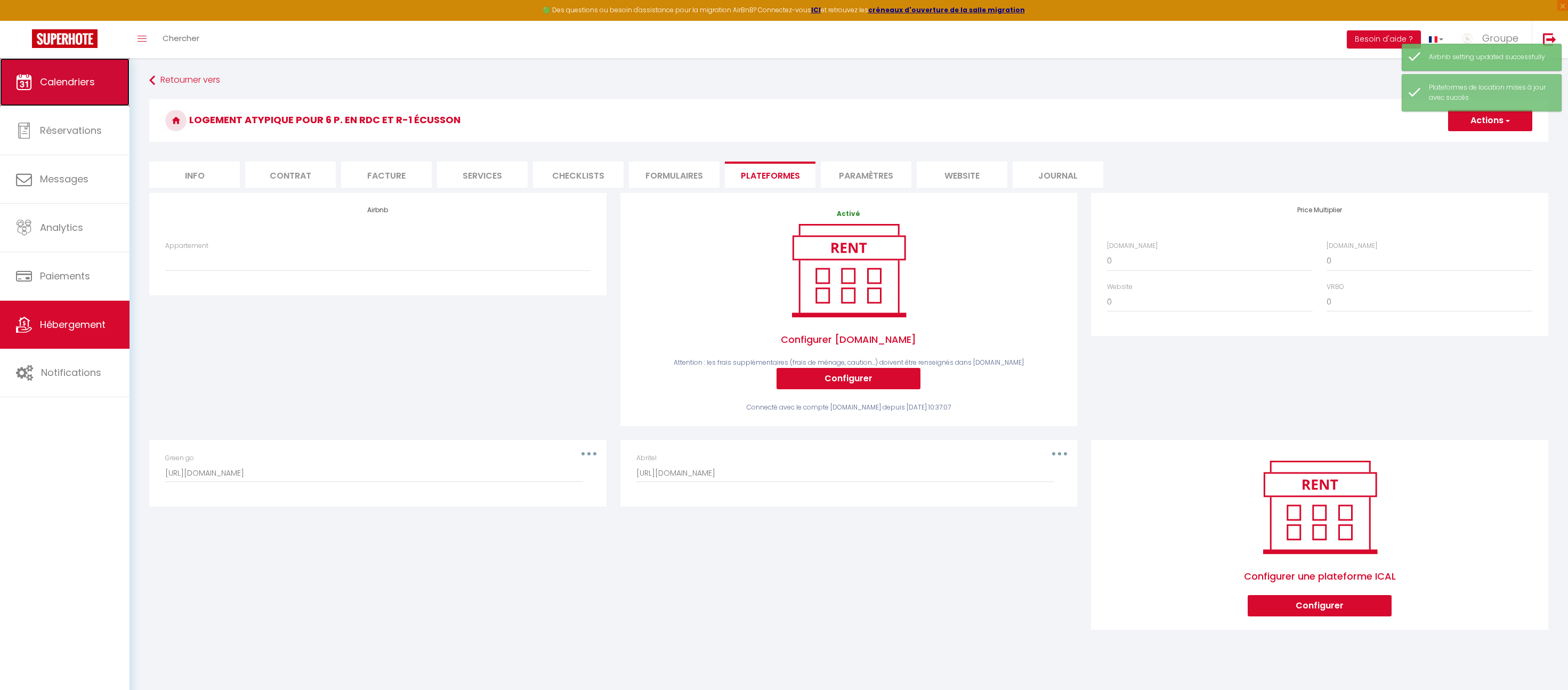
click at [68, 85] on span "Calendriers" at bounding box center [67, 82] width 55 height 14
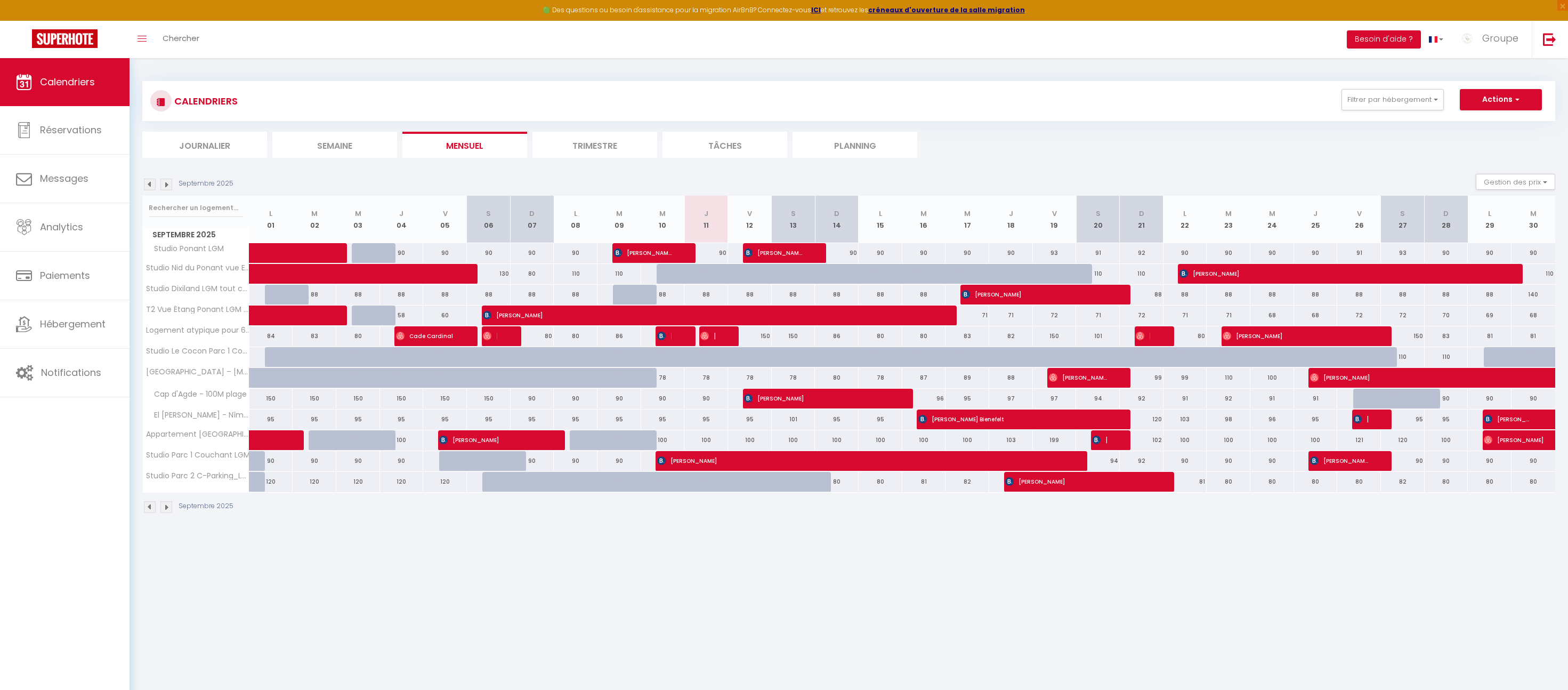
click at [161, 182] on img at bounding box center [166, 184] width 12 height 12
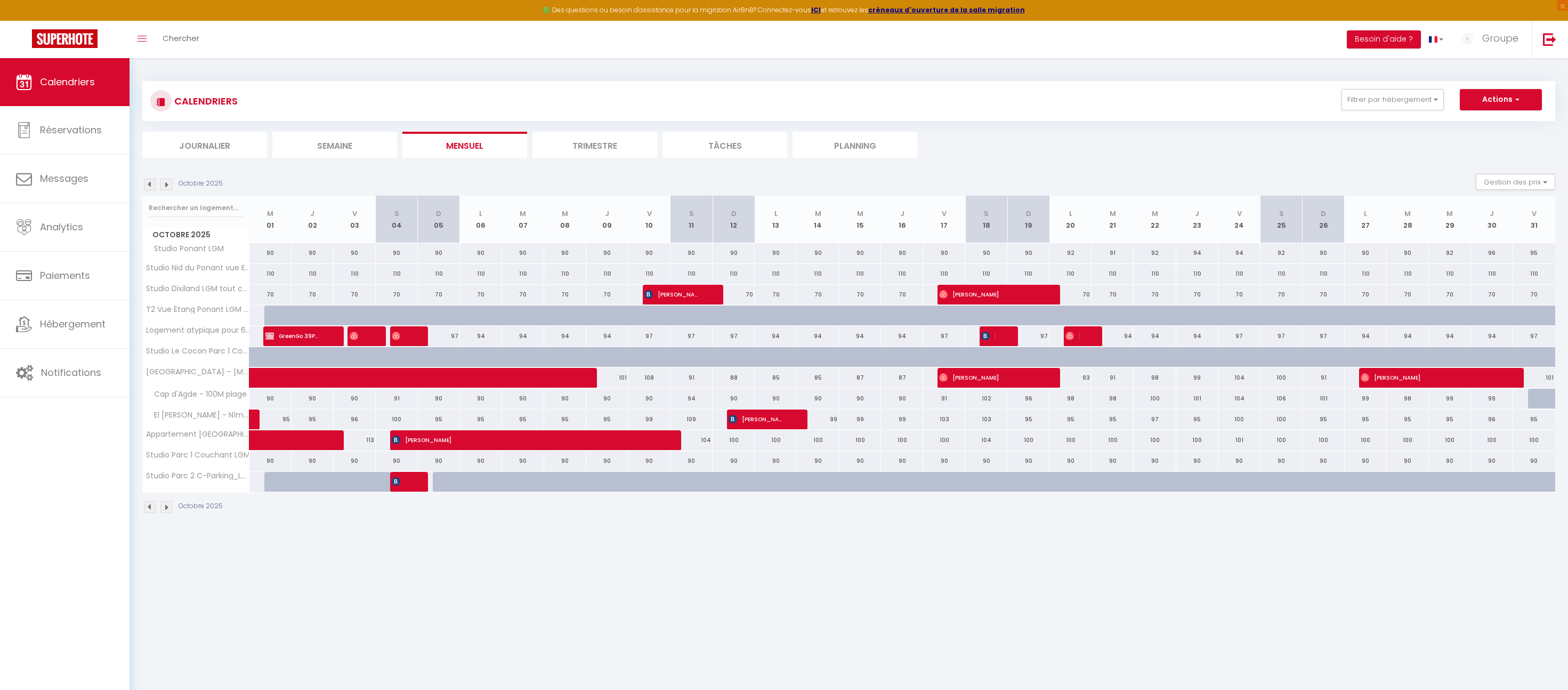
click at [369, 335] on div at bounding box center [368, 336] width 42 height 20
click at [147, 186] on img at bounding box center [150, 184] width 12 height 12
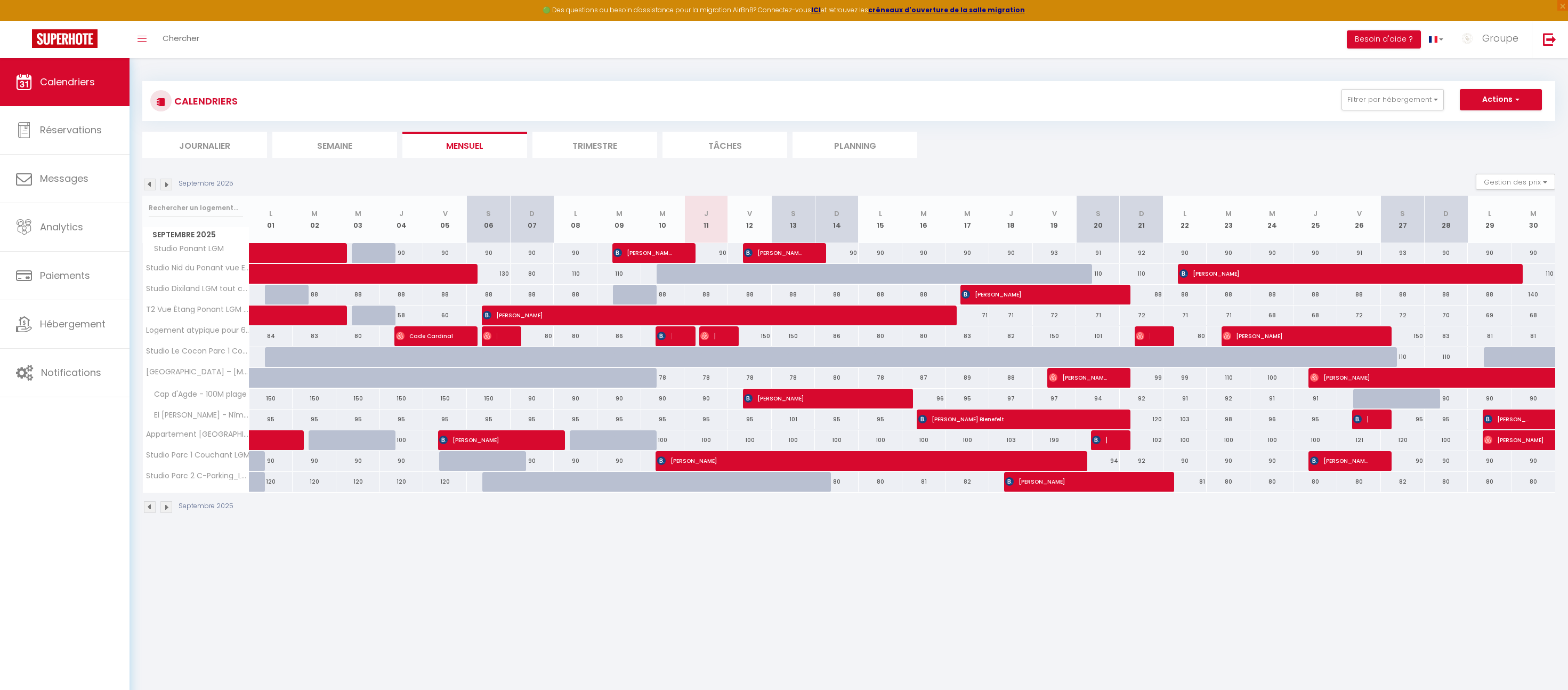
click at [168, 185] on img at bounding box center [166, 184] width 12 height 12
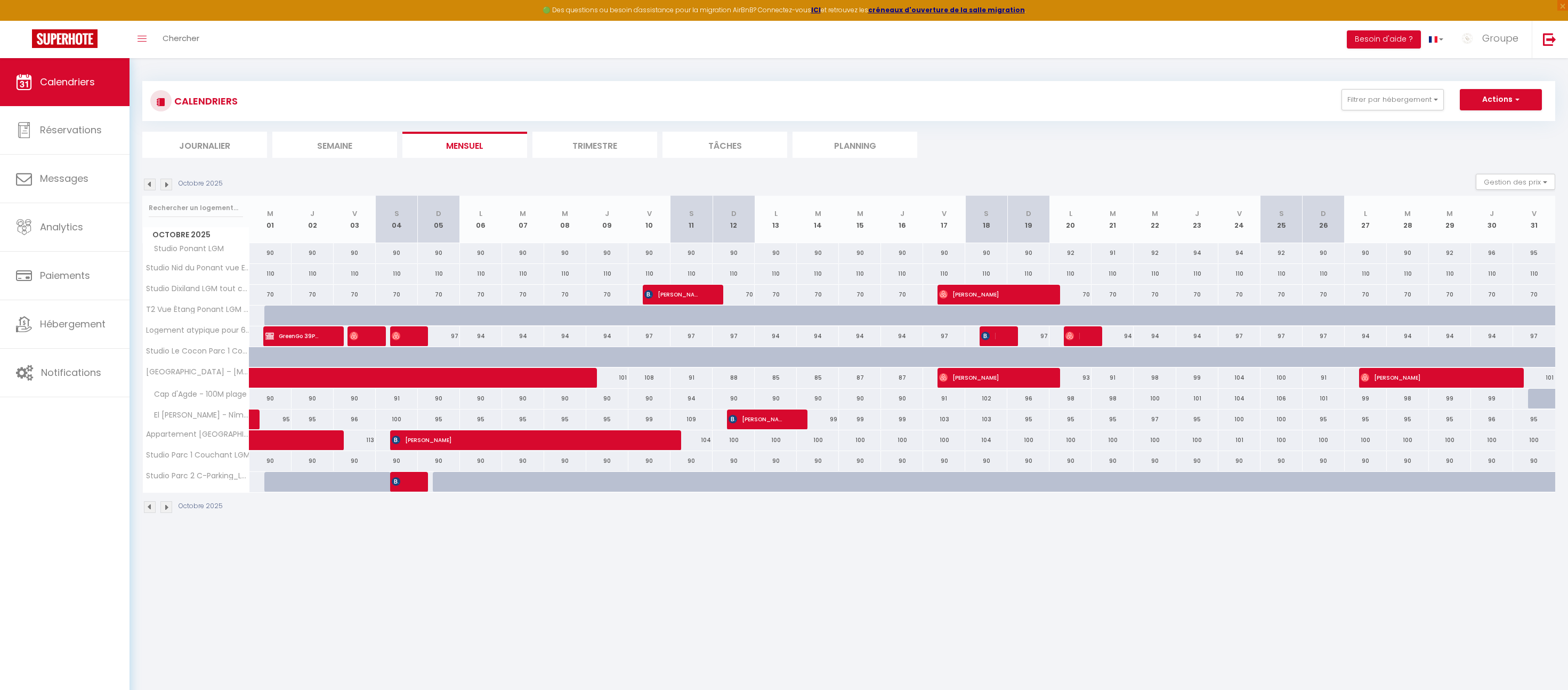
click at [406, 345] on td "97 Maryline Bernard" at bounding box center [396, 335] width 42 height 21
click at [79, 175] on span "Messages" at bounding box center [63, 178] width 48 height 14
select select "message"
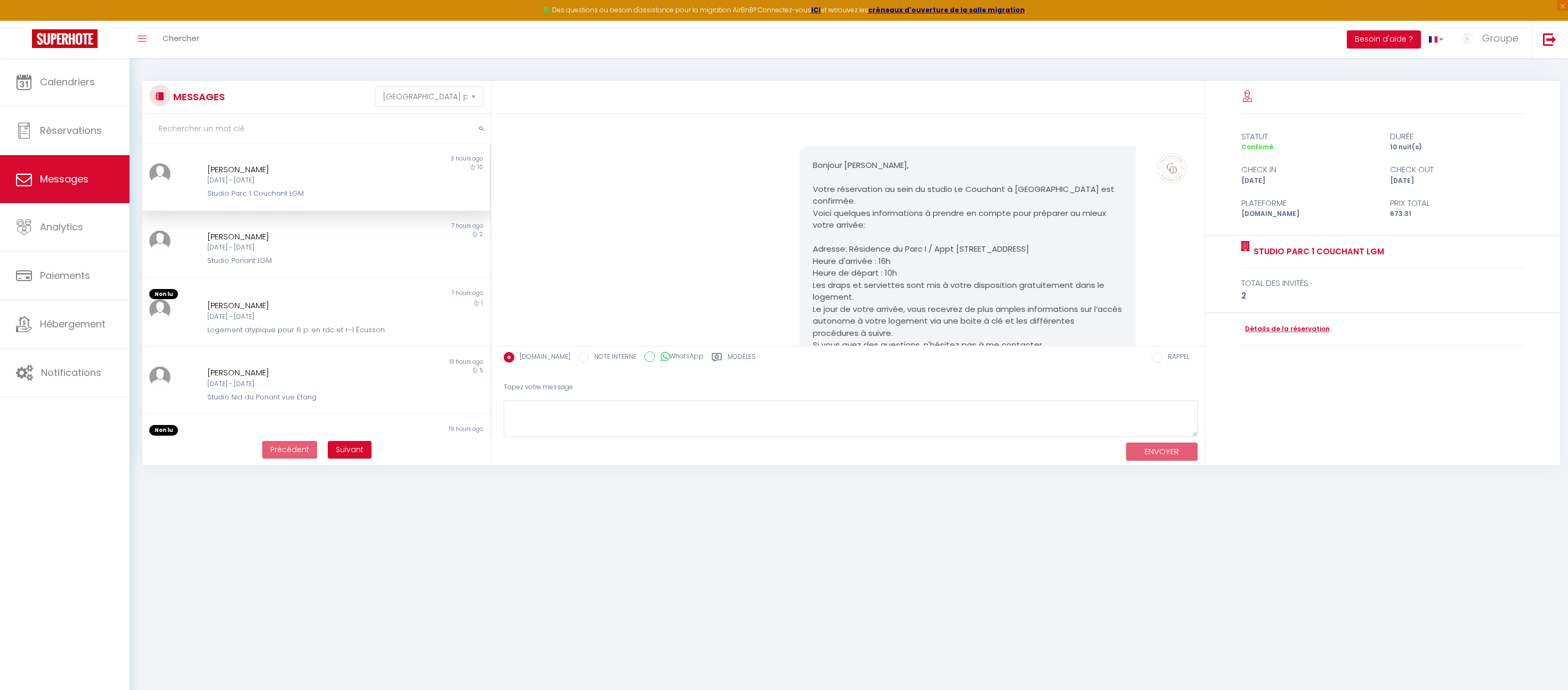
scroll to position [1560, 0]
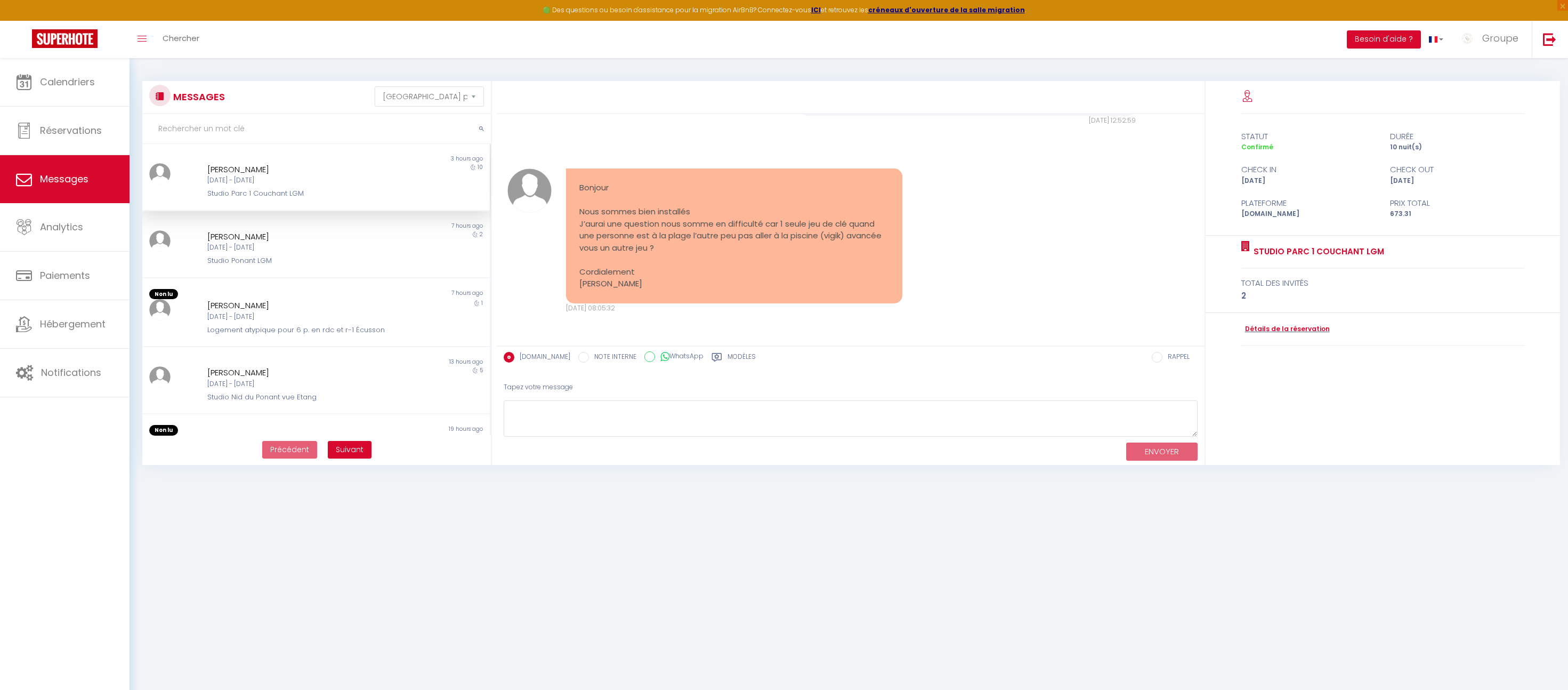
click at [216, 127] on input "text" at bounding box center [317, 129] width 348 height 30
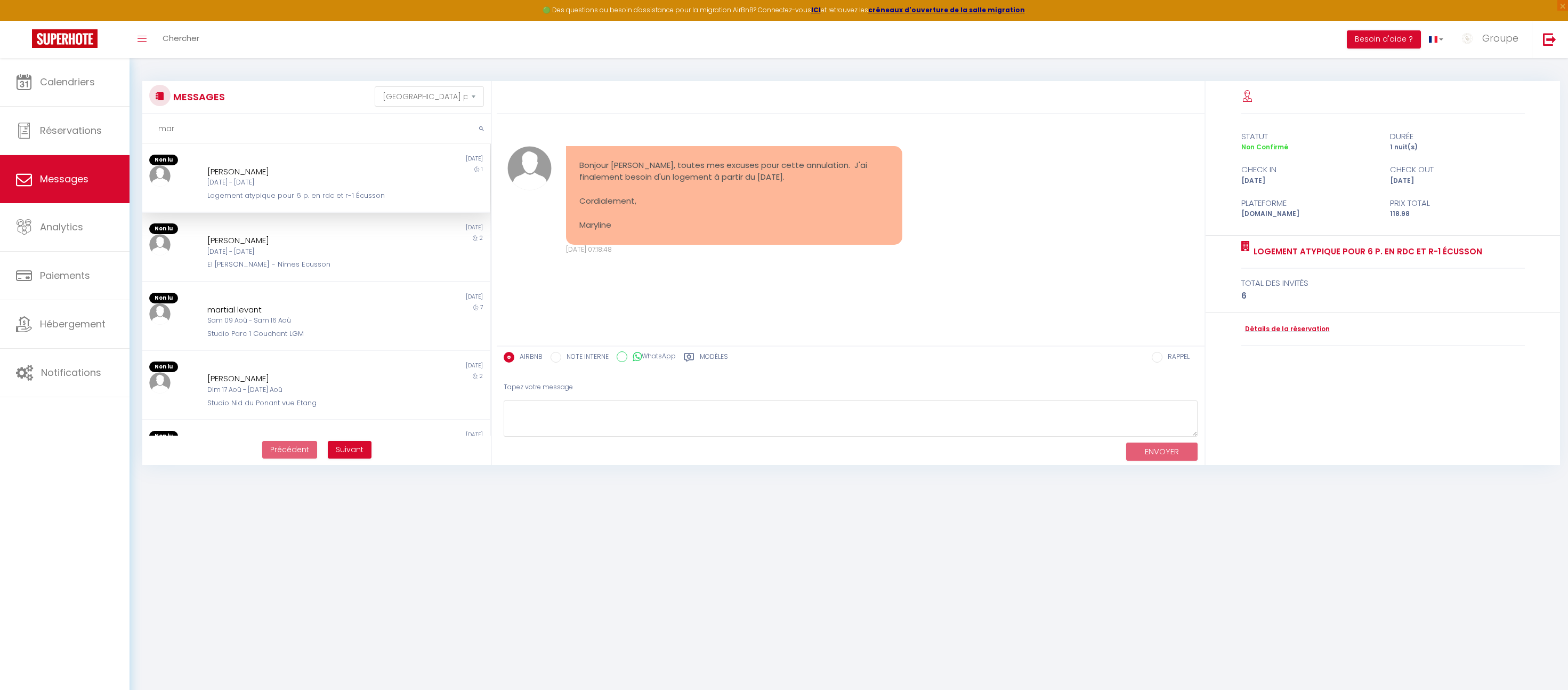
scroll to position [0, 0]
type input "mar"
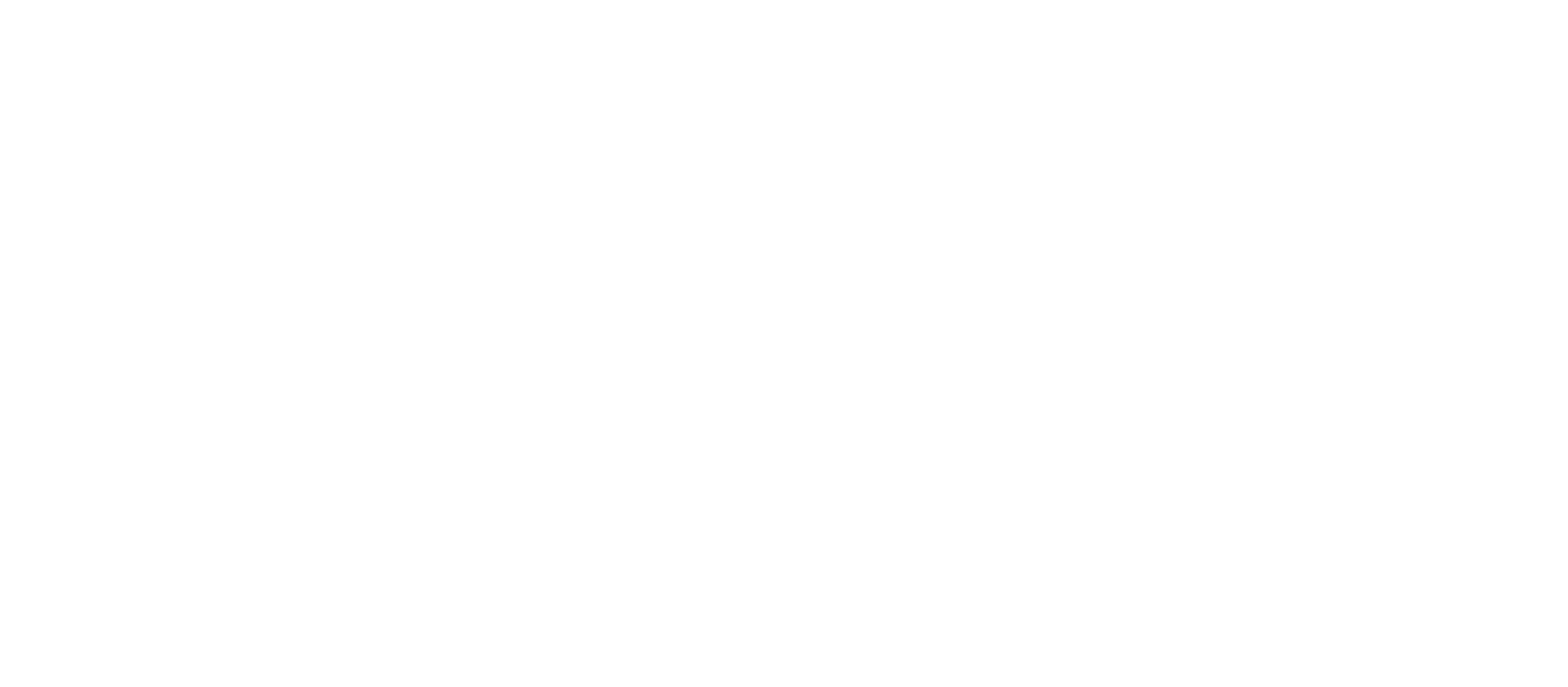
select select "message"
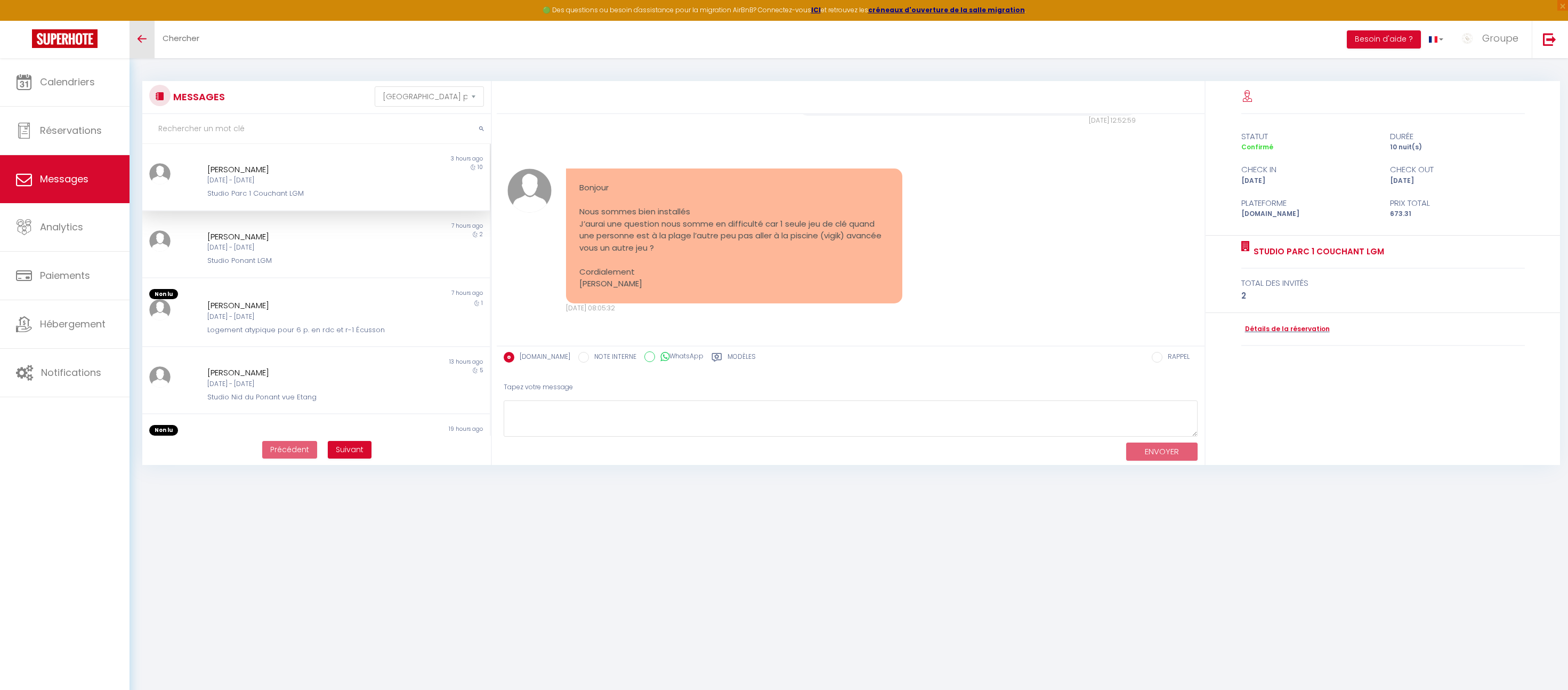
click at [141, 38] on span at bounding box center [142, 38] width 9 height 1
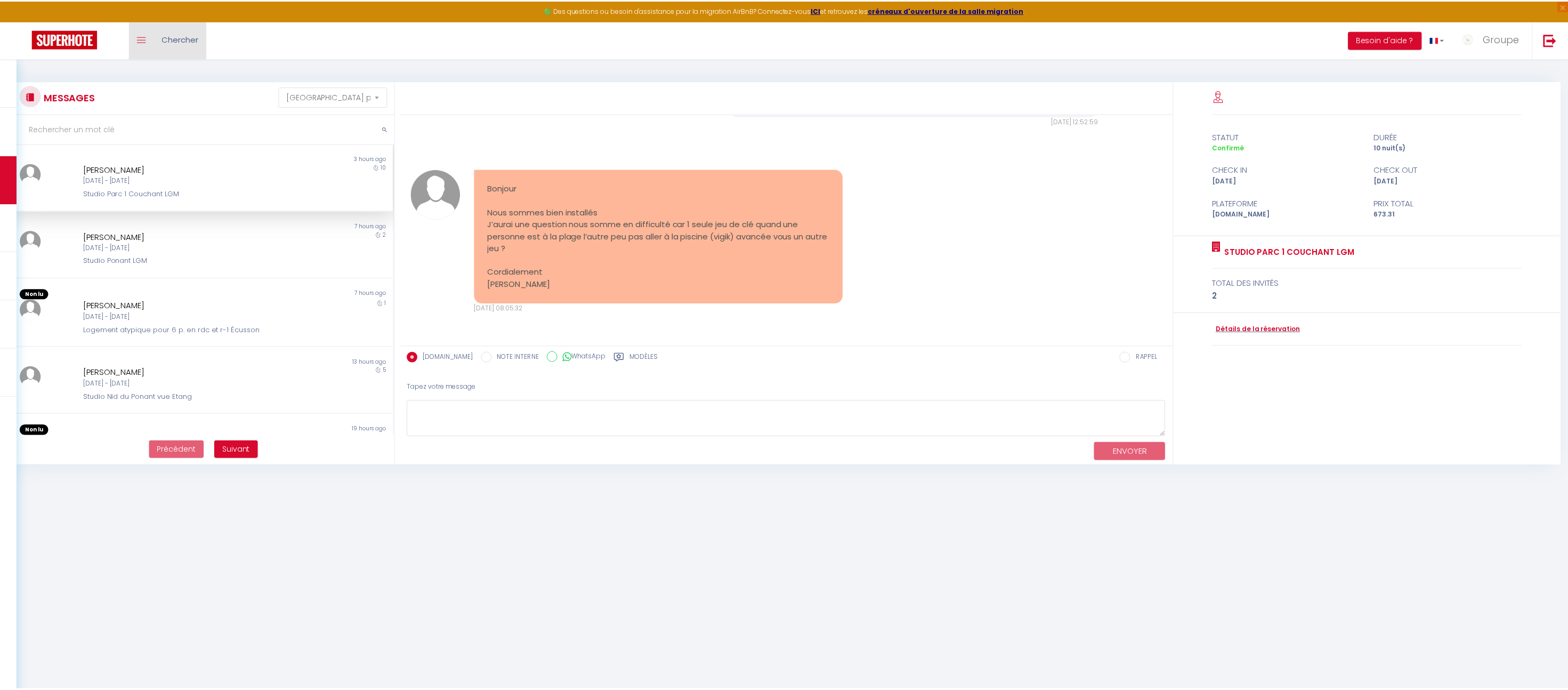
scroll to position [1499, 0]
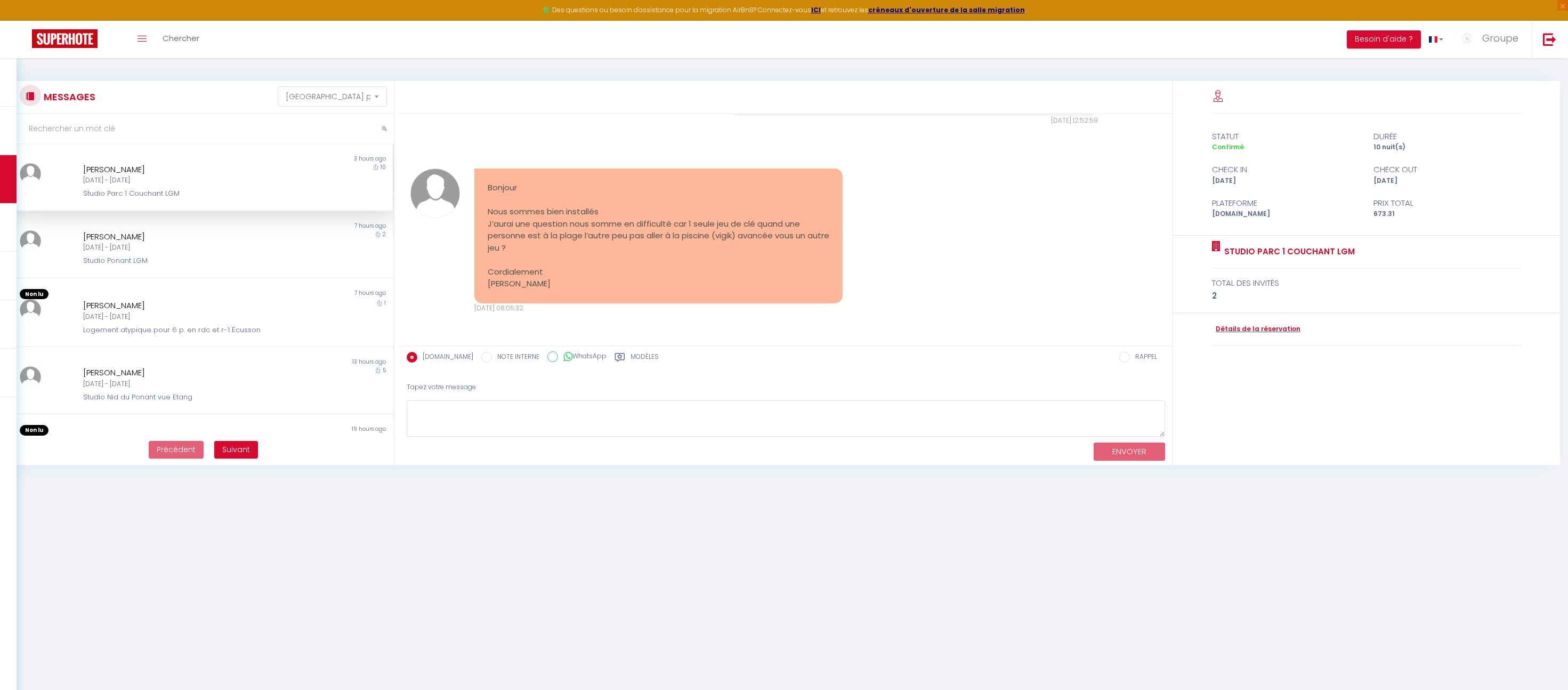
click at [111, 121] on input "text" at bounding box center [203, 129] width 381 height 30
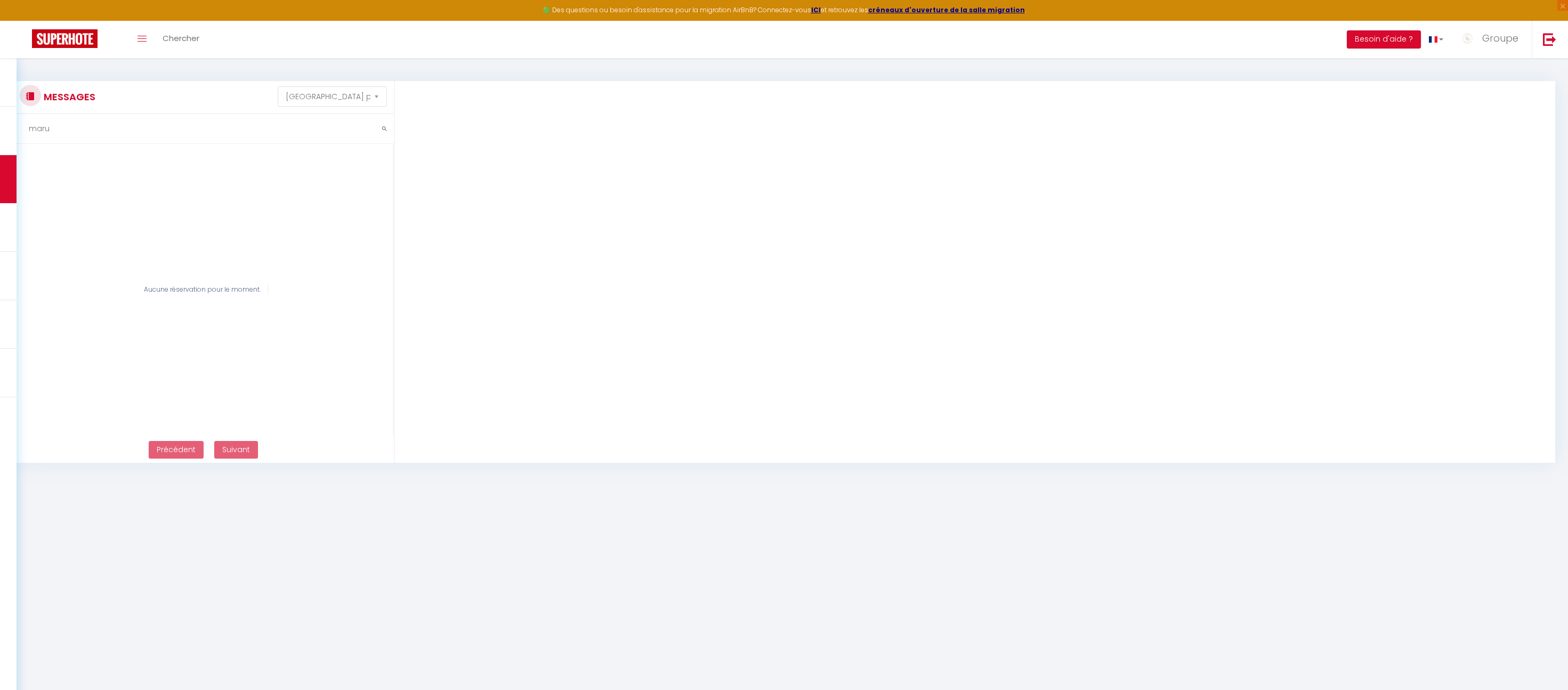
scroll to position [0, 0]
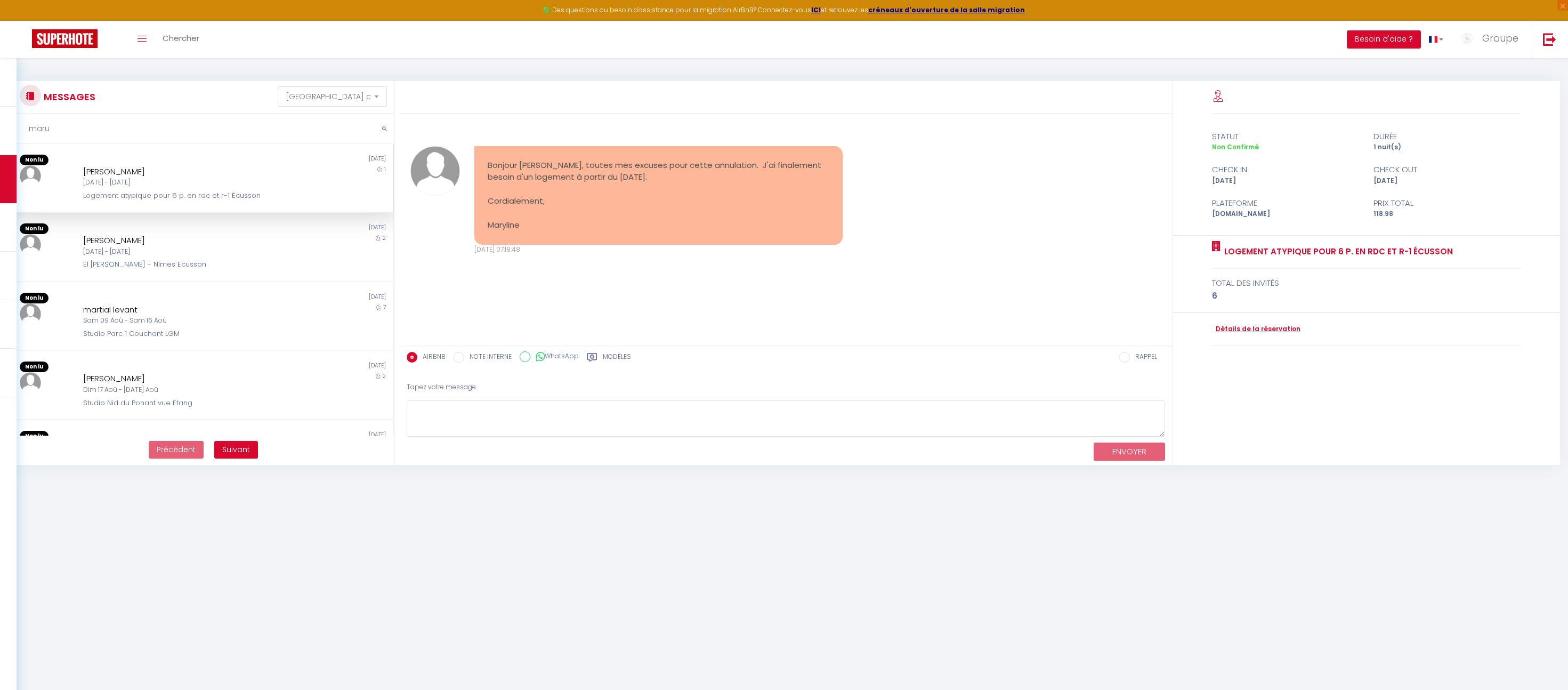
type input "maru"
click at [107, 175] on div "[PERSON_NAME]" at bounding box center [187, 171] width 208 height 13
click at [1266, 326] on link "Détails de la réservation" at bounding box center [1257, 328] width 89 height 10
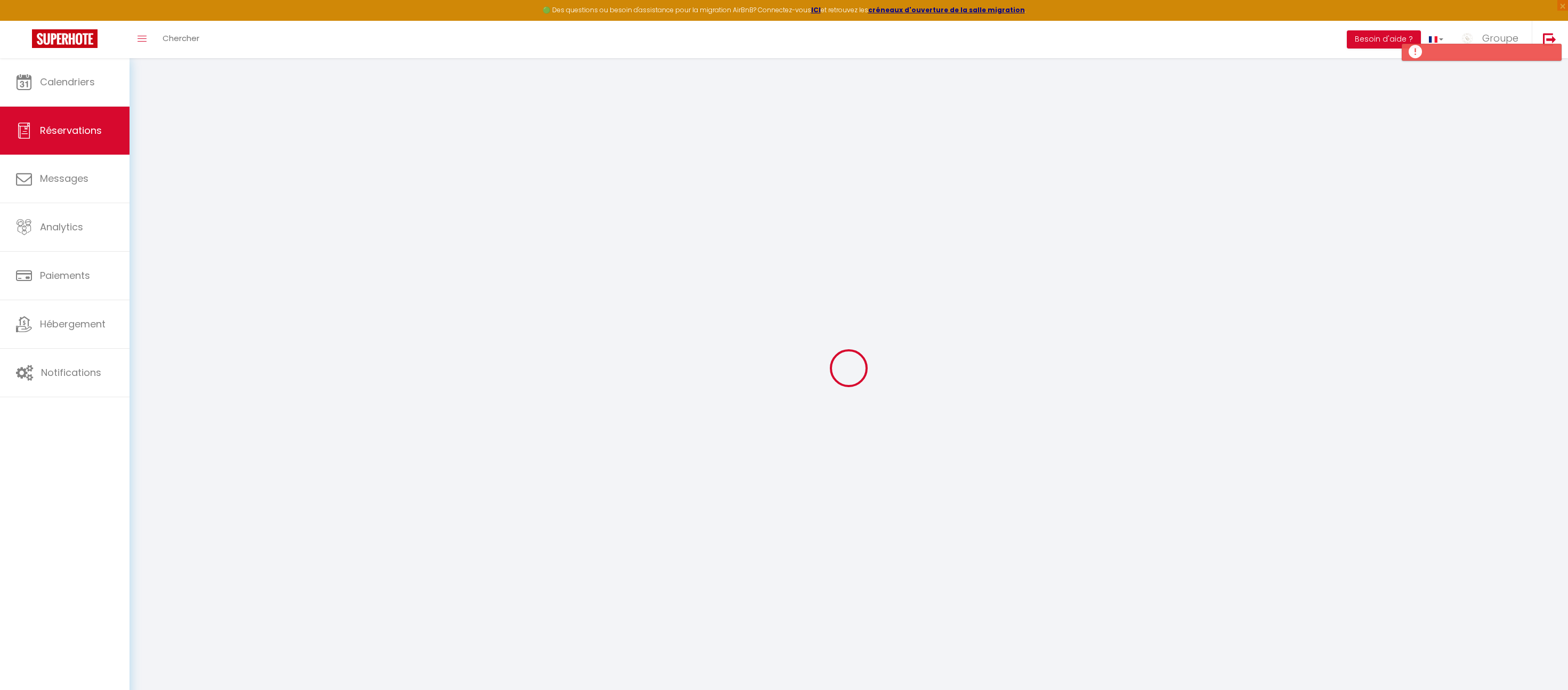
select select
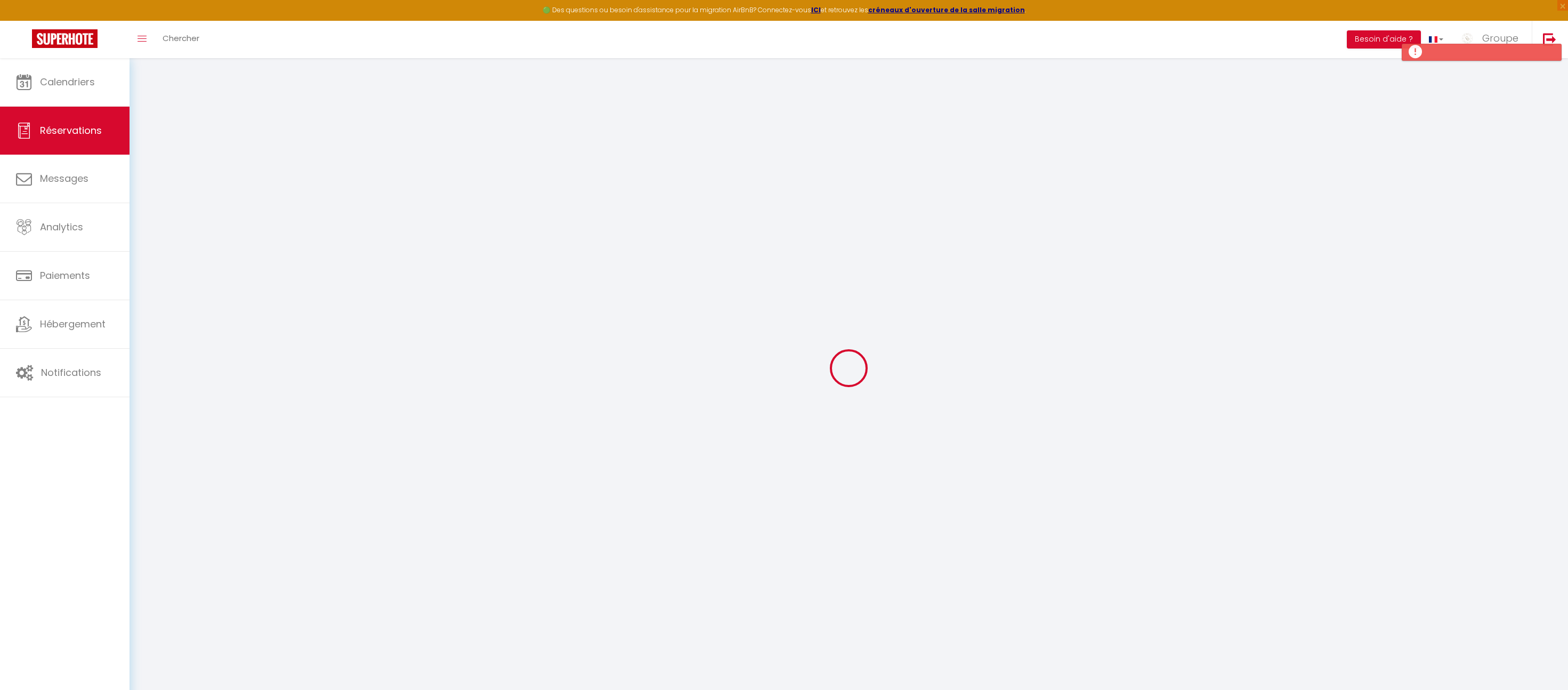
select select
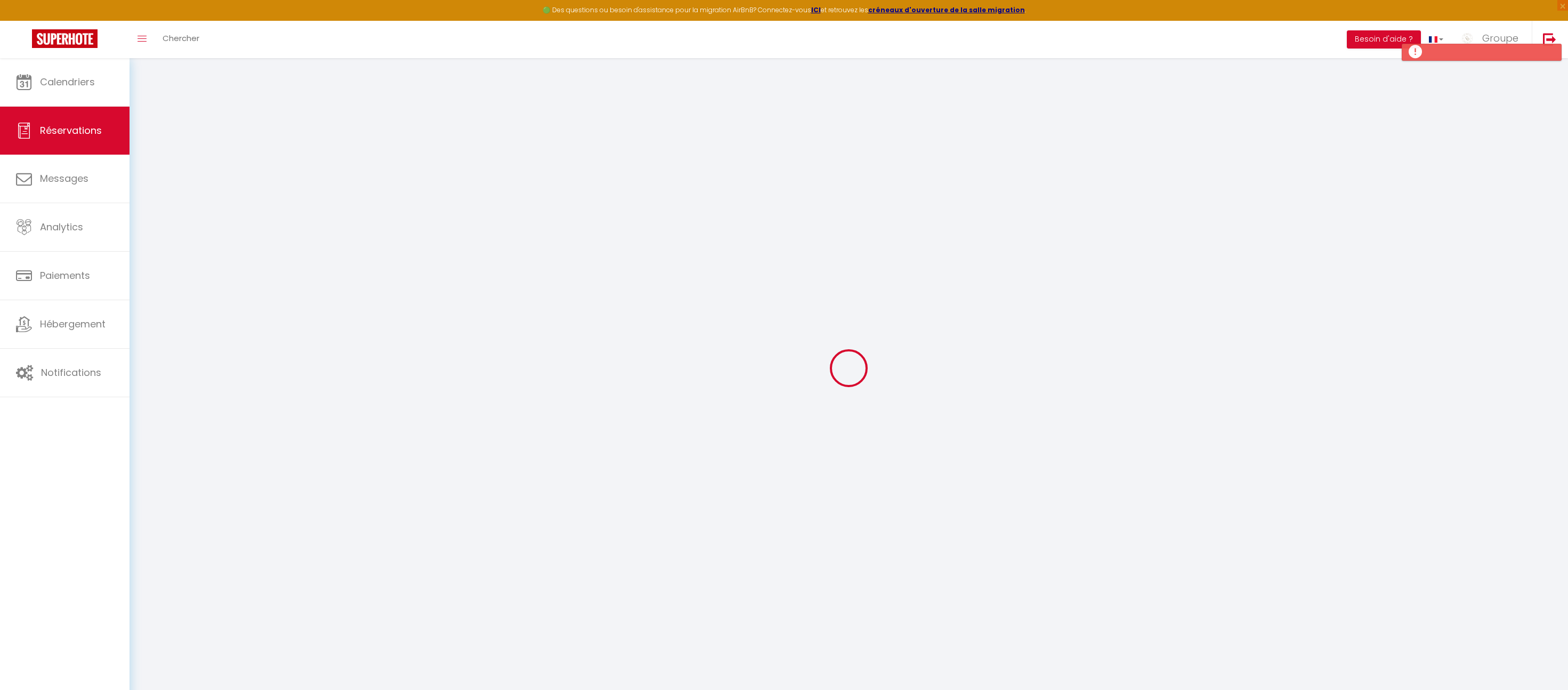
select select
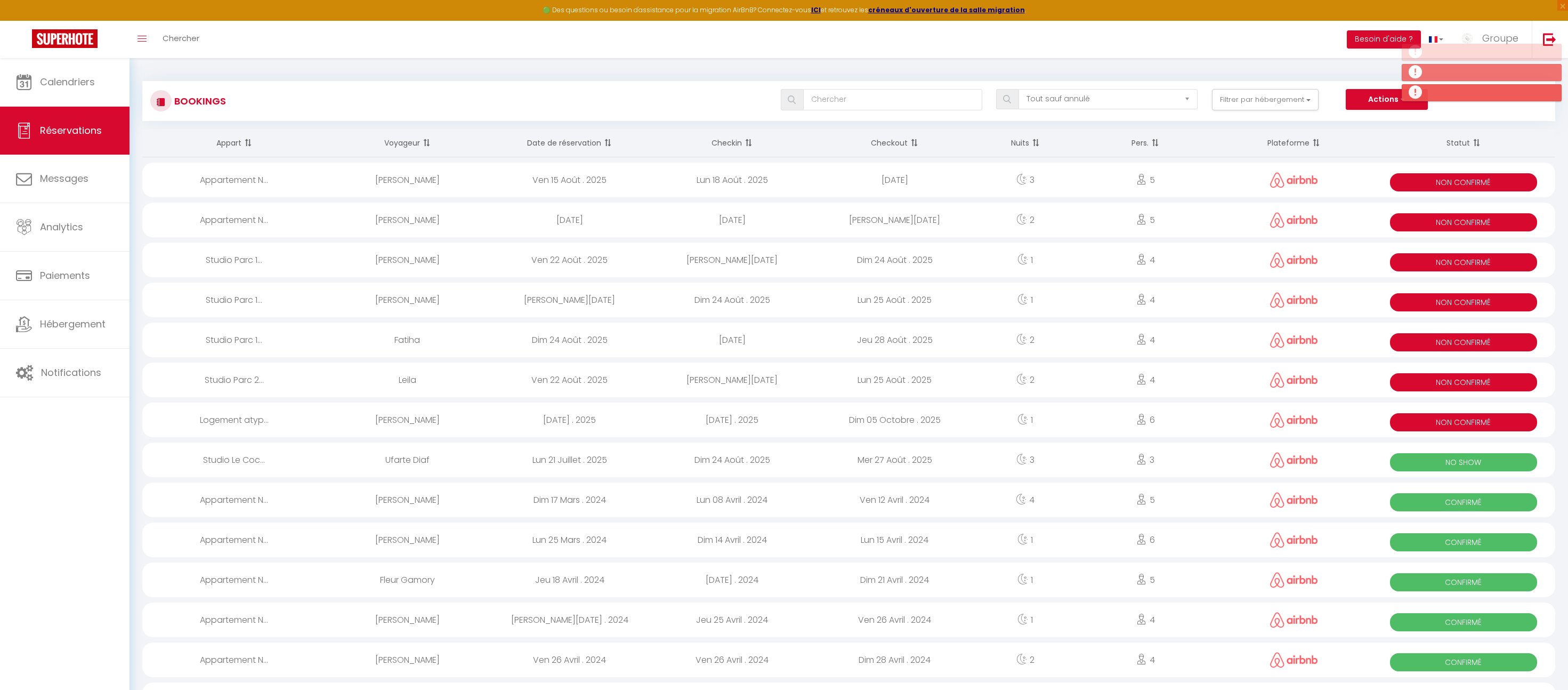
click at [412, 413] on div "[PERSON_NAME]" at bounding box center [407, 420] width 162 height 34
select select "KO"
select select "OK"
select select "0"
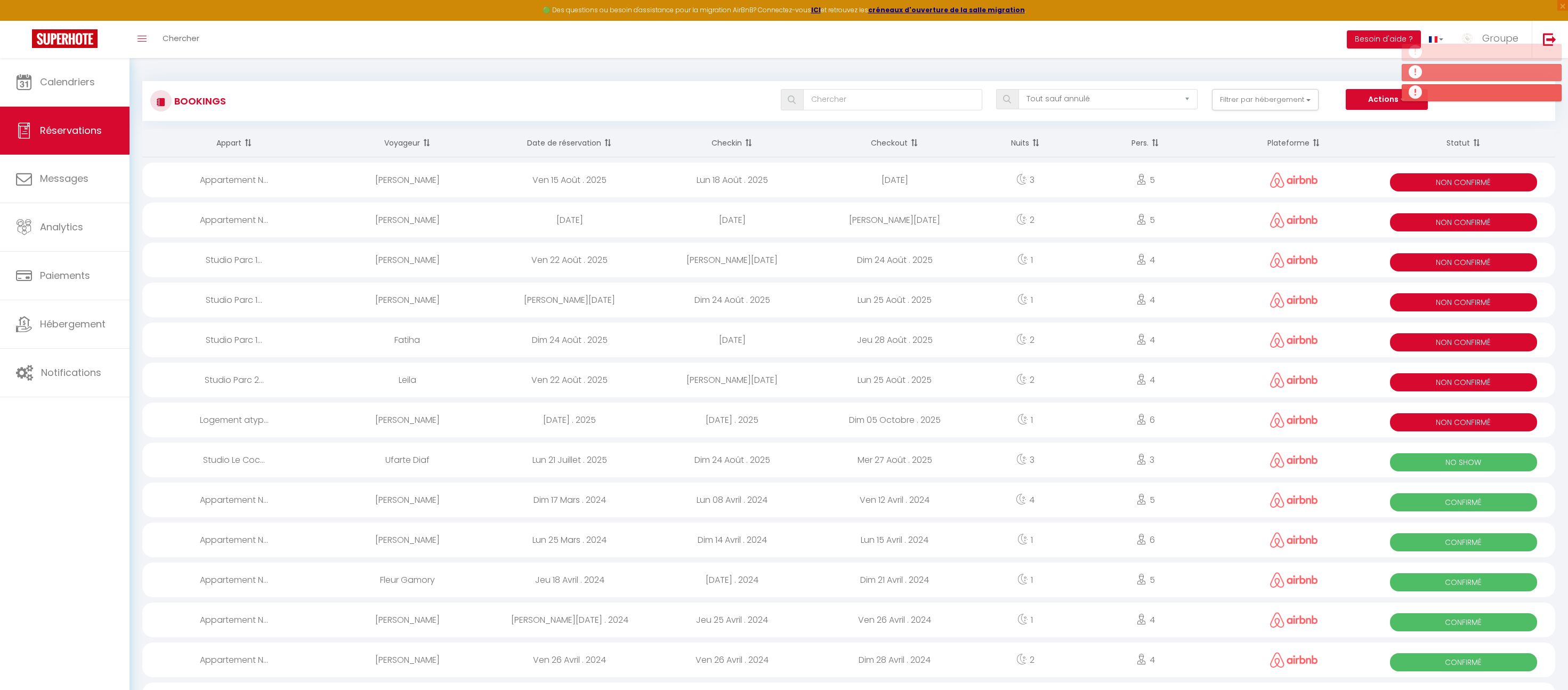
select select "1"
select select
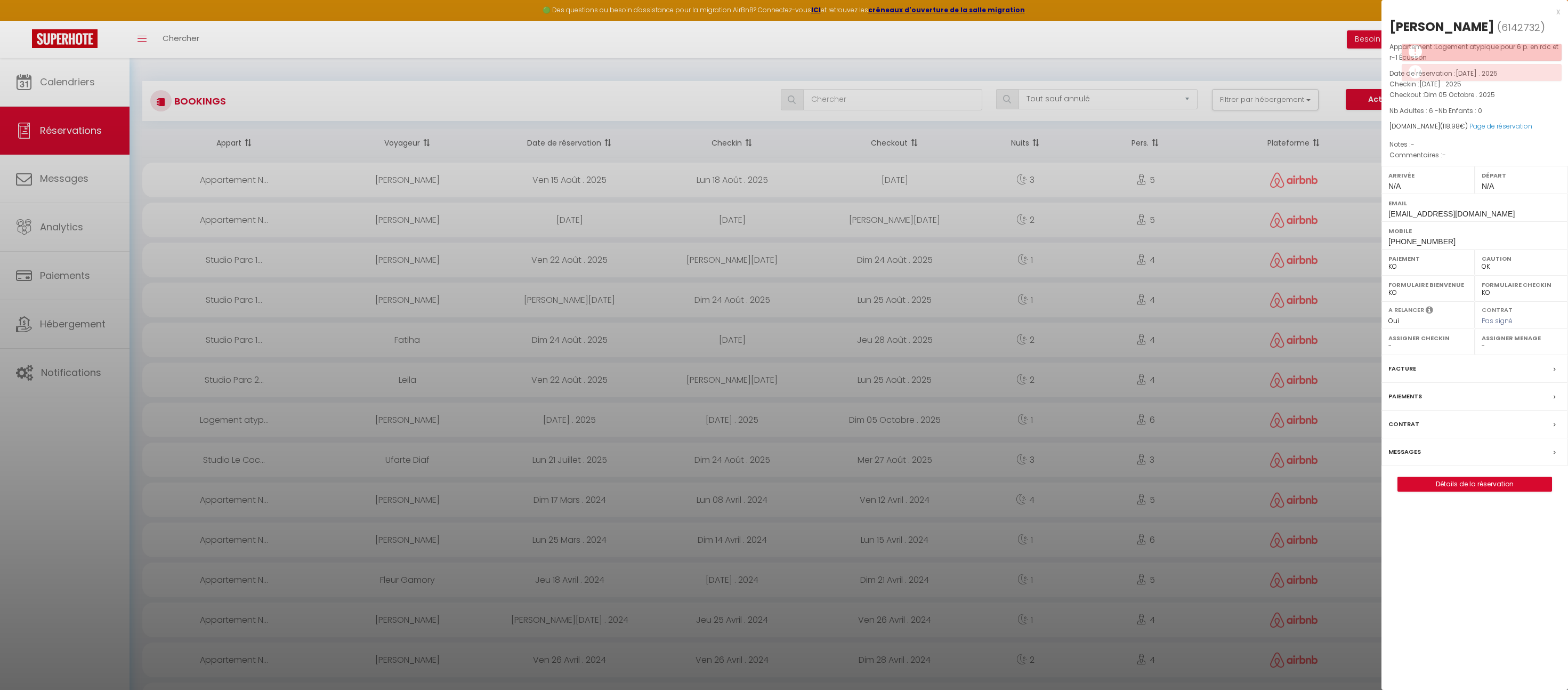
click at [1449, 371] on div "Facture" at bounding box center [1475, 368] width 187 height 28
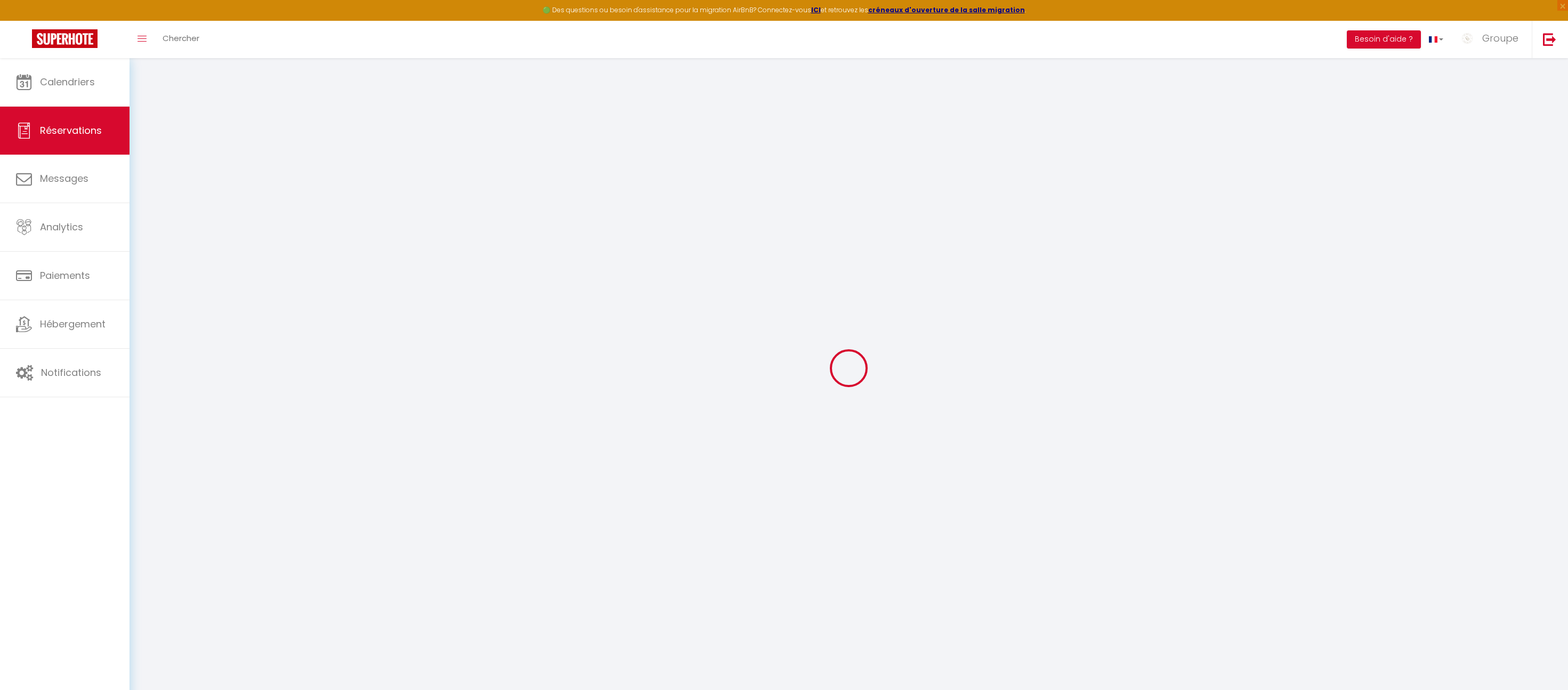
select select "not_cancelled"
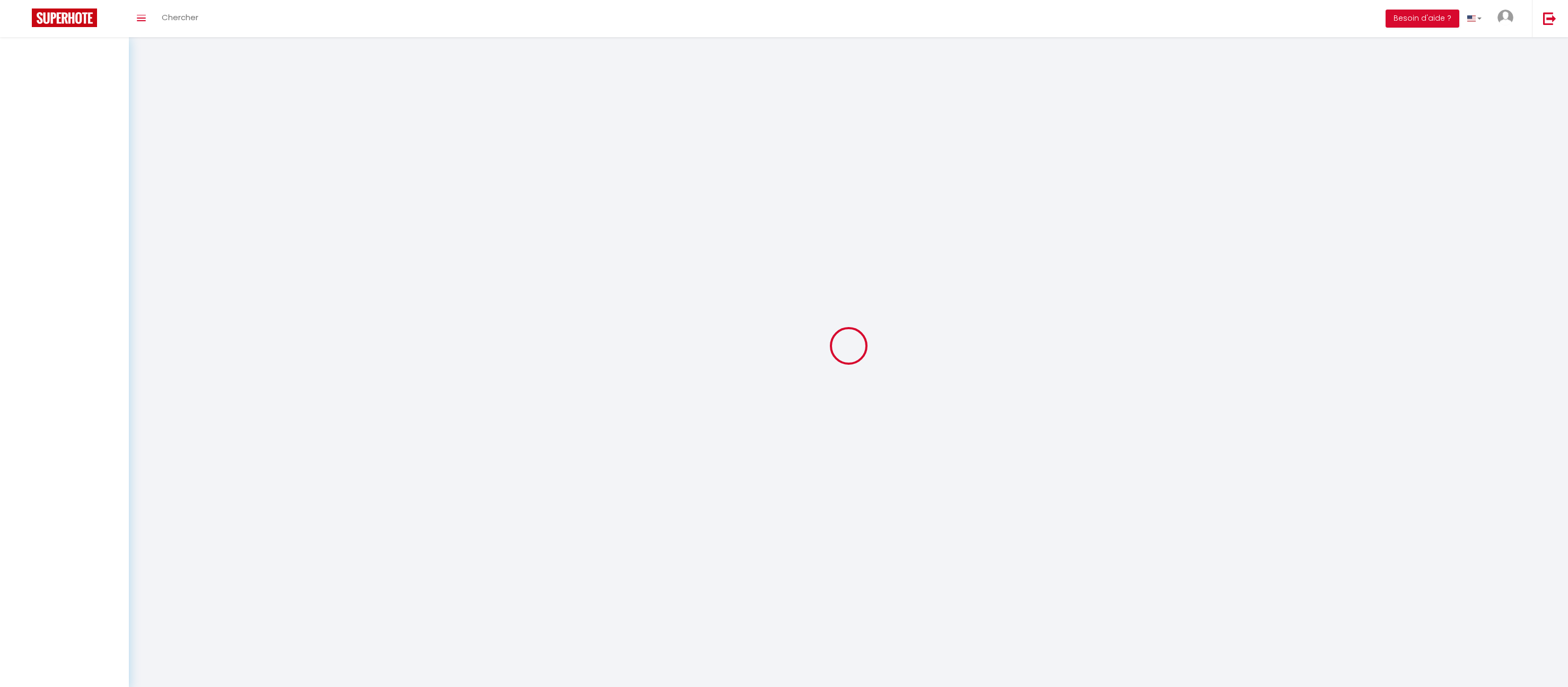
select select "not_cancelled"
